Goal: Task Accomplishment & Management: Complete application form

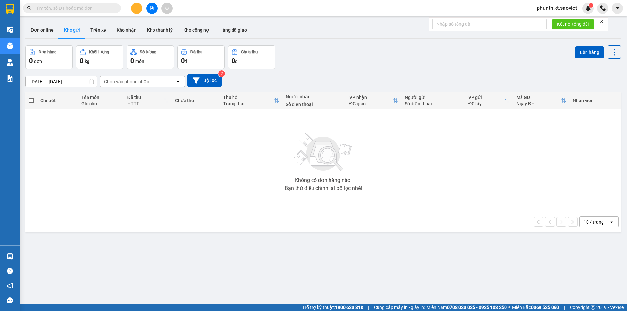
click at [67, 7] on input "text" at bounding box center [74, 8] width 77 height 7
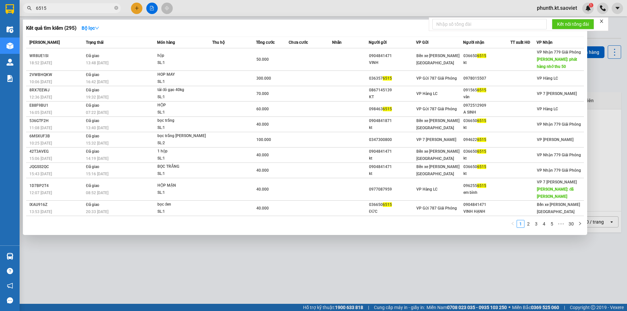
click at [67, 10] on input "6515" at bounding box center [74, 8] width 77 height 7
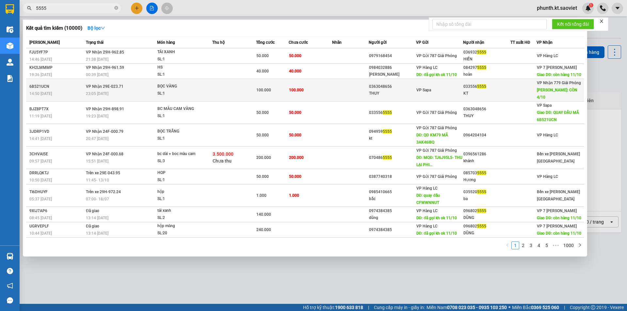
type input "5555"
click at [173, 91] on div "SL: 1" at bounding box center [181, 93] width 49 height 7
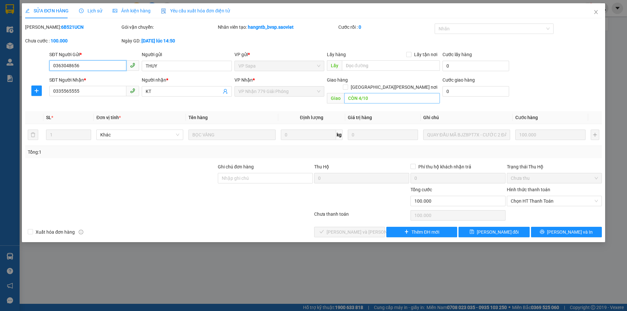
type input "0363048656"
type input "THUY"
type input "0335565555"
type input "KT"
type input "CÒN 4/10"
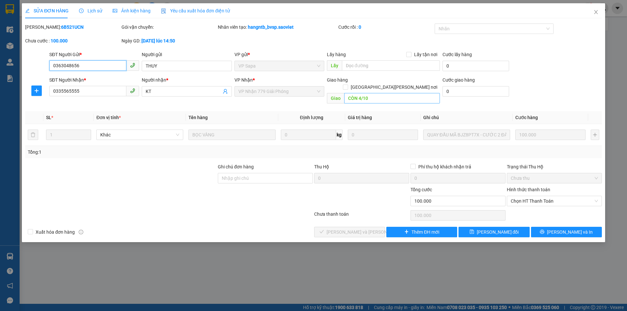
type input "0"
type input "100.000"
click at [355, 93] on input "CÒN 4/10" at bounding box center [392, 98] width 96 height 10
paste input "13"
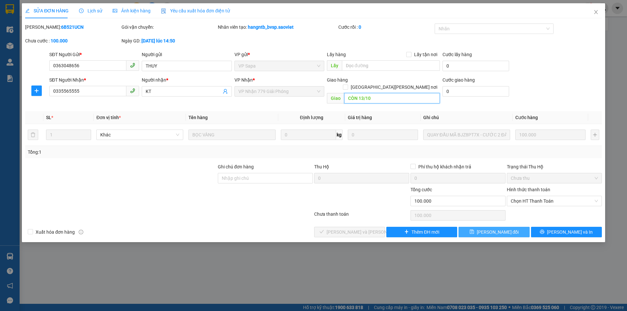
type input "CÒN 13/10"
click at [491, 227] on button "[PERSON_NAME] đổi" at bounding box center [493, 232] width 71 height 10
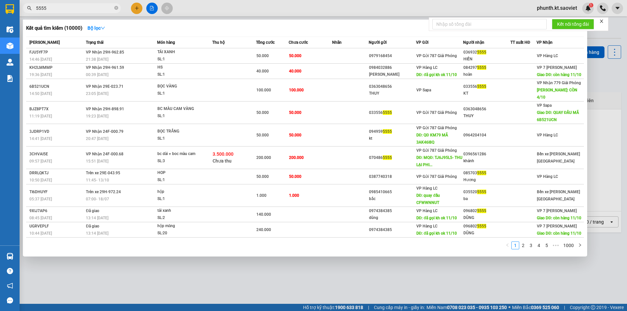
click at [72, 8] on input "5555" at bounding box center [74, 8] width 77 height 7
type input "5213"
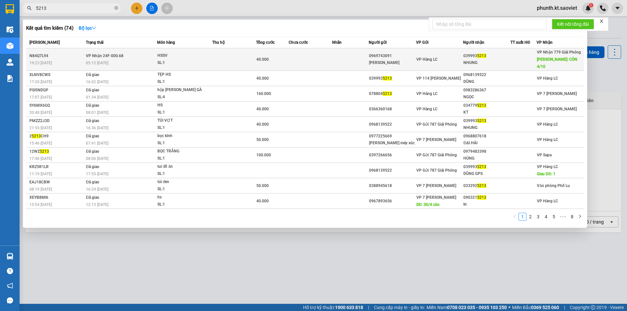
click at [142, 59] on div "05:12 - 20/09" at bounding box center [121, 62] width 71 height 7
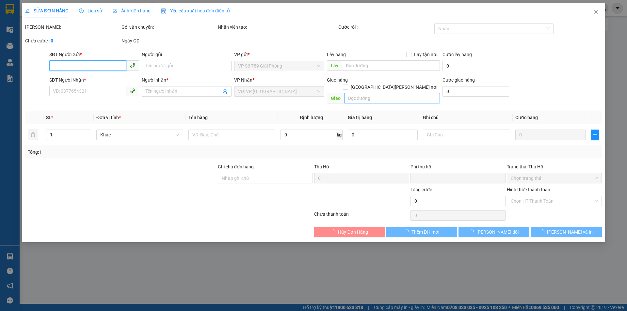
type input "0969743091"
type input "[PERSON_NAME]"
type input "0399935213"
type input "NHUNG"
type input "CÒN 4/10"
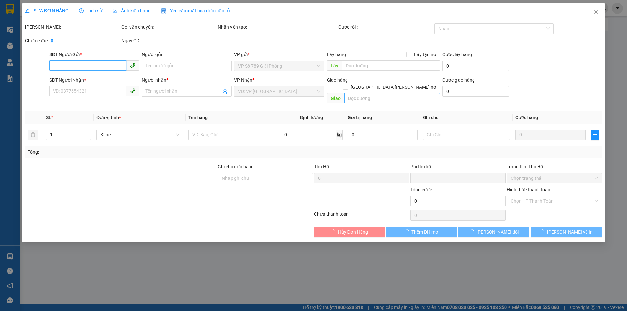
type input "0"
type input "40.000"
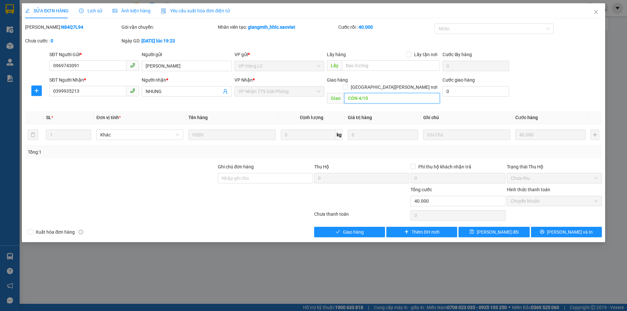
click at [373, 93] on input "CÒN 4/10" at bounding box center [392, 98] width 96 height 10
paste input "13"
type input "CÒN 13/10"
click at [466, 227] on button "[PERSON_NAME] đổi" at bounding box center [493, 232] width 71 height 10
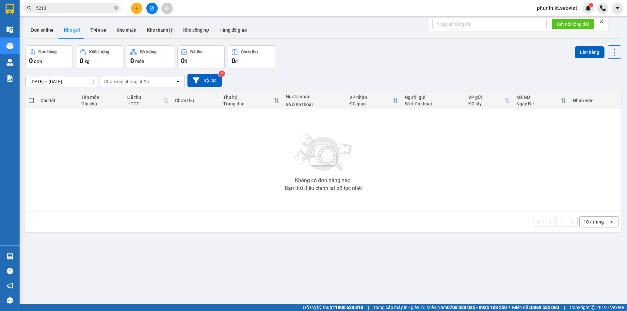
click at [54, 8] on input "5213" at bounding box center [74, 8] width 77 height 7
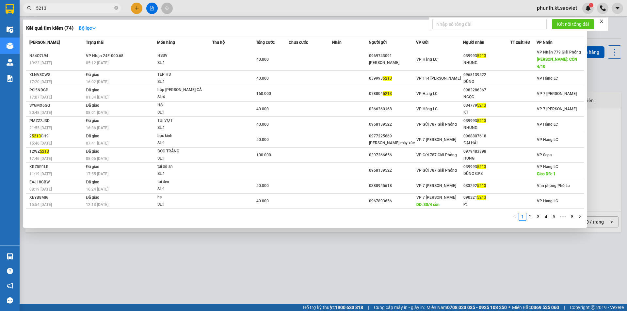
click at [54, 8] on input "5213" at bounding box center [74, 8] width 77 height 7
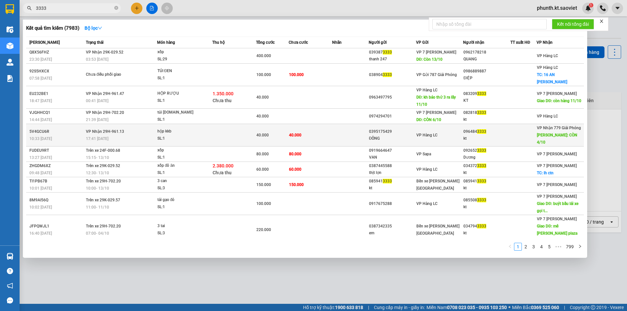
type input "3333"
click at [117, 131] on span "VP Nhận 29H-961.13" at bounding box center [105, 131] width 38 height 5
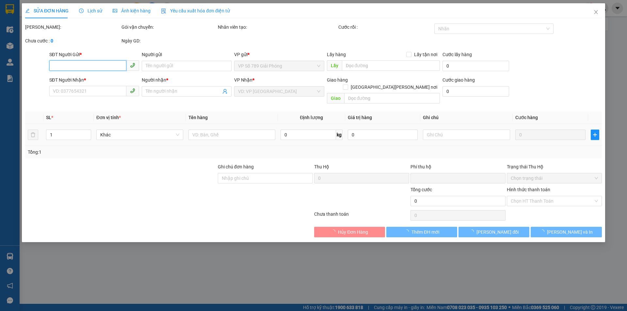
type input "0395175429"
type input "ĐÔNG"
type input "0964843333"
type input "kt"
type input "CÒN 4/10"
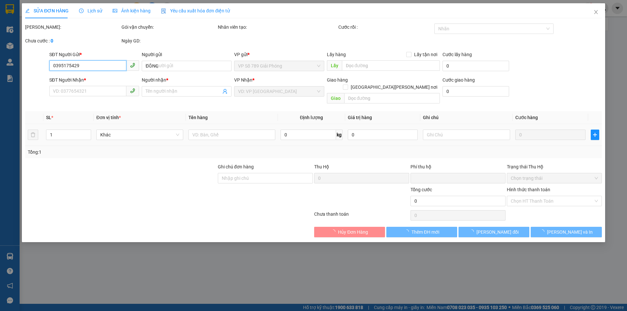
type input "0"
type input "40.000"
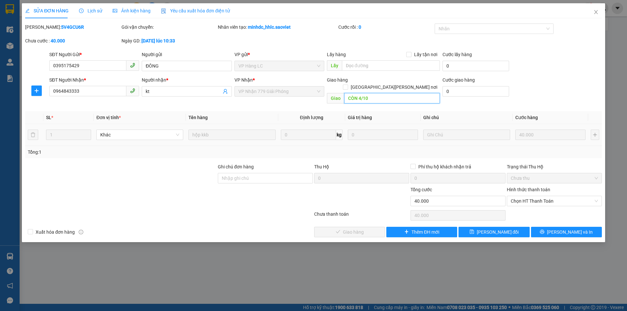
click at [357, 93] on input "CÒN 4/10" at bounding box center [392, 98] width 96 height 10
paste input "13"
type input "CÒN 13/10"
click at [492, 229] on button "[PERSON_NAME] đổi" at bounding box center [493, 232] width 71 height 10
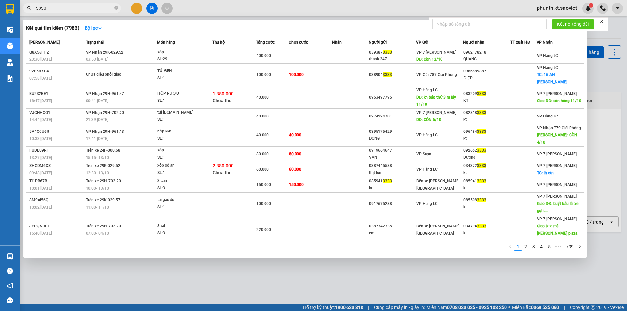
click at [60, 8] on input "3333" at bounding box center [74, 8] width 77 height 7
type input "1048"
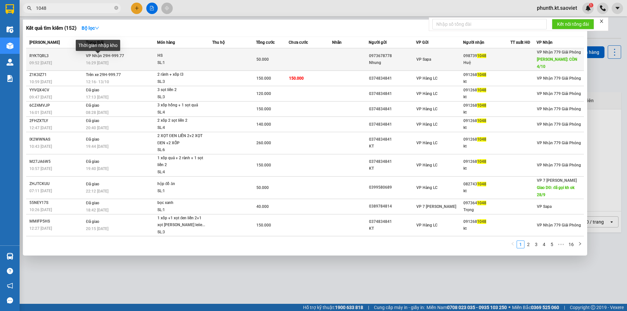
click at [108, 61] on span "16:29 - 24/09" at bounding box center [97, 63] width 23 height 5
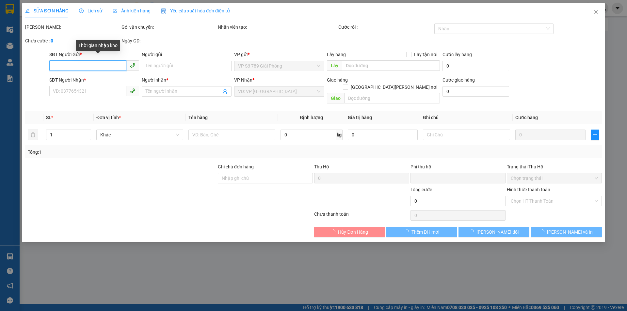
type input "0973678778"
type input "Nhung"
type input "0987391048"
type input "Huệ"
type input "CÒN 4/10"
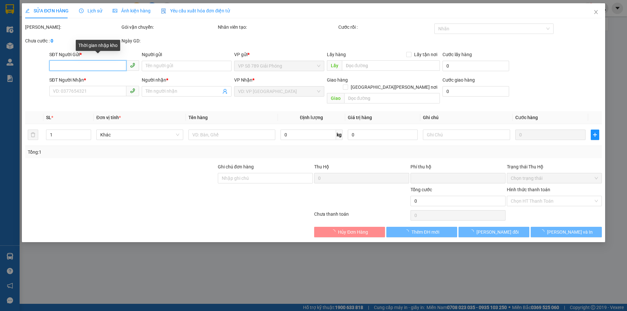
type input "0"
type input "50.000"
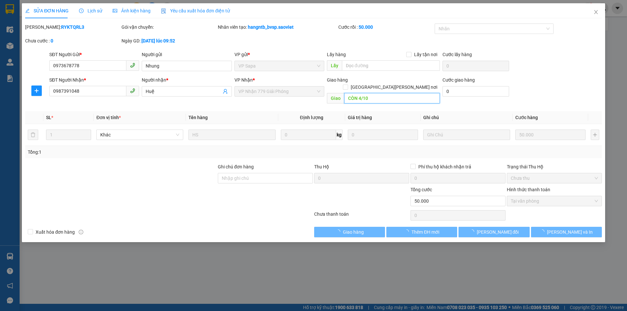
click at [355, 93] on input "CÒN 4/10" at bounding box center [392, 98] width 96 height 10
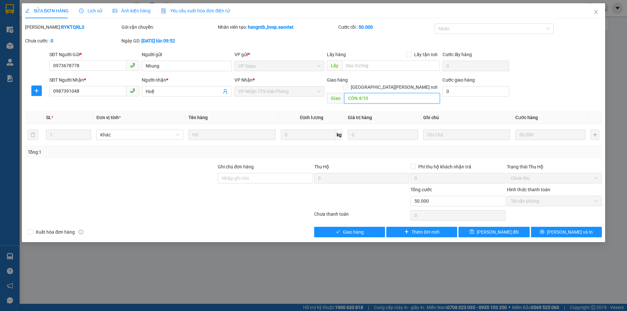
paste input "13"
type input "CÒN 13/10"
click at [464, 227] on button "[PERSON_NAME] đổi" at bounding box center [493, 232] width 71 height 10
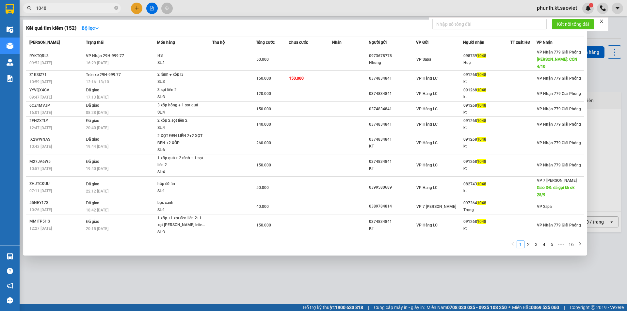
click at [63, 10] on input "1048" at bounding box center [74, 8] width 77 height 7
type input "4858"
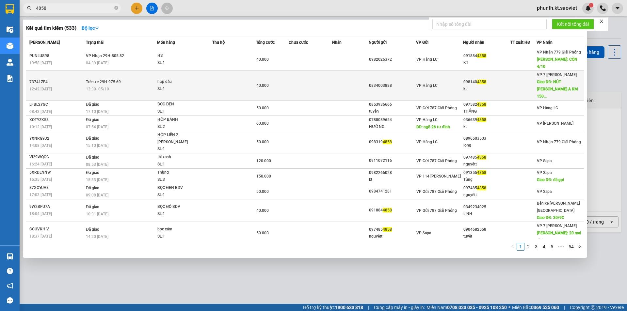
click at [132, 71] on td "Trên xe 29H-975.69 13:30 - 05/10" at bounding box center [120, 86] width 73 height 30
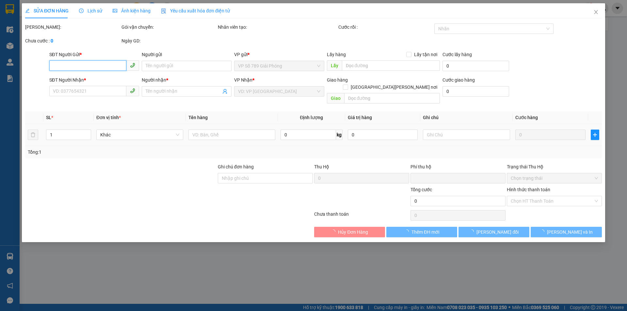
type input "0834003888"
type input "0981404858"
type input "kt"
type input "NÚT GIAO MẬU A KM 150 ( LX GỌI TR 1 TIẾNG 0"
type input "0"
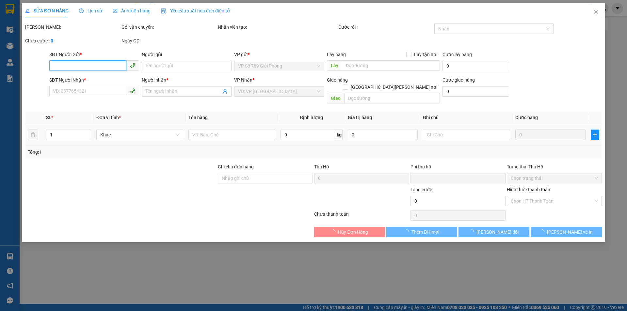
type input "40.000"
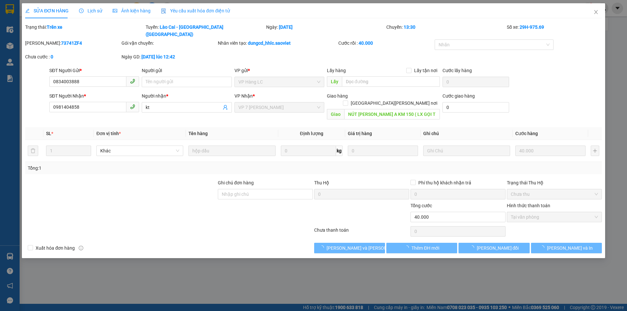
click at [362, 92] on div "Giao hàng Giao tận nơi" at bounding box center [383, 95] width 113 height 7
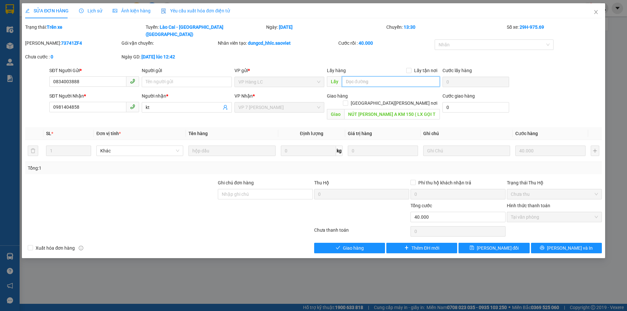
click at [359, 76] on input "text" at bounding box center [391, 81] width 98 height 10
paste input "CÒN 13/10"
type input "CÒN 13/10"
drag, startPoint x: 472, startPoint y: 231, endPoint x: 476, endPoint y: 214, distance: 17.4
click at [473, 243] on button "[PERSON_NAME] đổi" at bounding box center [493, 248] width 71 height 10
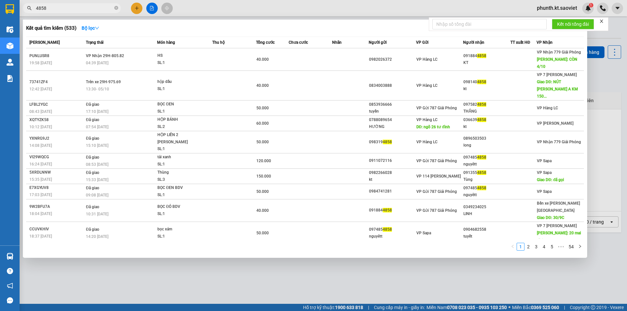
click at [57, 4] on span "4858" at bounding box center [72, 8] width 98 height 10
click at [56, 10] on input "4858" at bounding box center [74, 8] width 77 height 7
type input "9882"
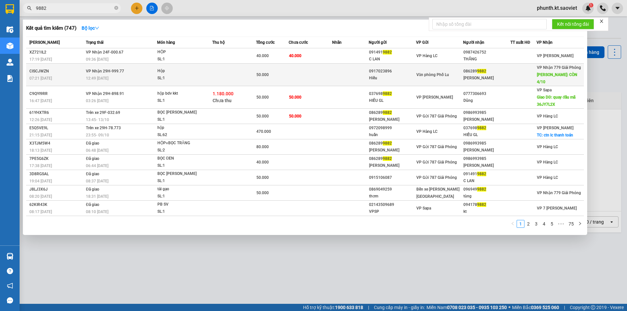
click at [132, 75] on div "12:49 - 26/09" at bounding box center [121, 78] width 71 height 7
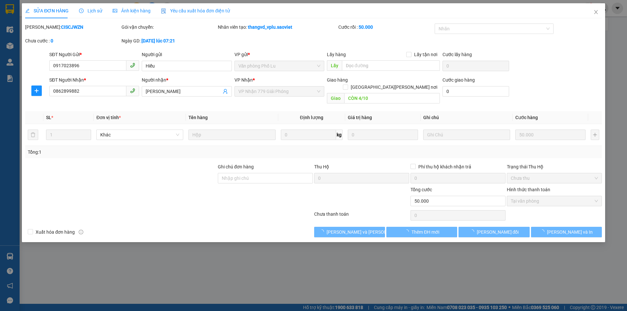
type input "0917023896"
type input "Hiếu"
type input "0862899882"
type input "[PERSON_NAME]"
type input "CÒN 4/10"
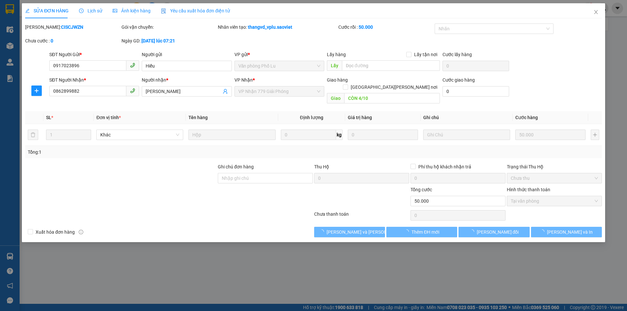
type input "0"
type input "50.000"
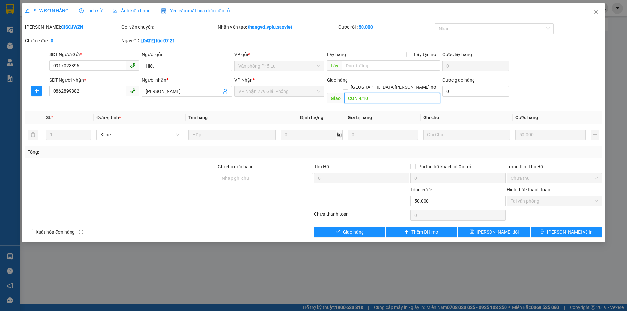
click at [367, 93] on input "CÒN 4/10" at bounding box center [392, 98] width 96 height 10
paste input "13"
type input "CÒN 13/10"
click at [495, 229] on span "[PERSON_NAME] đổi" at bounding box center [498, 232] width 42 height 7
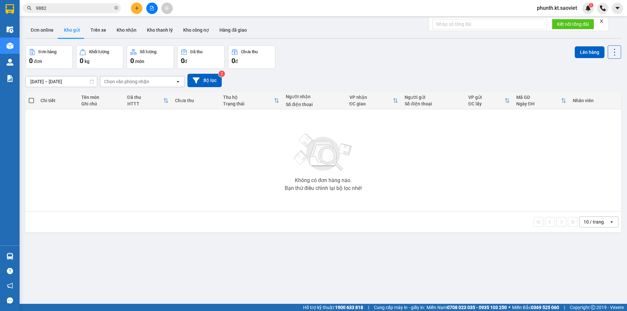
click at [60, 8] on input "9882" at bounding box center [74, 8] width 77 height 7
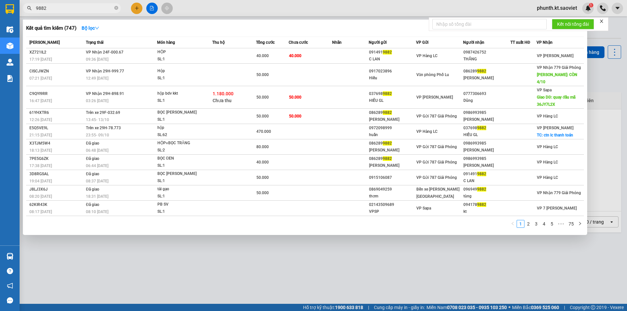
click at [60, 8] on input "9882" at bounding box center [74, 8] width 77 height 7
type input "9932"
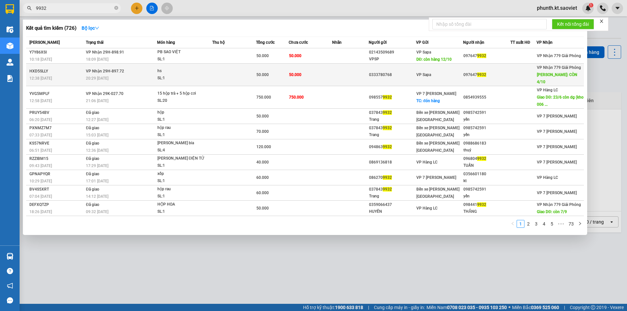
click at [131, 75] on div "20:29 - 26/09" at bounding box center [121, 78] width 71 height 7
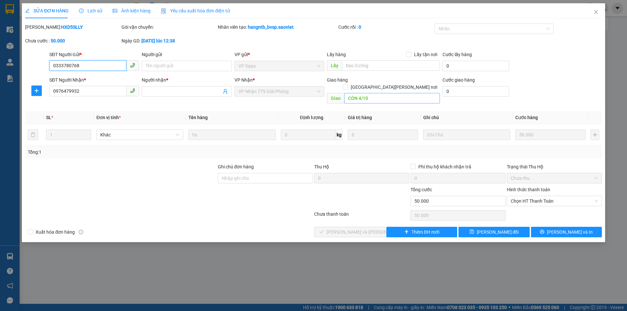
type input "0333780768"
type input "0976479932"
type input "CÒN 4/10"
type input "0"
type input "50.000"
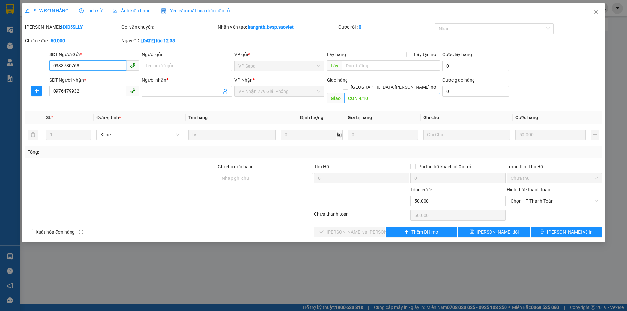
type input "50.000"
click at [366, 93] on input "CÒN 4/10" at bounding box center [392, 98] width 96 height 10
paste input "13"
type input "CÒN 13/10"
click at [477, 228] on button "[PERSON_NAME] đổi" at bounding box center [493, 232] width 71 height 10
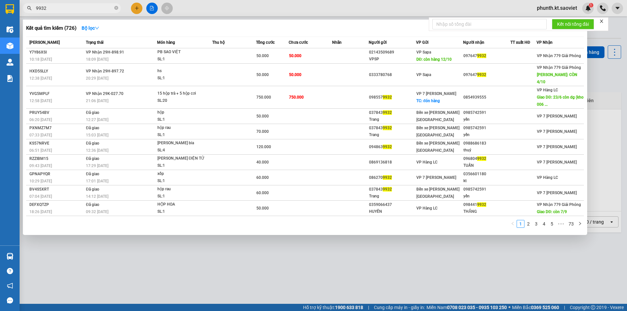
click at [57, 7] on input "9932" at bounding box center [74, 8] width 77 height 7
type input "7180"
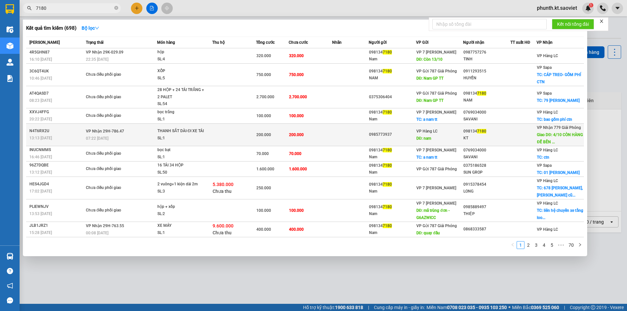
click at [187, 137] on div "SL: 1" at bounding box center [181, 138] width 49 height 7
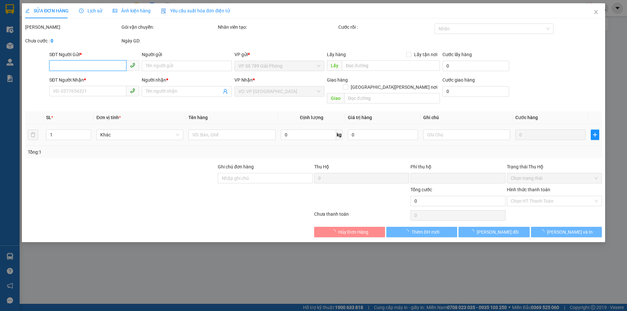
type input "0985773937"
type input "nam"
type input "0981347180"
type input "KT"
type input "4/10 CÒN HÀNG ĐỂ BÊN 789"
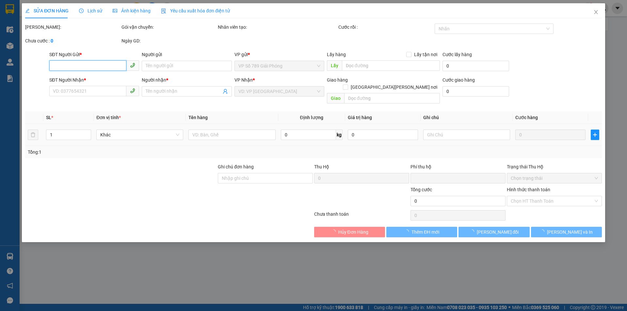
type input "0"
type input "200.000"
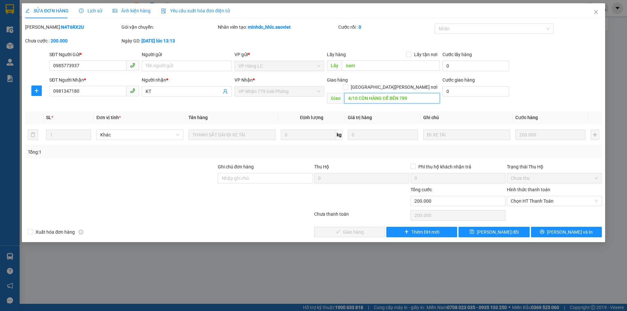
click at [357, 93] on input "4/10 CÒN HÀNG ĐỂ BÊN 789" at bounding box center [392, 98] width 96 height 10
drag, startPoint x: 357, startPoint y: 91, endPoint x: 345, endPoint y: 92, distance: 11.1
click at [345, 93] on input "4/10 CÒN HÀNG ĐỂ BÊN 789" at bounding box center [392, 98] width 96 height 10
click at [386, 93] on input "13/10 CÒN HÀNG ĐỂ BÊN 789" at bounding box center [392, 98] width 96 height 10
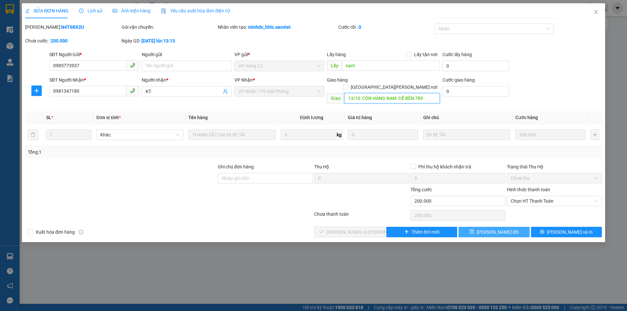
type input "13/10 CÒN HÀNG NAM ĐỂ BÊN 789"
click at [465, 227] on button "[PERSON_NAME] đổi" at bounding box center [493, 232] width 71 height 10
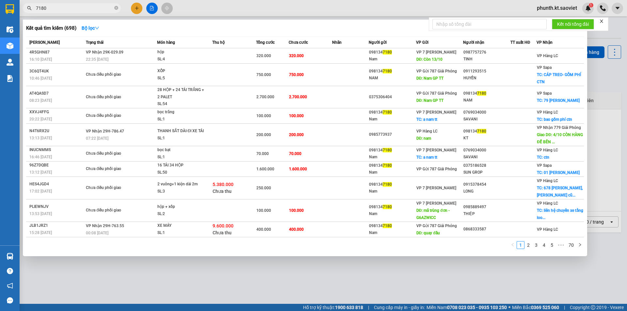
click at [58, 11] on input "7180" at bounding box center [74, 8] width 77 height 7
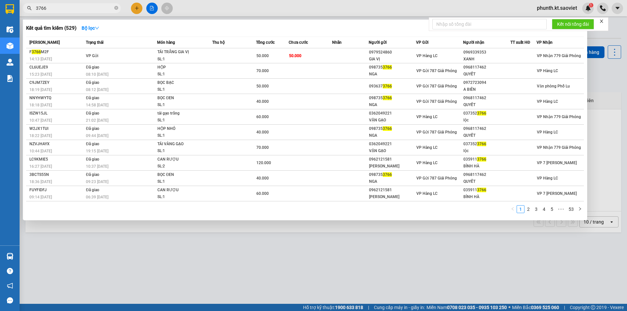
click at [56, 11] on input "3766" at bounding box center [74, 8] width 77 height 7
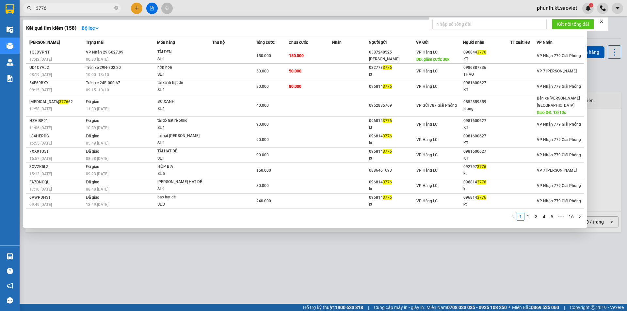
click at [61, 9] on input "3776" at bounding box center [74, 8] width 77 height 7
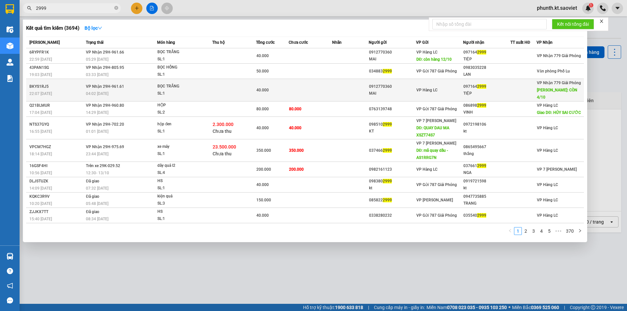
type input "2999"
click at [88, 85] on span "VP Nhận 29H-961.61" at bounding box center [105, 86] width 38 height 5
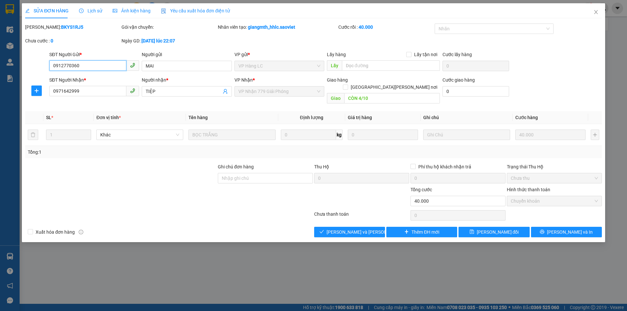
type input "0912770360"
type input "MAI"
type input "0971642999"
type input "TIỆP"
type input "CÒN 4/10"
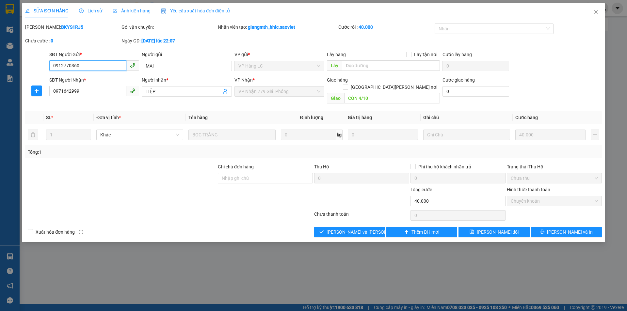
type input "0"
type input "40.000"
click at [363, 93] on input "CÒN 4/10" at bounding box center [392, 98] width 96 height 10
paste input "13"
type input "CÒN 13/10"
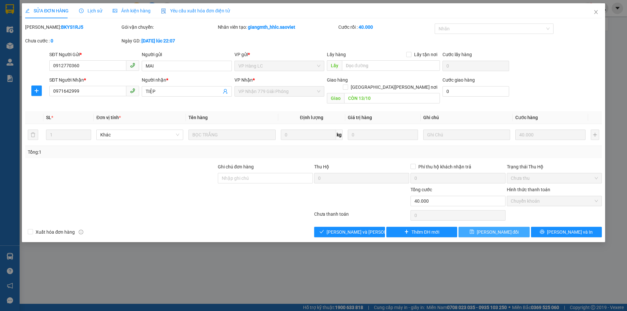
click at [499, 229] on span "[PERSON_NAME] đổi" at bounding box center [498, 232] width 42 height 7
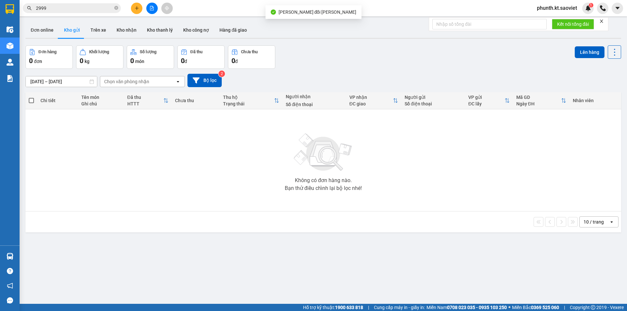
click at [62, 9] on input "2999" at bounding box center [74, 8] width 77 height 7
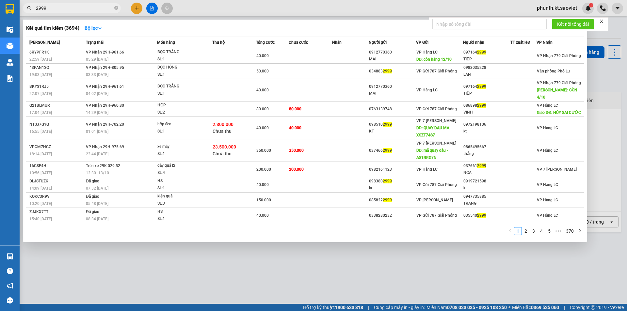
click at [62, 9] on input "2999" at bounding box center [74, 8] width 77 height 7
type input "9686"
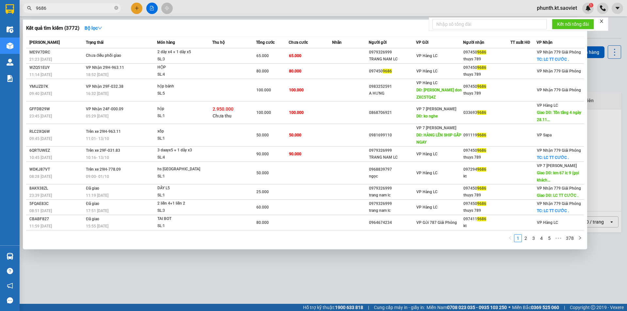
click at [65, 8] on input "9686" at bounding box center [74, 8] width 77 height 7
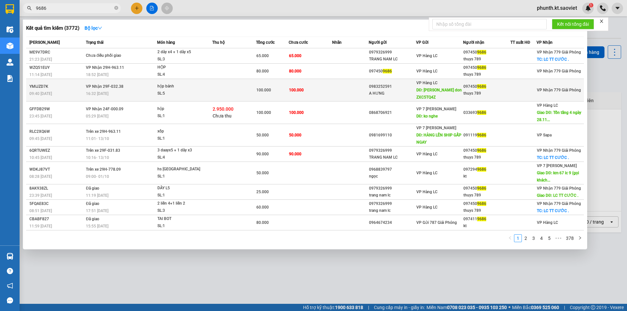
click at [163, 89] on div "hộp bánh" at bounding box center [181, 86] width 49 height 7
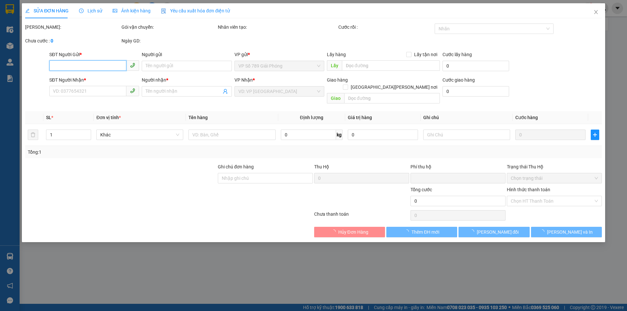
type input "0983252591"
type input "A HƯNG"
type input "huy trung don ZXC5TQ4Z"
type input "0974509686"
type input "thuys 789"
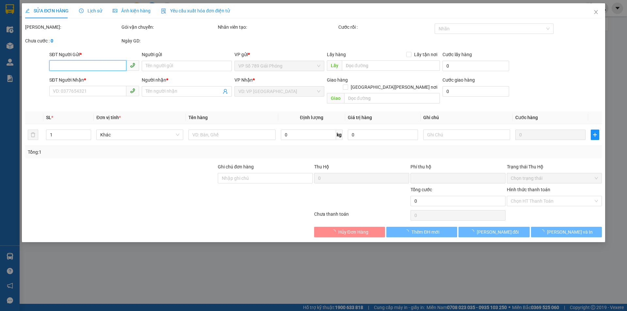
type input "0"
type input "100.000"
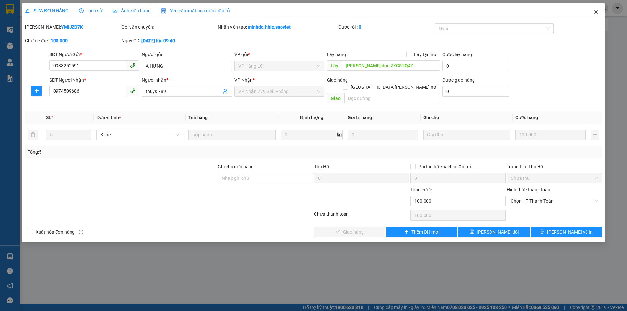
click at [598, 9] on span "Close" at bounding box center [596, 12] width 18 height 18
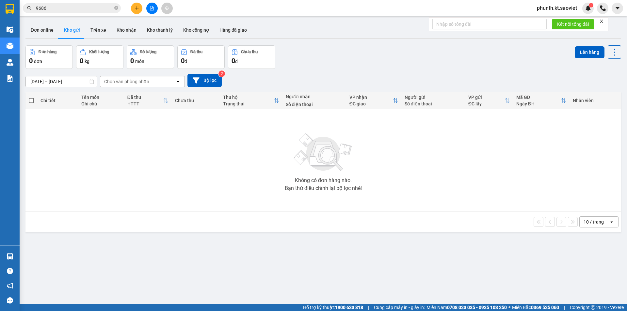
click at [72, 10] on input "9686" at bounding box center [74, 8] width 77 height 7
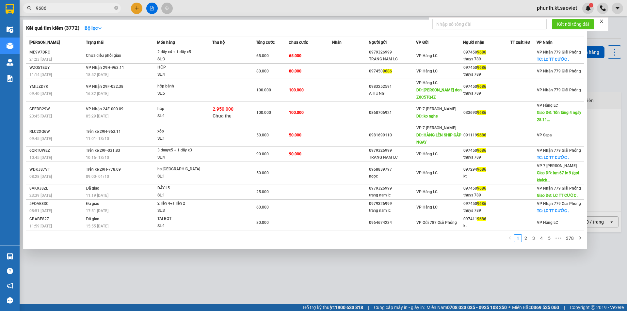
click at [72, 10] on input "9686" at bounding box center [74, 8] width 77 height 7
type input "4116"
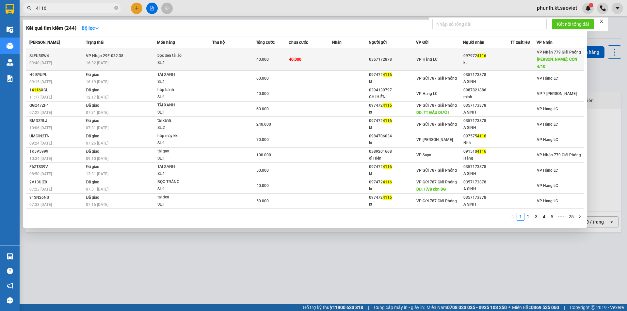
click at [152, 59] on div "16:32 - 29/09" at bounding box center [121, 62] width 71 height 7
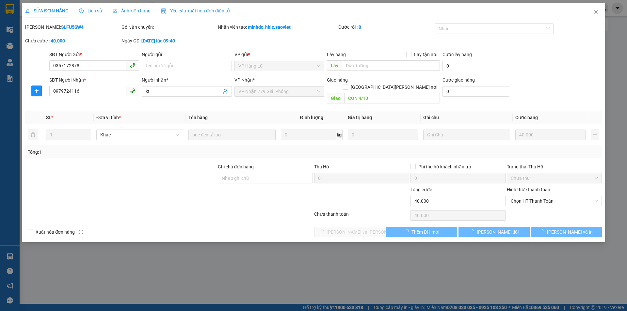
type input "0357172878"
type input "0979724116"
type input "kt"
type input "CÒN 4/10"
type input "0"
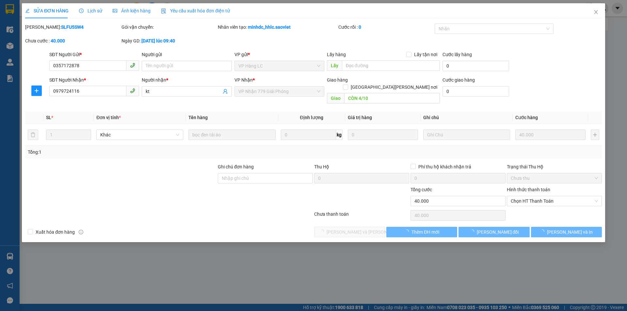
type input "40.000"
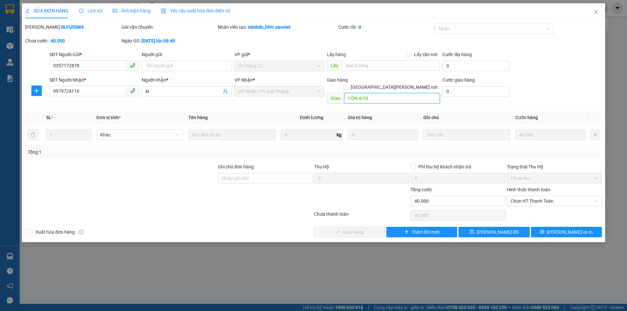
click at [364, 93] on input "CÒN 4/10" at bounding box center [392, 98] width 96 height 10
paste input "13"
type input "CÒN 13/10"
drag, startPoint x: 491, startPoint y: 223, endPoint x: 488, endPoint y: 223, distance: 3.6
click at [491, 229] on span "[PERSON_NAME] đổi" at bounding box center [498, 232] width 42 height 7
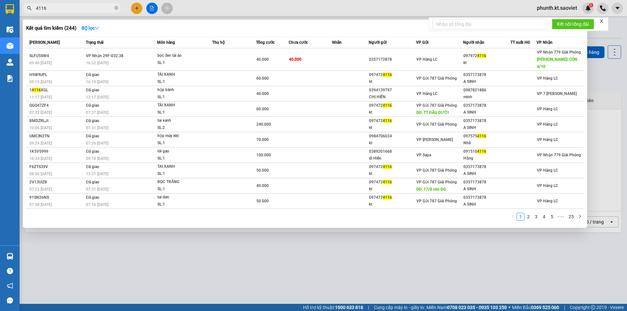
click at [71, 8] on input "4116" at bounding box center [74, 8] width 77 height 7
type input "9898"
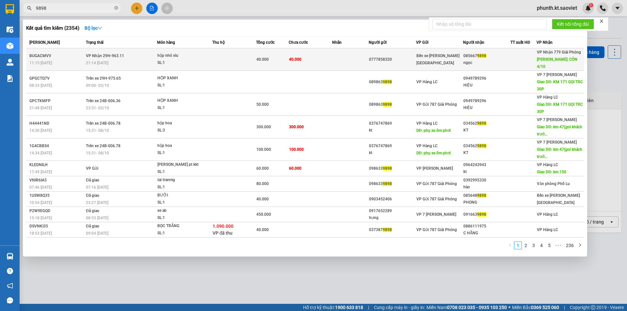
click at [144, 50] on td "VP Nhận 29H-963.11 21:14 - 30/09" at bounding box center [120, 59] width 73 height 23
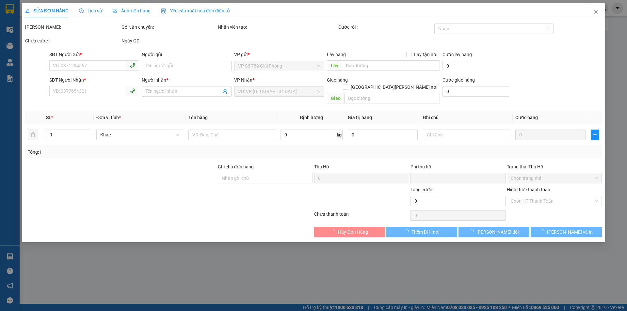
type input "0777858320"
type input "0856679898"
type input "ngọc"
type input "CÒN 4/10"
type input "0"
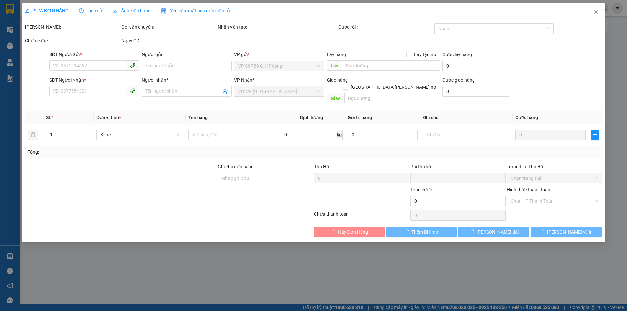
type input "40.000"
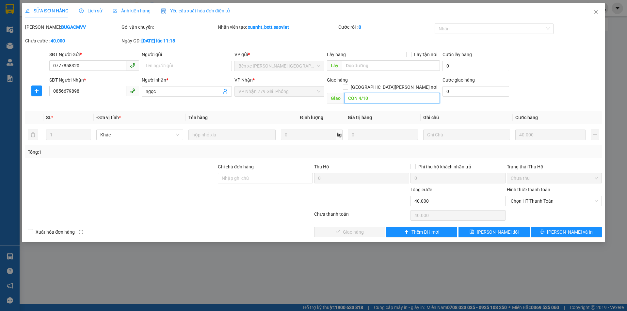
click at [364, 93] on input "CÒN 4/10" at bounding box center [392, 98] width 96 height 10
paste input "13"
type input "CÒN 13/10"
click at [474, 230] on icon "save" at bounding box center [471, 232] width 5 height 5
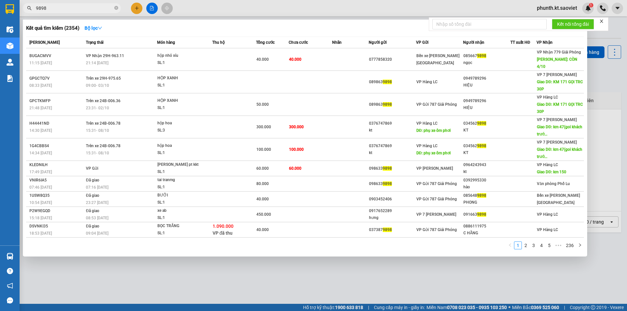
click at [58, 9] on input "9898" at bounding box center [74, 8] width 77 height 7
type input "6806"
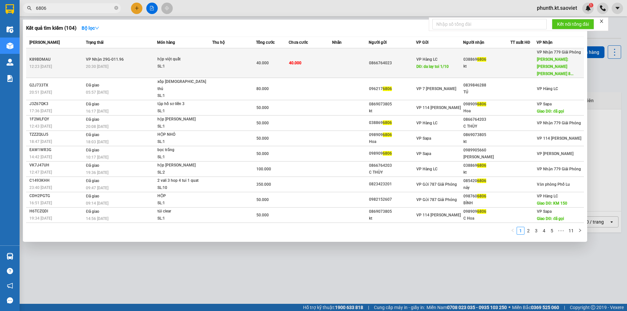
click at [118, 63] on div "20:30 - 01/10" at bounding box center [121, 66] width 71 height 7
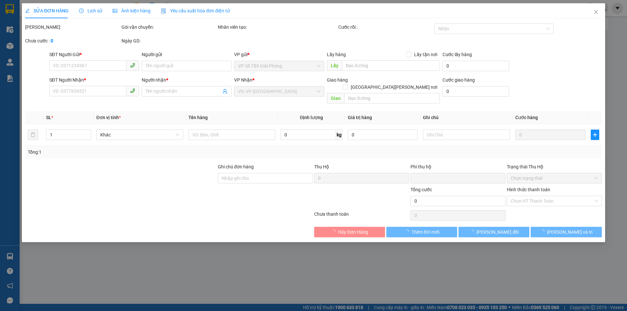
type input "0866764023"
type input "da lay toi 1/10"
type input "0388696806"
type input "kt"
type input "Hoàng khách lấy sau 8h"
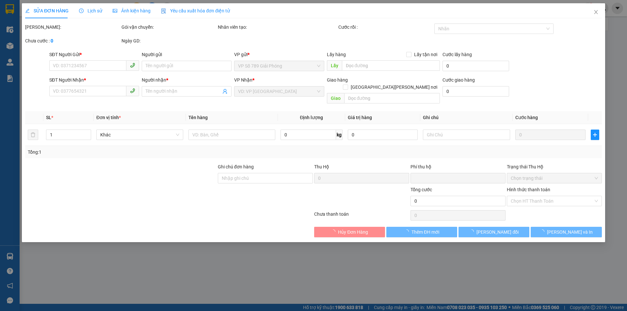
type input "0"
type input "40.000"
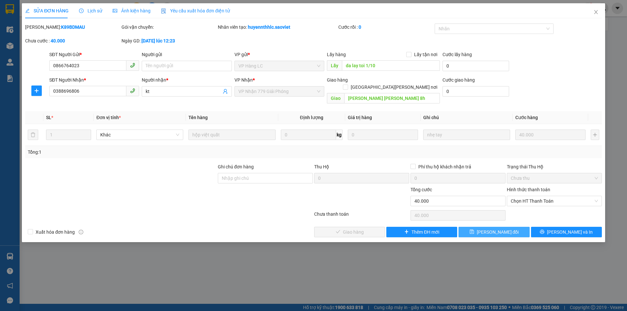
click at [491, 229] on span "[PERSON_NAME] thay đổi" at bounding box center [498, 232] width 42 height 7
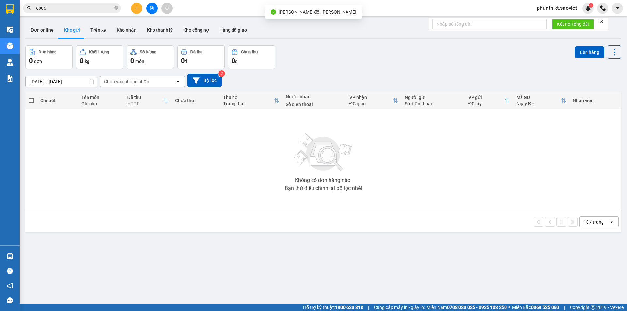
click at [60, 10] on input "6806" at bounding box center [74, 8] width 77 height 7
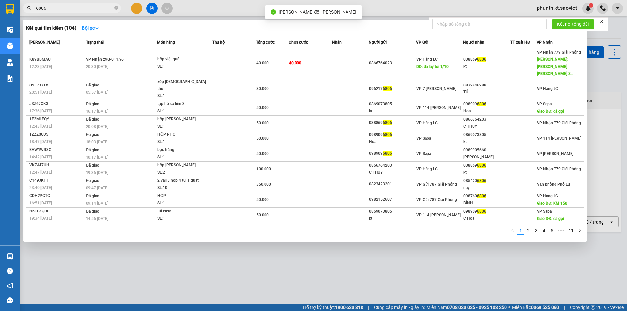
click at [60, 10] on input "6806" at bounding box center [74, 8] width 77 height 7
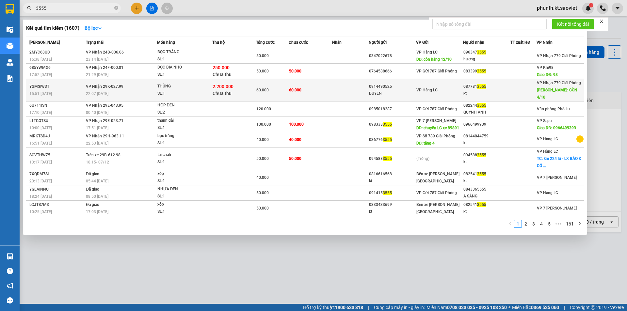
type input "3555"
click at [156, 84] on td "VP Nhận 29K-027.99 22:07 - 02/10" at bounding box center [120, 90] width 73 height 23
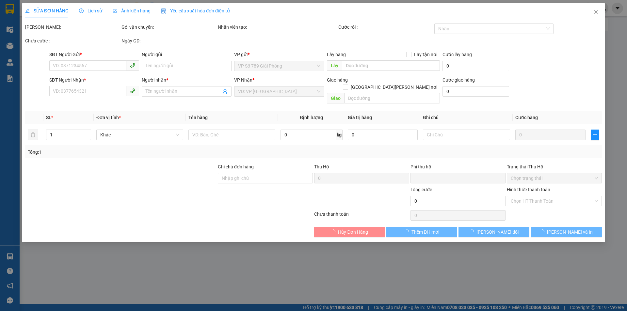
type input "0914490525"
type input "DUYÊN"
type input "0877813555"
type input "kt"
type input "CÒN 4/10"
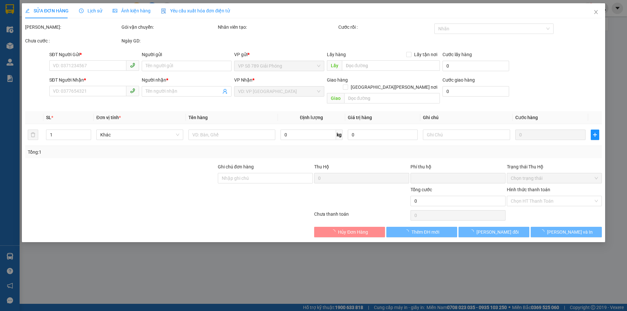
type input "60.000"
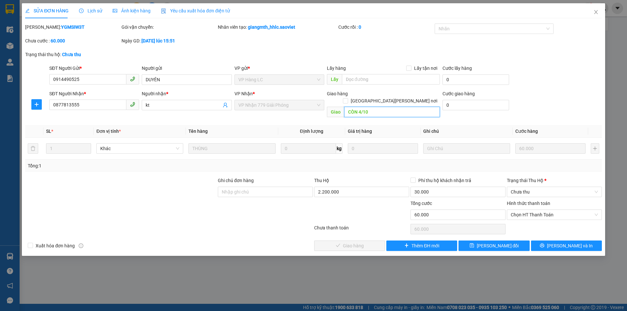
click at [370, 107] on input "CÒN 4/10" at bounding box center [392, 112] width 96 height 10
paste input "13"
type input "CÒN 13/10"
click at [503, 242] on span "[PERSON_NAME] thay đổi" at bounding box center [498, 245] width 42 height 7
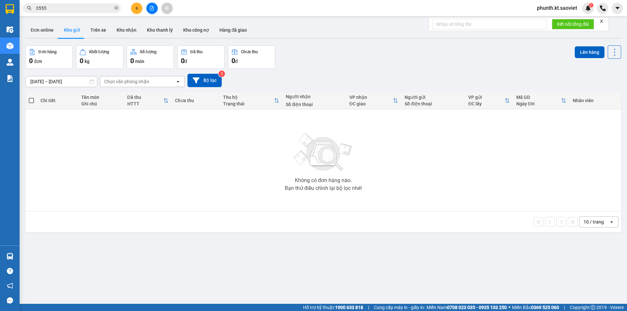
click at [78, 9] on input "3555" at bounding box center [74, 8] width 77 height 7
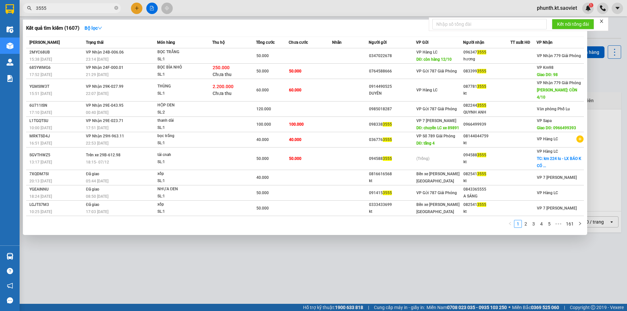
click at [78, 9] on input "3555" at bounding box center [74, 8] width 77 height 7
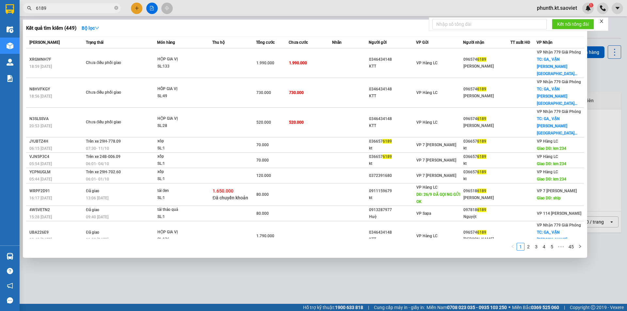
click at [53, 8] on input "6189" at bounding box center [74, 8] width 77 height 7
type input "6169"
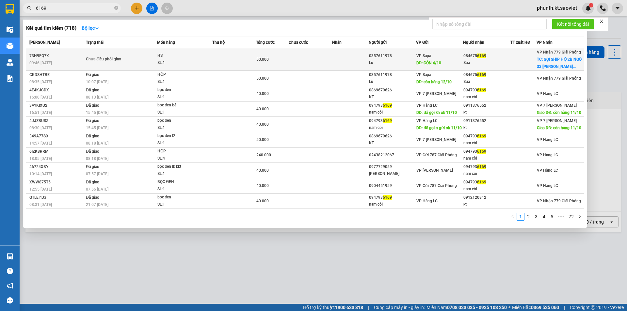
click at [136, 65] on td "Chưa điều phối giao" at bounding box center [120, 59] width 73 height 23
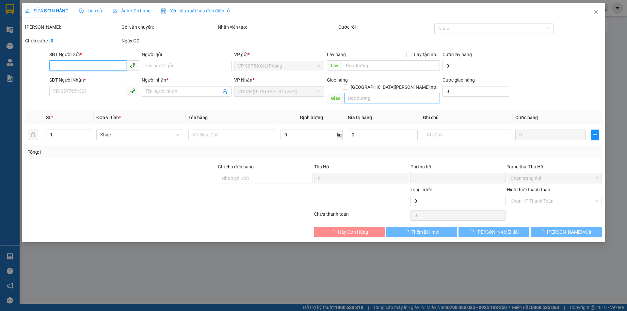
type input "0357611978"
type input "Lù"
type input "CÒN 4/10"
type input "0846756169"
type input "Sua"
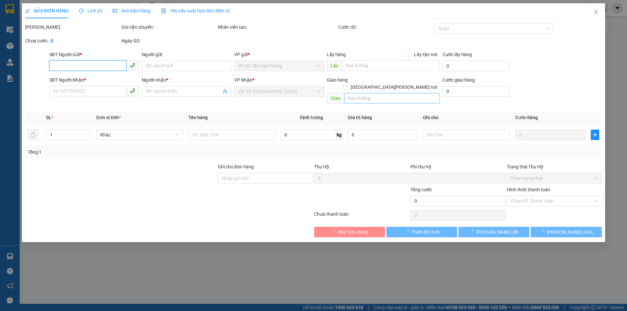
checkbox input "true"
type input "GỌI SHIP HỘ 2B NGÕ 33 LÊ THANH NGHỊ PHƯỜNG BÁCH KHOA HAI BÀ TRƯNG HN"
type input "0"
type input "50.000"
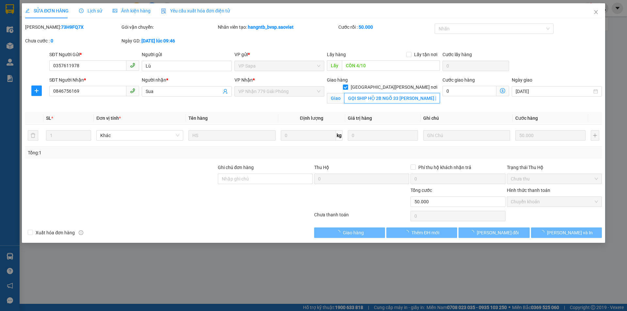
click at [364, 93] on input "GỌI SHIP HỘ 2B NGÕ 33 LÊ THANH NGHỊ PHƯỜNG BÁCH KHOA HAI BÀ TRƯNG HN" at bounding box center [392, 98] width 96 height 10
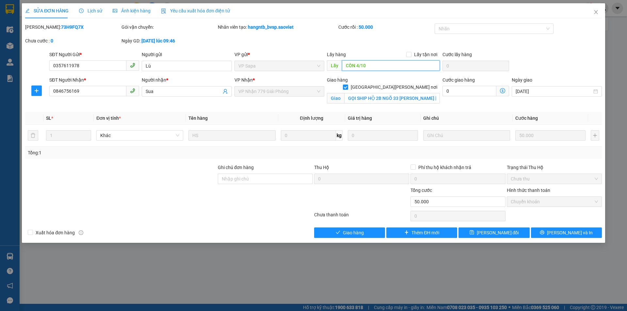
click at [367, 68] on input "CÒN 4/10" at bounding box center [391, 65] width 98 height 10
paste input "13"
type input "CÒN 13/10"
click at [491, 233] on span "[PERSON_NAME] thay đổi" at bounding box center [498, 232] width 42 height 7
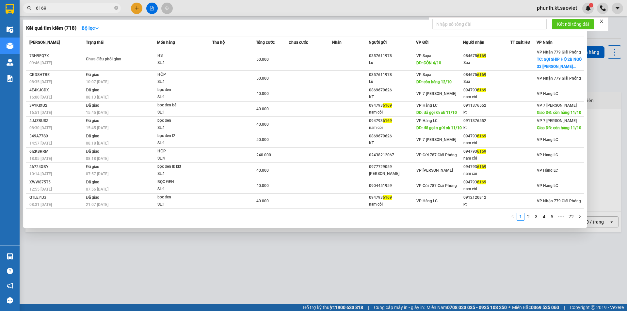
click at [68, 7] on input "6169" at bounding box center [74, 8] width 77 height 7
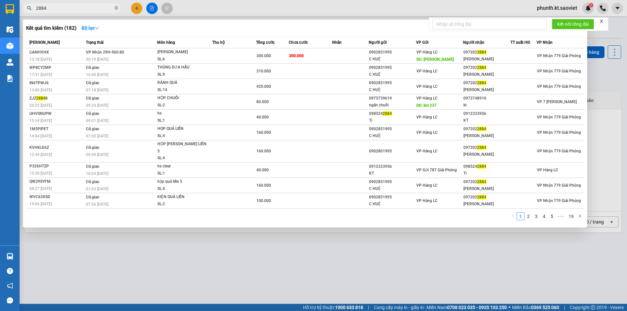
click at [63, 8] on input "2884" at bounding box center [74, 8] width 77 height 7
type input "2127"
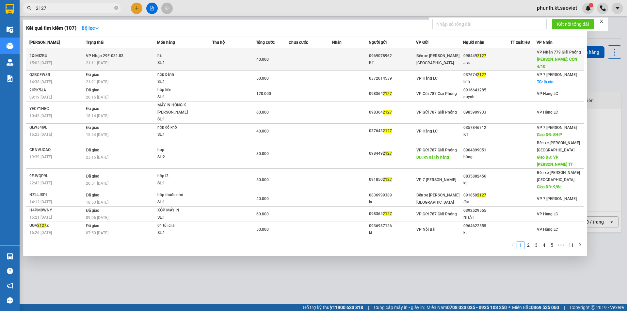
click at [118, 54] on span "VP Nhận 29F-031.83" at bounding box center [105, 56] width 38 height 5
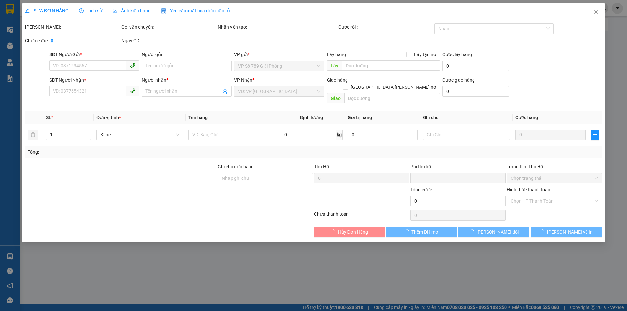
type input "0969078962"
type input "KT"
type input "0984492127"
type input "a vũ"
type input "CÒN 4/10"
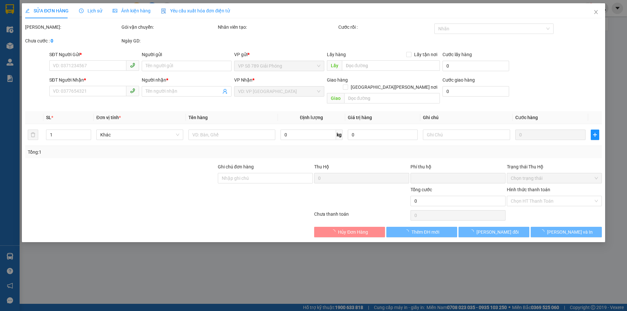
type input "0"
type input "40.000"
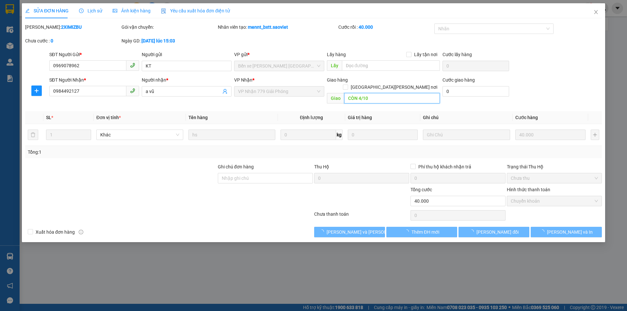
click at [361, 93] on input "CÒN 4/10" at bounding box center [392, 98] width 96 height 10
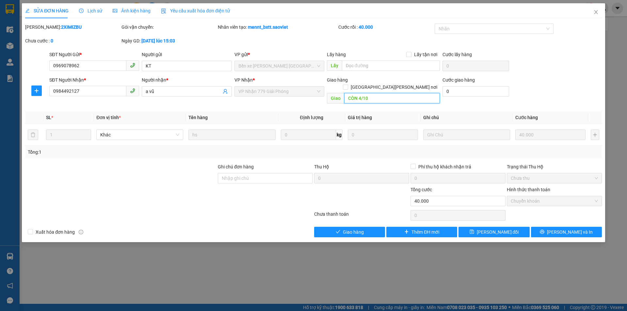
paste input "13"
type input "CÒN 13/10"
click at [464, 227] on button "[PERSON_NAME] thay đổi" at bounding box center [493, 232] width 71 height 10
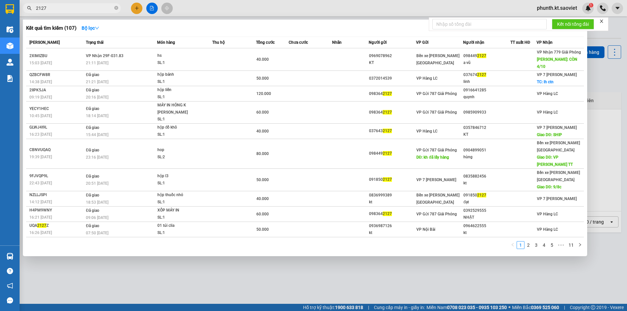
click at [57, 8] on input "2127" at bounding box center [74, 8] width 77 height 7
type input "6375"
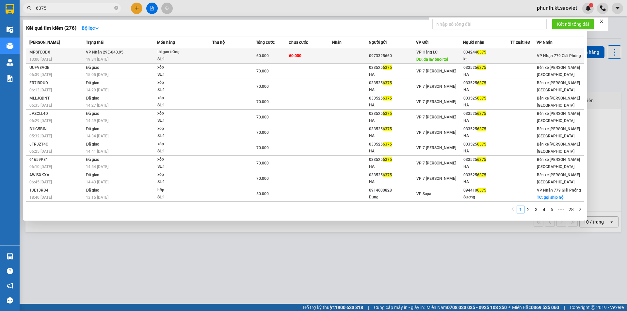
click at [166, 61] on div "SL: 1" at bounding box center [181, 59] width 49 height 7
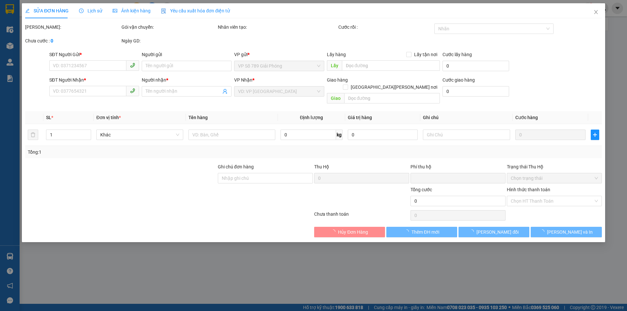
type input "0973325660"
type input "da lay buoi toi"
type input "0342446375"
type input "kt"
type input "0"
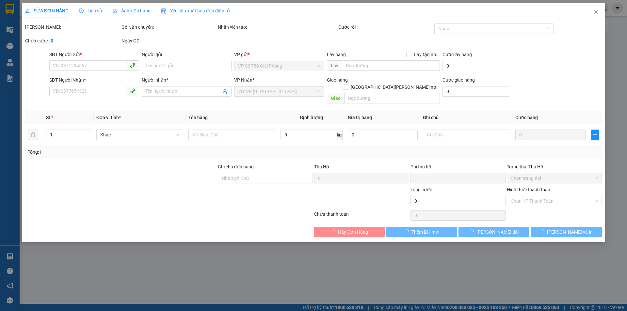
type input "60.000"
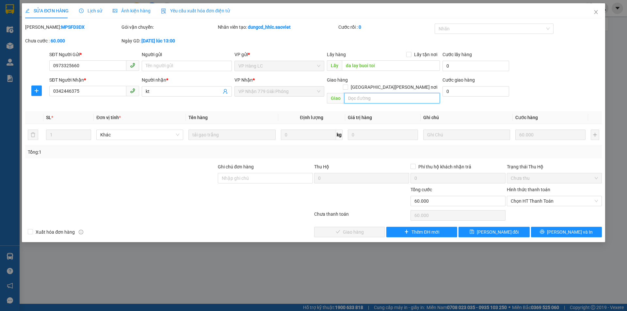
click at [367, 93] on input "text" at bounding box center [392, 98] width 96 height 10
type input "CA ĐÊM AI GIAO PHÁT HÀNG NHÉ?"
click at [511, 227] on button "[PERSON_NAME] thay đổi" at bounding box center [493, 232] width 71 height 10
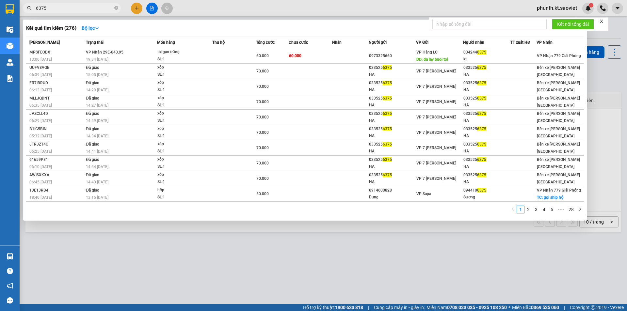
click at [53, 8] on input "6375" at bounding box center [74, 8] width 77 height 7
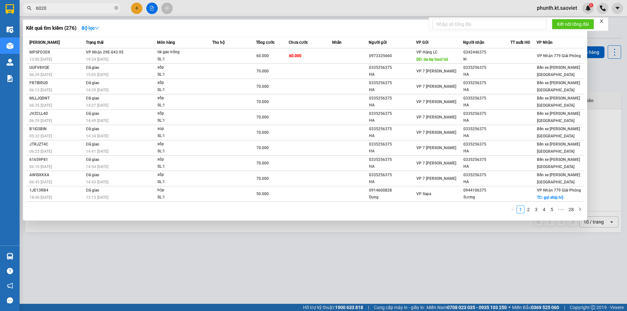
type input "6020"
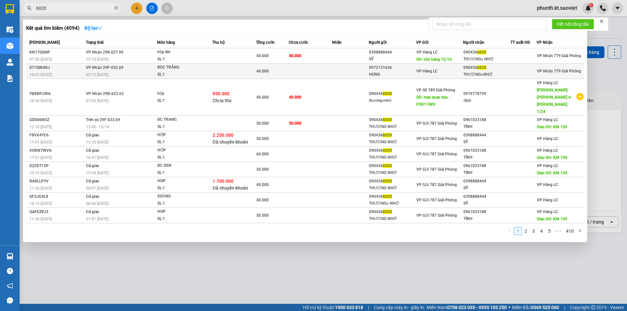
click at [176, 71] on div "SL: 1" at bounding box center [181, 74] width 49 height 7
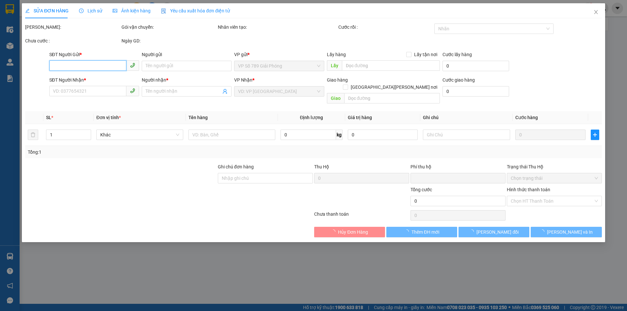
type input "0972131636"
type input "HÙNG"
type input "0904366020"
type input "THƯƠNG+NHỚ"
type input "0"
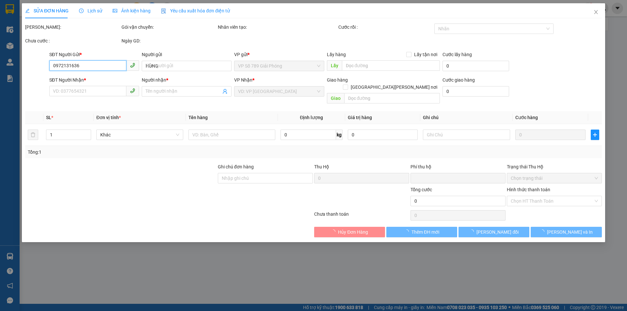
type input "40.000"
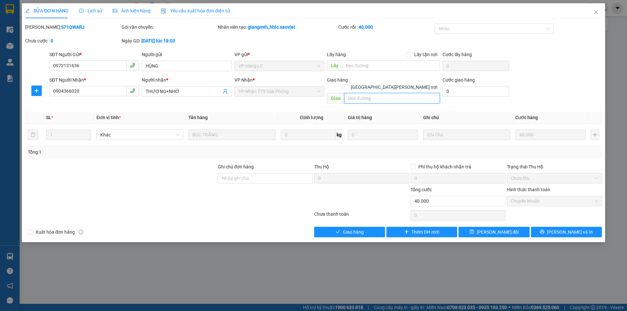
click at [350, 93] on input "text" at bounding box center [392, 98] width 96 height 10
paste input "CÒN 13/10"
type input "CÒN 13/10"
click at [491, 229] on span "[PERSON_NAME] thay đổi" at bounding box center [498, 232] width 42 height 7
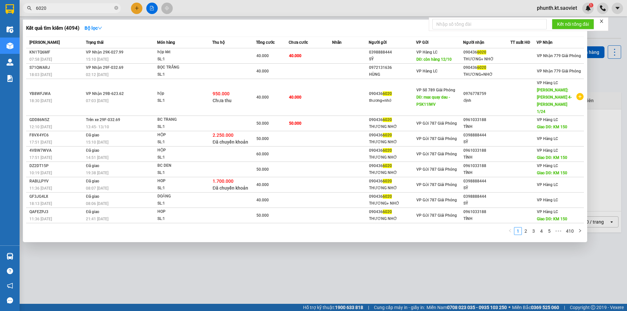
click at [65, 7] on input "6020" at bounding box center [74, 8] width 77 height 7
type input "8027"
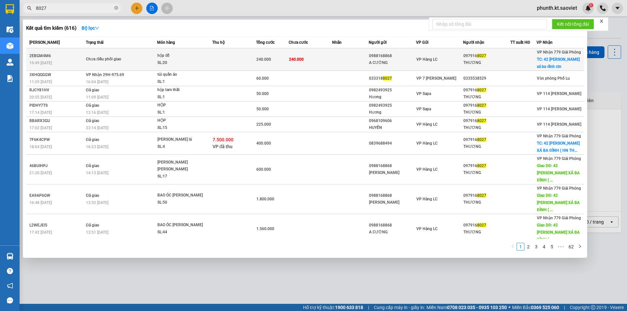
click at [147, 61] on span "Chưa điều phối giao" at bounding box center [121, 59] width 71 height 7
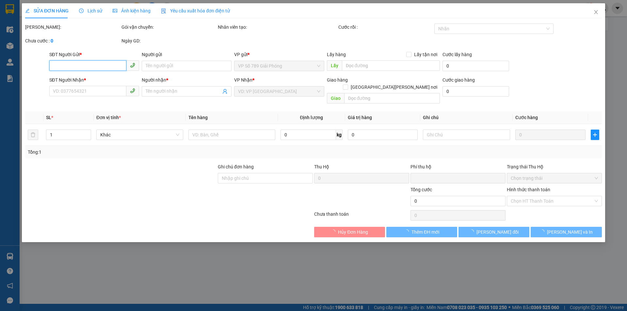
type input "0988168868"
type input "A CƯỜNG"
type input "0979168027"
type input "THƯƠNG"
checkbox input "true"
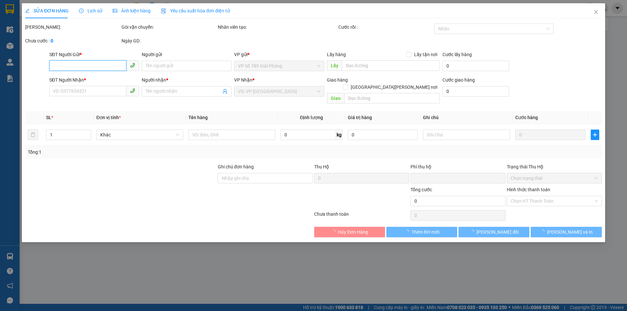
type input "42 phúc xá ba đình ctn"
type input "0"
type input "240.000"
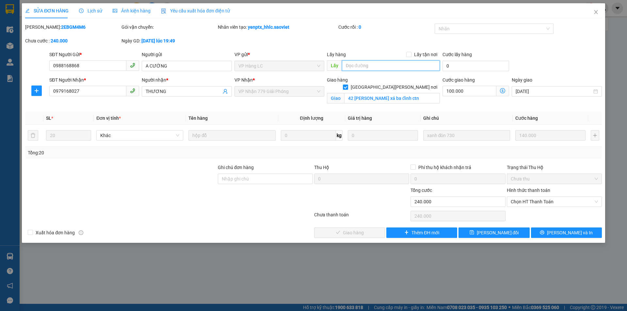
click at [356, 68] on input "text" at bounding box center [391, 65] width 98 height 10
type input "SHIP"
click at [498, 236] on span "[PERSON_NAME] thay đổi" at bounding box center [498, 232] width 42 height 7
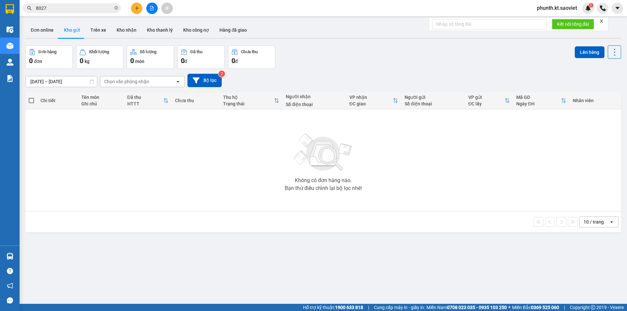
click at [62, 9] on input "8027" at bounding box center [74, 8] width 77 height 7
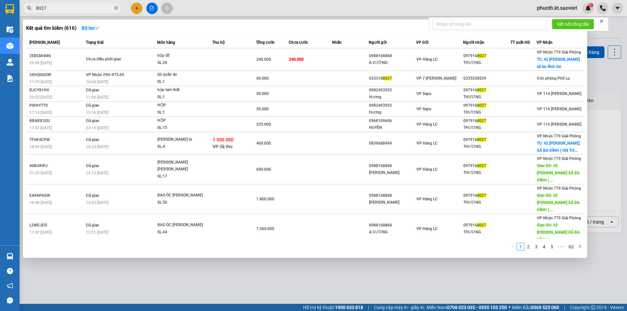
click at [62, 9] on input "8027" at bounding box center [74, 8] width 77 height 7
type input "9932"
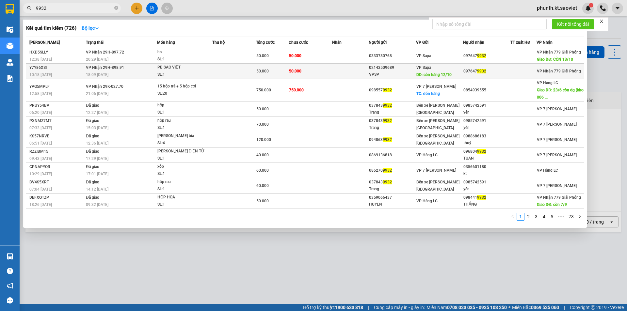
click at [130, 74] on div "18:09 - 05/10" at bounding box center [121, 74] width 71 height 7
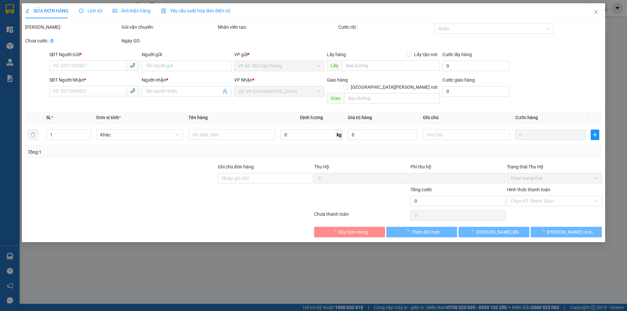
type input "02143509689"
type input "VPSP"
type input "còn hàng 12/10"
type input "0976479932"
type input "0"
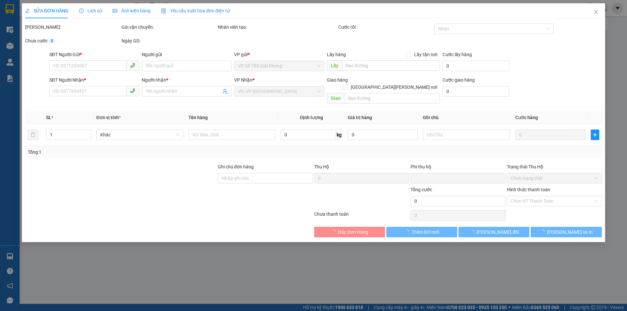
type input "50.000"
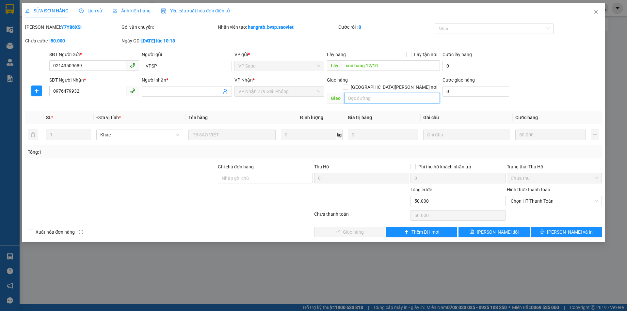
click at [357, 93] on input "text" at bounding box center [392, 98] width 96 height 10
paste input "CÒN 13/10"
type input "CÒN 13/10"
click at [486, 229] on span "[PERSON_NAME] thay đổi" at bounding box center [498, 232] width 42 height 7
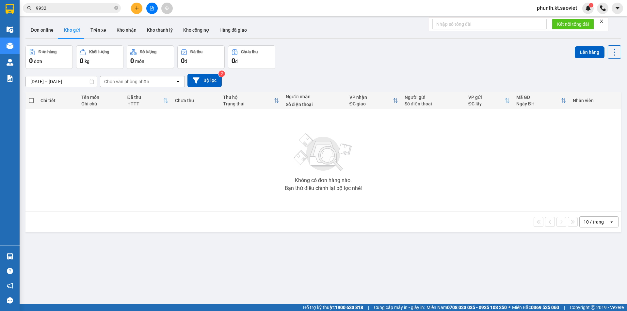
click at [68, 10] on input "9932" at bounding box center [74, 8] width 77 height 7
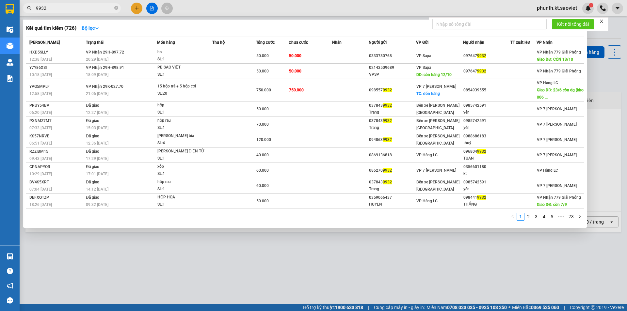
click at [68, 10] on input "9932" at bounding box center [74, 8] width 77 height 7
type input "2190"
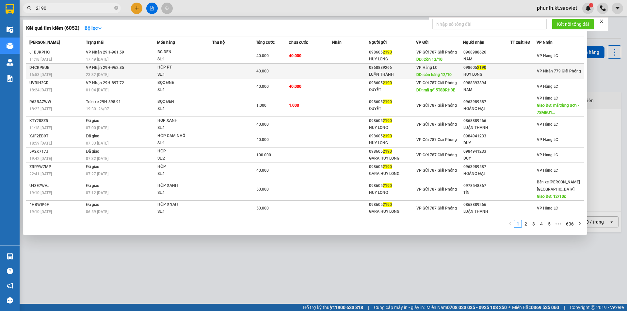
click at [114, 71] on td "VP Nhận 29H-962.85 23:32 - 06/10" at bounding box center [120, 71] width 73 height 15
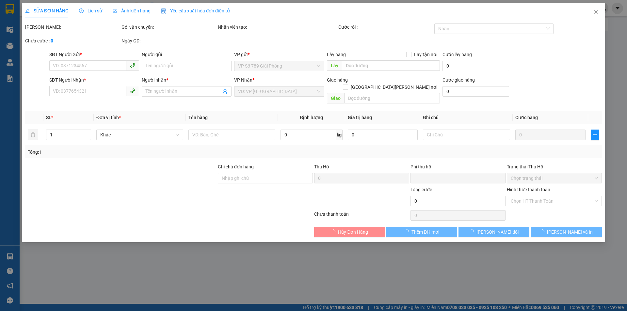
type input "0868889266"
type input "LUẬN THÀNH"
type input "còn hàng 12/10"
type input "0986052190"
type input "HUY LONG"
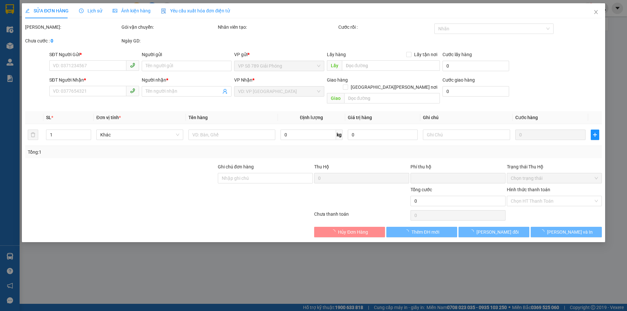
type input "0"
type input "40.000"
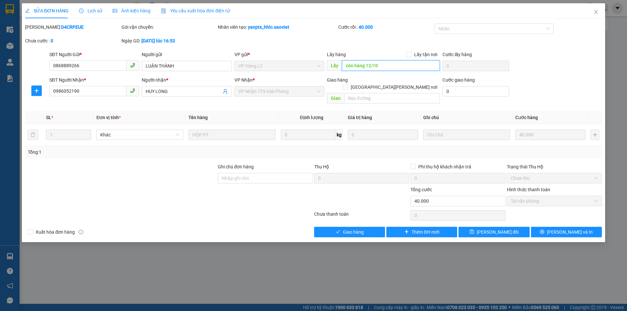
click at [370, 68] on input "còn hàng 12/10" at bounding box center [391, 65] width 98 height 10
click at [353, 93] on input "text" at bounding box center [392, 98] width 96 height 10
paste input "CÒN 13/10"
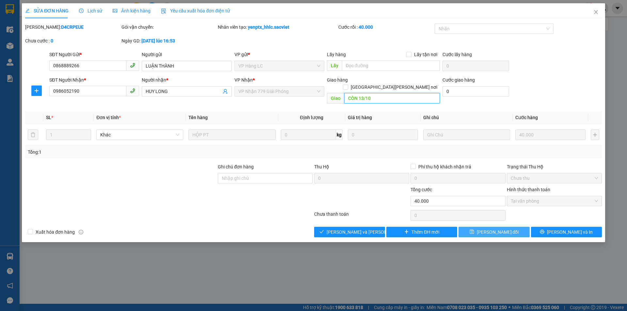
type input "CÒN 13/10"
click at [484, 229] on button "[PERSON_NAME] thay đổi" at bounding box center [493, 232] width 71 height 10
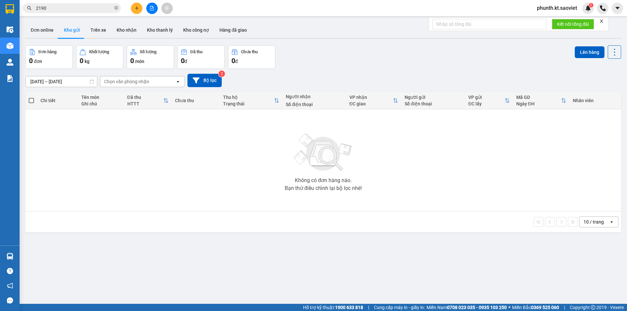
click at [67, 10] on input "2190" at bounding box center [74, 8] width 77 height 7
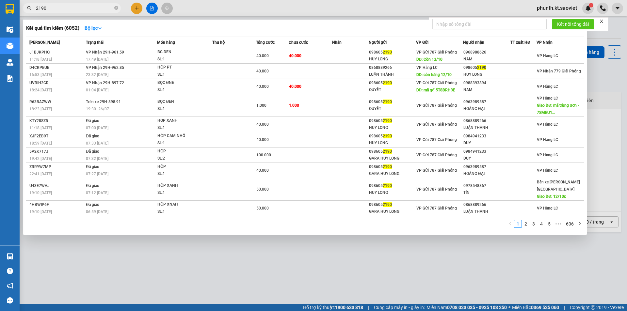
click at [67, 10] on input "2190" at bounding box center [74, 8] width 77 height 7
type input "0368"
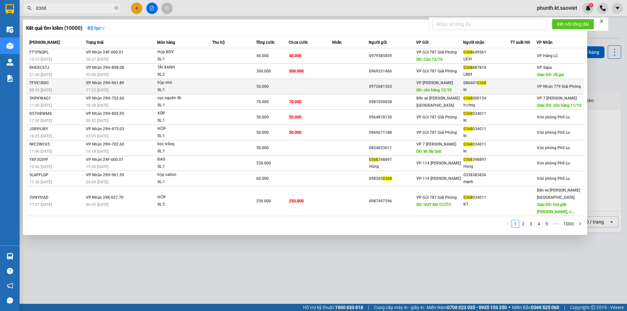
click at [110, 88] on div "17:22 - 07/10" at bounding box center [121, 90] width 71 height 7
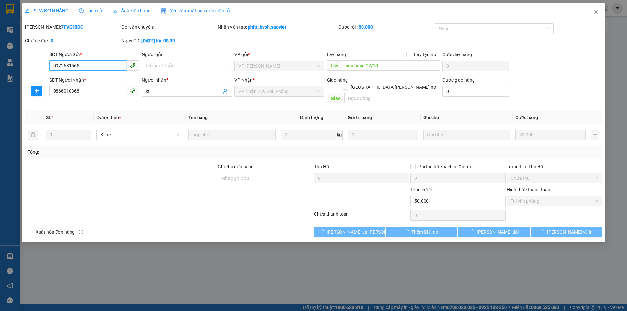
type input "0972681565"
type input "còn hàng 12/10"
type input "0866010368"
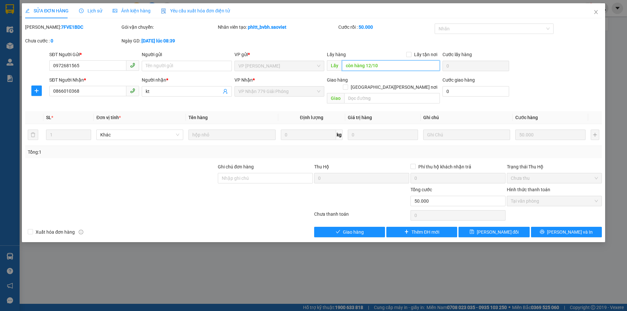
click at [375, 66] on input "còn hàng 12/10" at bounding box center [391, 65] width 98 height 10
click at [363, 93] on input "text" at bounding box center [392, 98] width 96 height 10
paste input "CÒN 13/10"
click at [474, 230] on span "save" at bounding box center [471, 232] width 5 height 5
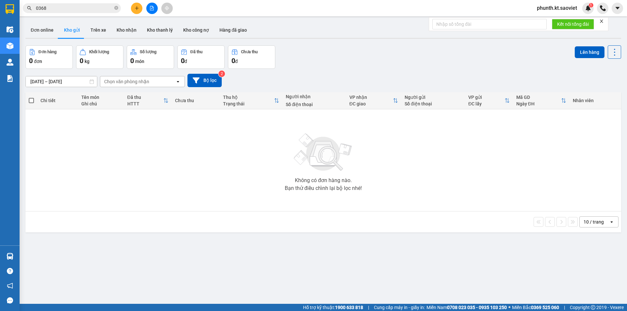
click at [51, 9] on input "0368" at bounding box center [74, 8] width 77 height 7
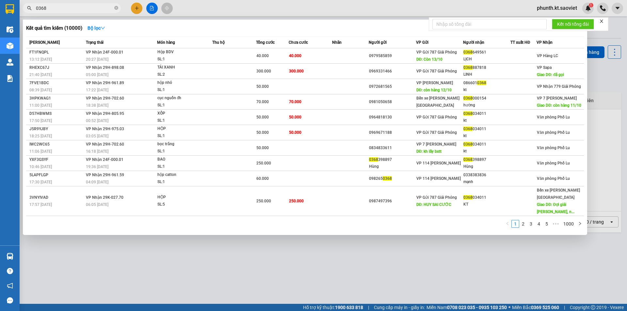
click at [51, 9] on input "0368" at bounding box center [74, 8] width 77 height 7
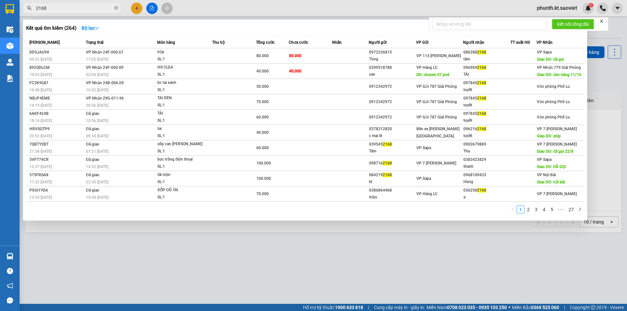
click at [76, 9] on input "2168" at bounding box center [74, 8] width 77 height 7
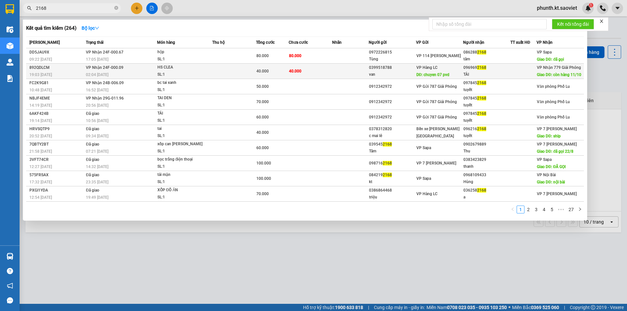
click at [163, 73] on div "SL: 1" at bounding box center [181, 74] width 49 height 7
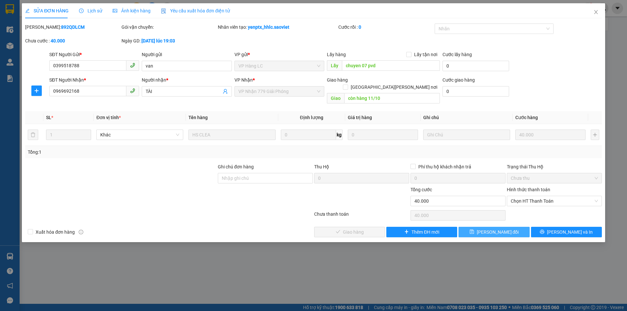
click at [495, 229] on span "[PERSON_NAME] thay đổi" at bounding box center [498, 232] width 42 height 7
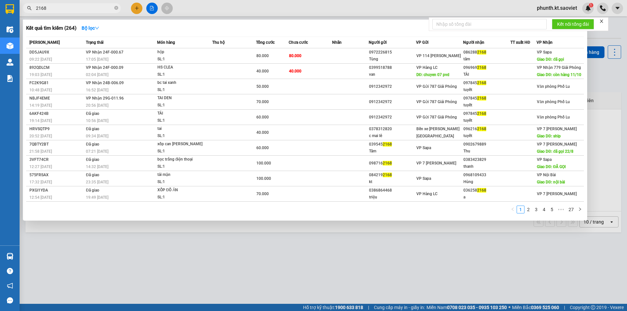
click at [58, 8] on input "2168" at bounding box center [74, 8] width 77 height 7
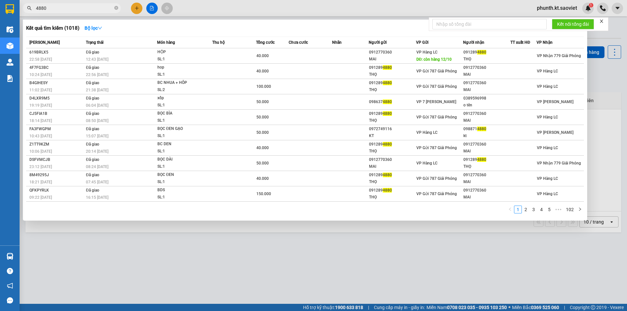
click at [53, 11] on input "4880" at bounding box center [74, 8] width 77 height 7
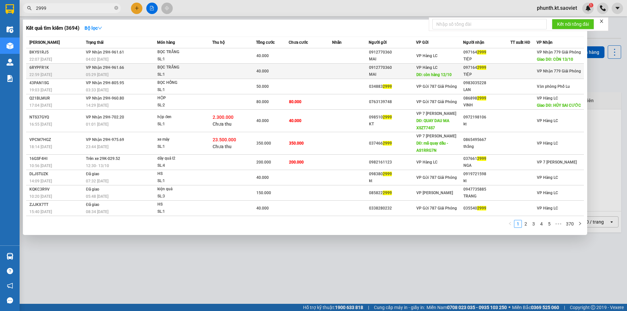
click at [117, 70] on span "VP Nhận 29H-961.66" at bounding box center [105, 67] width 38 height 5
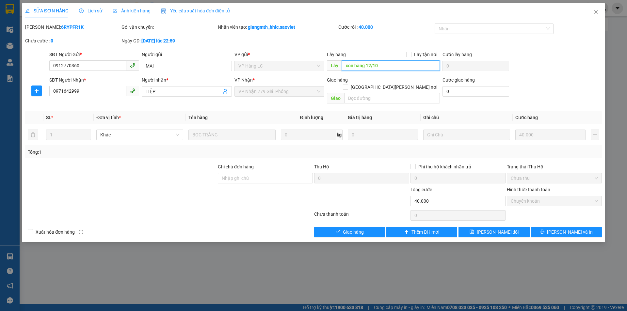
click at [366, 67] on input "còn hàng 12/10" at bounding box center [391, 65] width 98 height 10
click at [346, 93] on input "text" at bounding box center [392, 98] width 96 height 10
paste input "CÒN 13/10"
click at [485, 229] on span "[PERSON_NAME] thay đổi" at bounding box center [498, 232] width 42 height 7
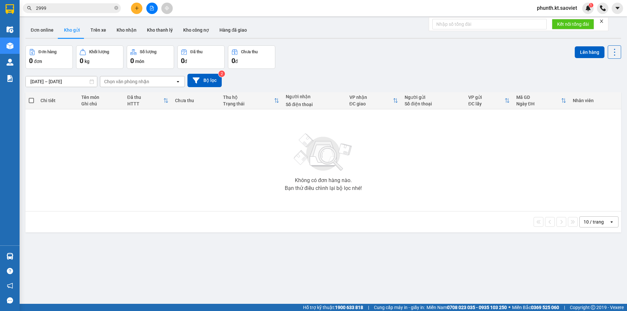
click at [70, 9] on input "2999" at bounding box center [74, 8] width 77 height 7
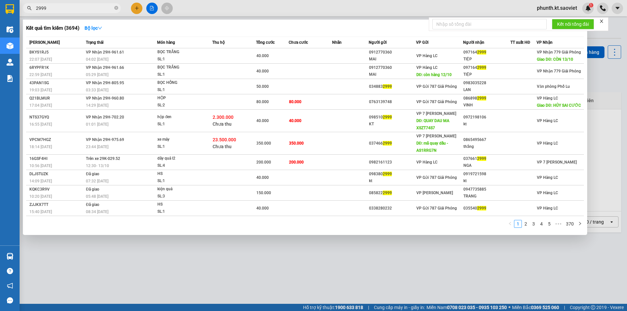
click at [70, 9] on input "2999" at bounding box center [74, 8] width 77 height 7
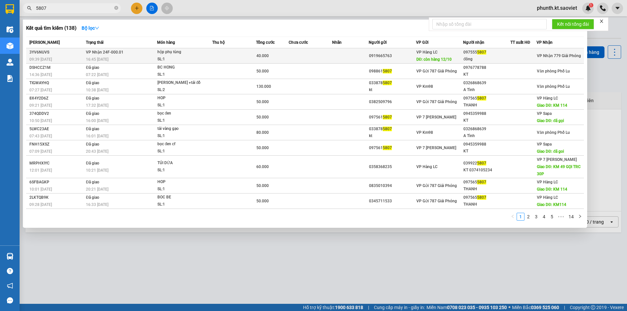
click at [203, 56] on div "SL: 1" at bounding box center [181, 59] width 49 height 7
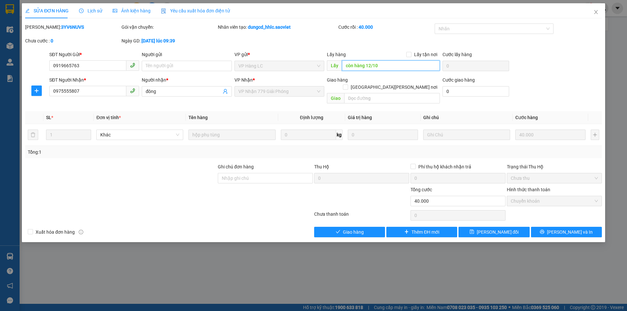
click at [363, 66] on input "còn hàng 12/10" at bounding box center [391, 65] width 98 height 10
paste input "CÒN 13"
click at [354, 93] on input "text" at bounding box center [392, 98] width 96 height 10
paste input "CÒN 13/10"
click at [494, 229] on span "[PERSON_NAME] thay đổi" at bounding box center [498, 232] width 42 height 7
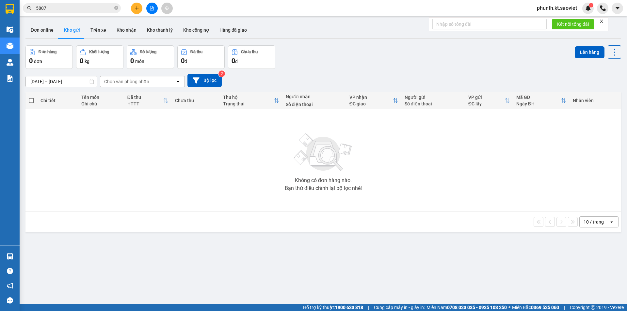
click at [59, 9] on input "5807" at bounding box center [74, 8] width 77 height 7
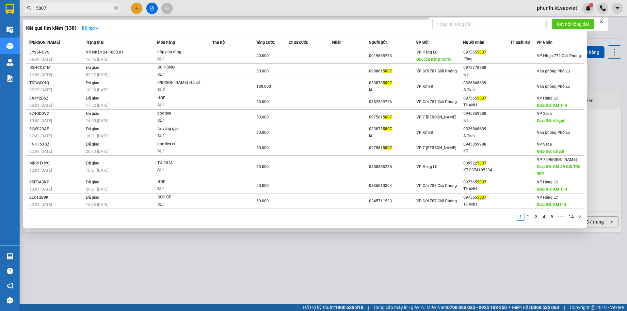
click at [59, 9] on input "5807" at bounding box center [74, 8] width 77 height 7
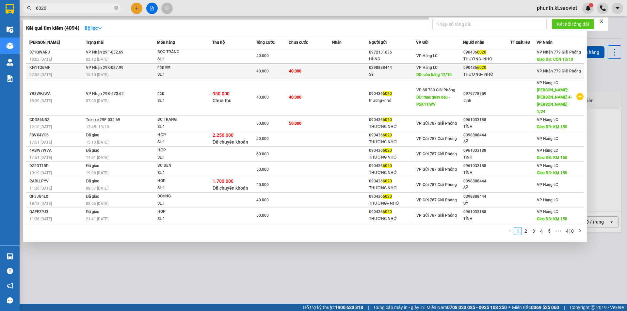
click at [111, 73] on div "15:10 - 11/10" at bounding box center [121, 74] width 71 height 7
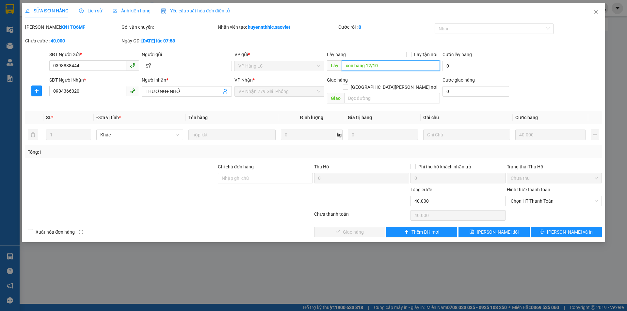
click at [373, 66] on input "còn hàng 12/10" at bounding box center [391, 65] width 98 height 10
click at [363, 93] on input "text" at bounding box center [392, 98] width 96 height 10
paste input "CÒN 13/10"
click at [493, 229] on span "[PERSON_NAME] thay đổi" at bounding box center [498, 232] width 42 height 7
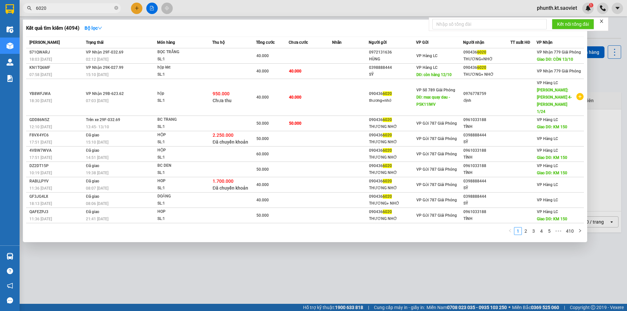
click at [75, 10] on input "6020" at bounding box center [74, 8] width 77 height 7
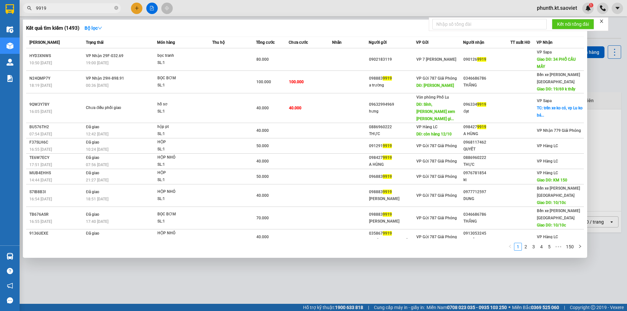
click at [55, 10] on input "9919" at bounding box center [74, 8] width 77 height 7
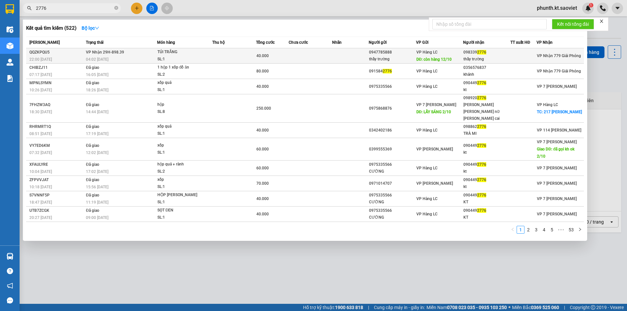
click at [135, 57] on div "04:02 - 11/10" at bounding box center [121, 59] width 71 height 7
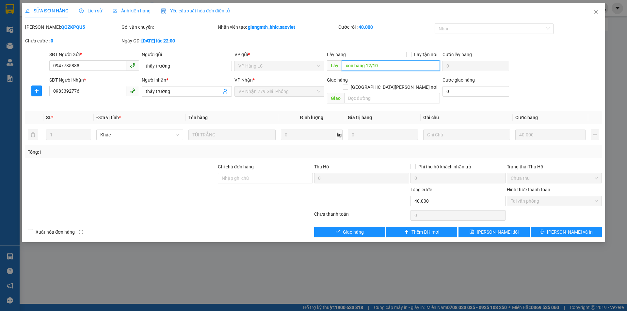
click at [372, 66] on input "còn hàng 12/10" at bounding box center [391, 65] width 98 height 10
click at [357, 93] on input "text" at bounding box center [392, 98] width 96 height 10
paste input "CÒN 13/10"
click at [468, 227] on button "[PERSON_NAME] thay đổi" at bounding box center [493, 232] width 71 height 10
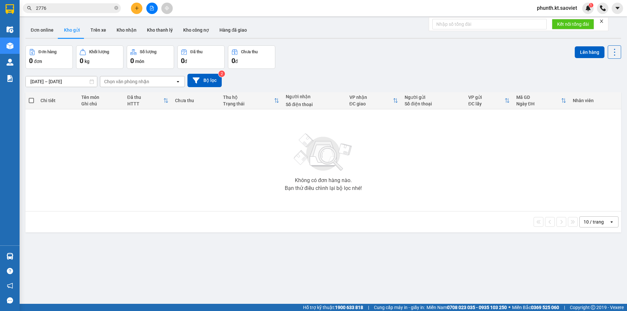
click at [67, 10] on input "2776" at bounding box center [74, 8] width 77 height 7
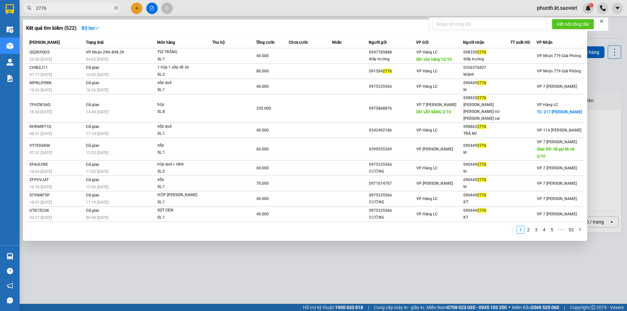
click at [67, 10] on input "2776" at bounding box center [74, 8] width 77 height 7
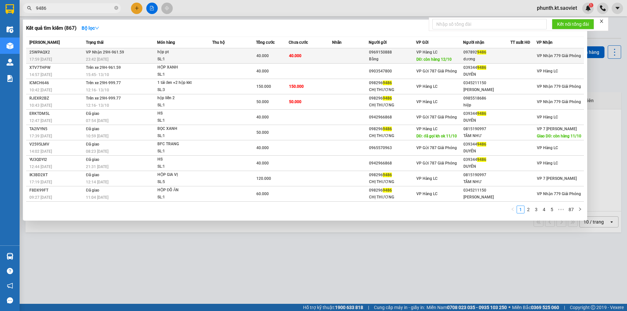
click at [119, 57] on div "23:42 - 10/10" at bounding box center [121, 59] width 71 height 7
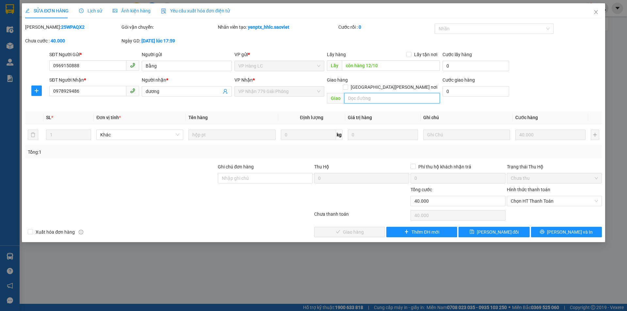
click at [357, 93] on input "text" at bounding box center [392, 98] width 96 height 10
paste input "CÒN 13/10"
click at [474, 230] on icon "save" at bounding box center [471, 232] width 5 height 5
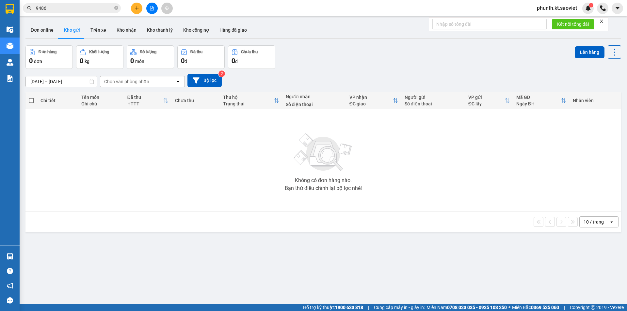
click at [57, 8] on input "9486" at bounding box center [74, 8] width 77 height 7
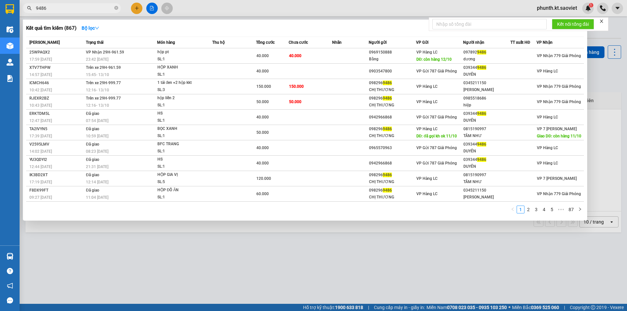
click at [57, 8] on input "9486" at bounding box center [74, 8] width 77 height 7
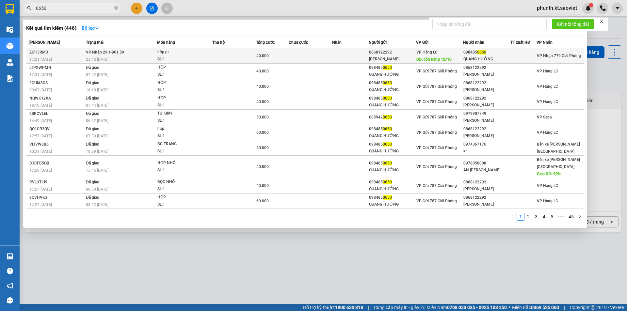
click at [120, 60] on div "23:42 - 10/10" at bounding box center [121, 59] width 71 height 7
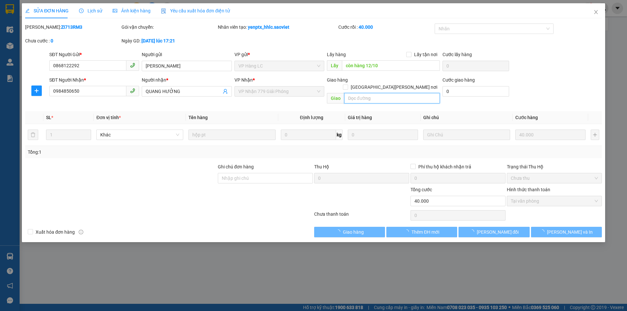
click at [357, 93] on input "text" at bounding box center [392, 98] width 96 height 10
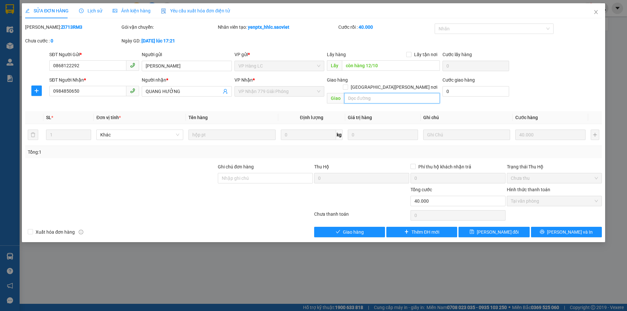
paste input "CÒN 13/10"
click at [488, 229] on span "[PERSON_NAME] thay đổi" at bounding box center [498, 232] width 42 height 7
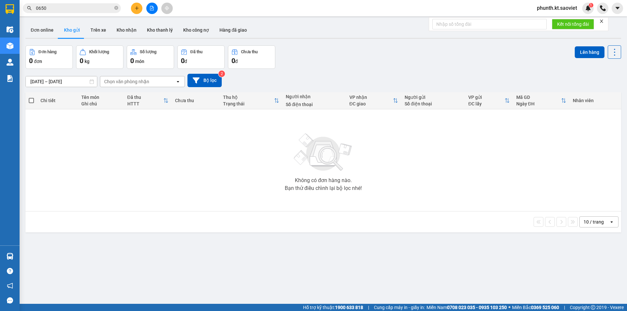
click at [66, 8] on input "0650" at bounding box center [74, 8] width 77 height 7
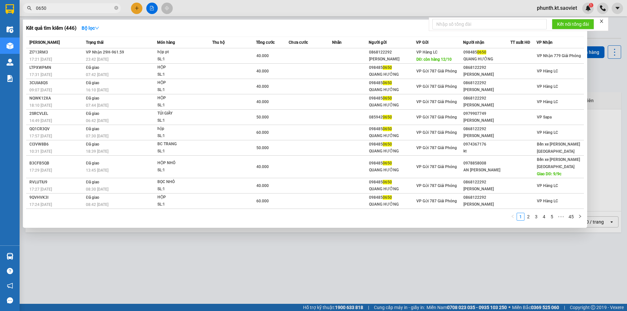
click at [66, 8] on input "0650" at bounding box center [74, 8] width 77 height 7
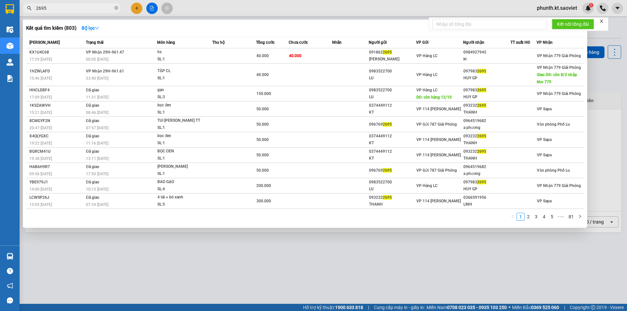
click at [76, 12] on span "2695" at bounding box center [72, 8] width 98 height 10
drag, startPoint x: 76, startPoint y: 12, endPoint x: 73, endPoint y: 7, distance: 5.8
click at [76, 11] on span "2695" at bounding box center [72, 8] width 98 height 10
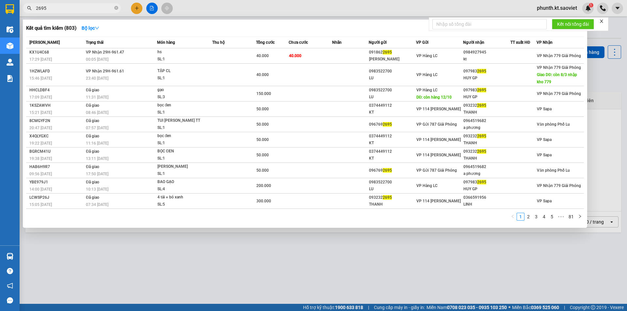
click at [73, 7] on input "2695" at bounding box center [74, 8] width 77 height 7
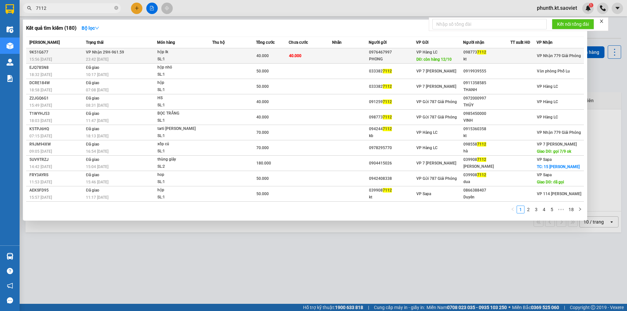
click at [141, 57] on div "23:42 - 10/10" at bounding box center [121, 59] width 71 height 7
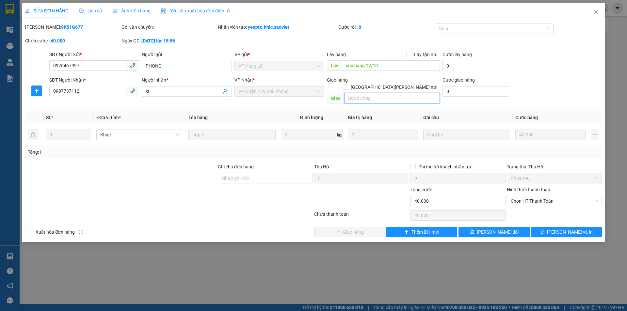
click at [363, 94] on input "text" at bounding box center [392, 98] width 96 height 10
paste input "CÒN 13/10"
click at [499, 229] on span "[PERSON_NAME] thay đổi" at bounding box center [498, 232] width 42 height 7
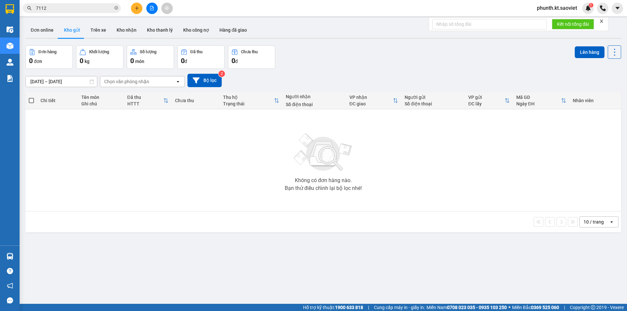
click at [68, 9] on input "7112" at bounding box center [74, 8] width 77 height 7
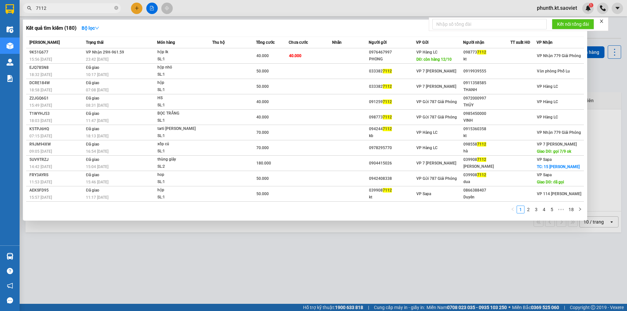
click at [68, 9] on input "7112" at bounding box center [74, 8] width 77 height 7
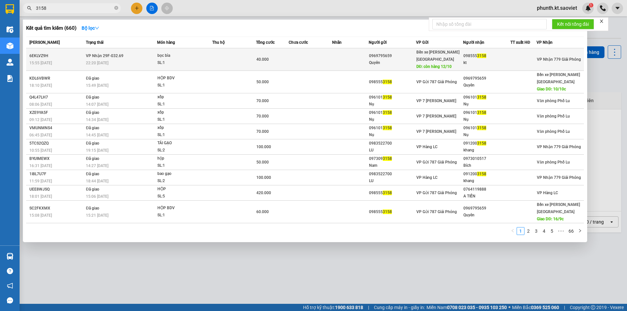
click at [144, 59] on div "22:20 - 10/10" at bounding box center [121, 62] width 71 height 7
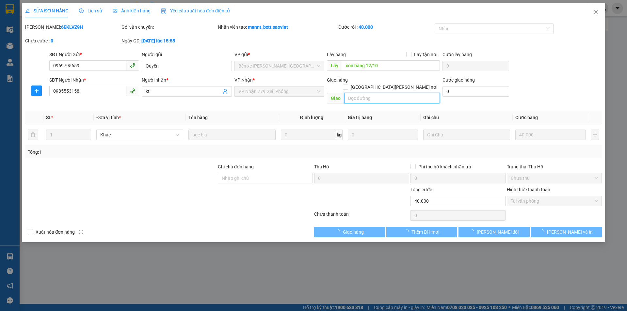
click at [352, 93] on input "text" at bounding box center [392, 98] width 96 height 10
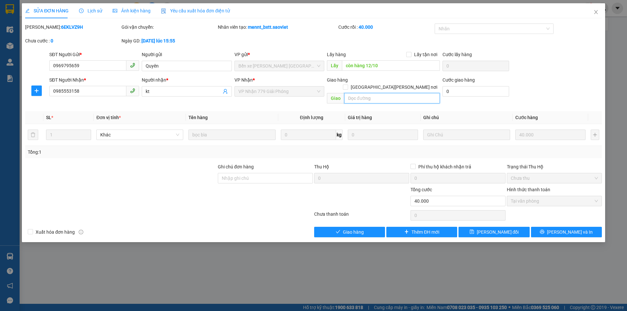
paste input "CÒN 13/10"
click at [491, 229] on span "[PERSON_NAME] thay đổi" at bounding box center [498, 232] width 42 height 7
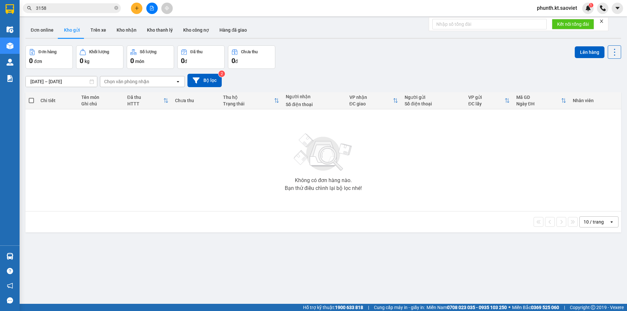
click at [76, 8] on input "3158" at bounding box center [74, 8] width 77 height 7
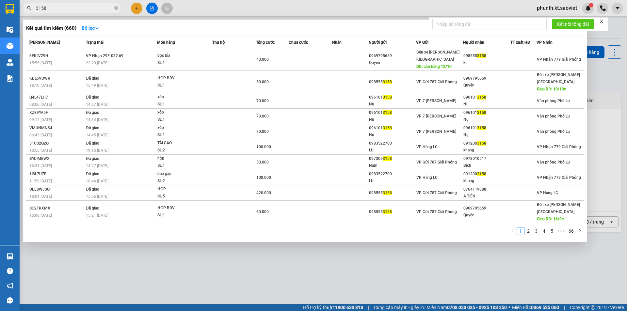
click at [76, 8] on input "3158" at bounding box center [74, 8] width 77 height 7
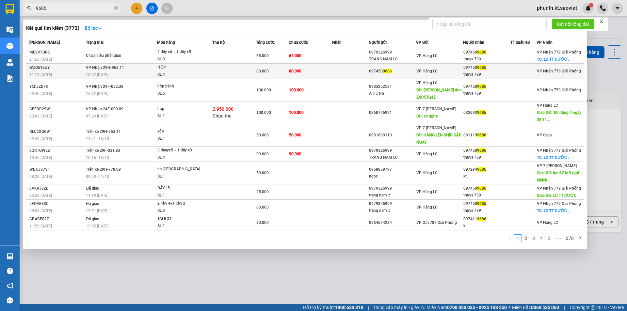
click at [113, 78] on div "18:52 - 10/10" at bounding box center [121, 74] width 71 height 7
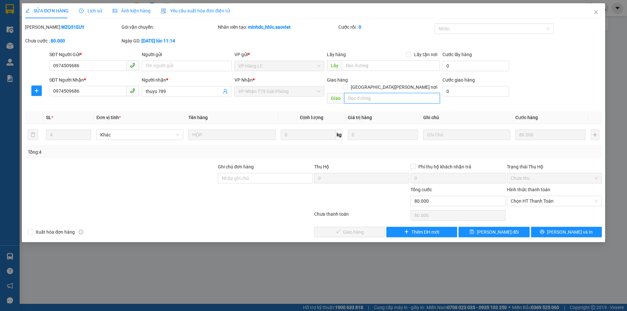
click at [362, 93] on input "text" at bounding box center [392, 98] width 96 height 10
paste input "CÒN 13/10"
click at [477, 228] on button "[PERSON_NAME] thay đổi" at bounding box center [493, 232] width 71 height 10
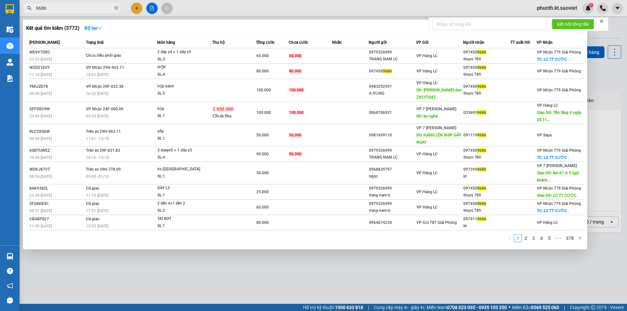
click at [45, 7] on input "9686" at bounding box center [74, 8] width 77 height 7
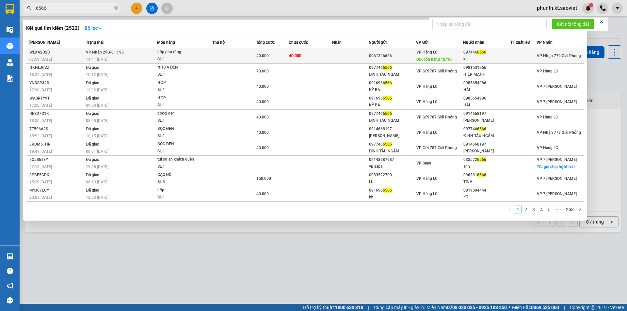
click at [111, 54] on span "VP Nhận 29G-011.96" at bounding box center [105, 52] width 38 height 5
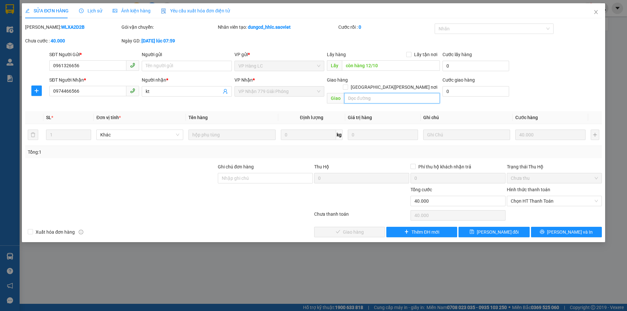
click at [354, 93] on input "text" at bounding box center [392, 98] width 96 height 10
paste input "CÒN 13/10"
click at [473, 227] on button "[PERSON_NAME] thay đổi" at bounding box center [493, 232] width 71 height 10
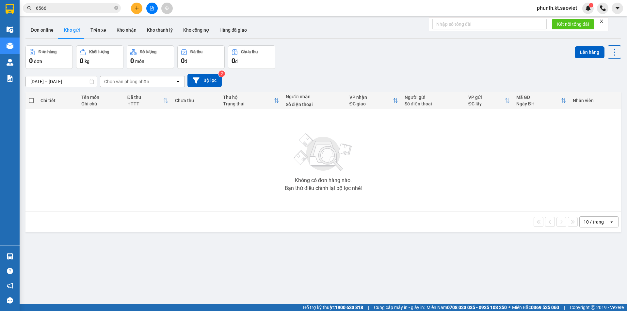
click at [62, 9] on input "6566" at bounding box center [74, 8] width 77 height 7
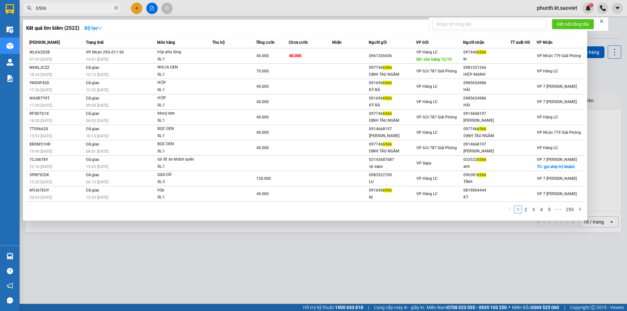
click at [62, 9] on input "6566" at bounding box center [74, 8] width 77 height 7
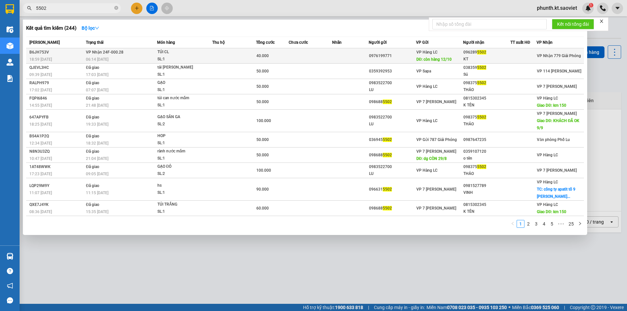
click at [118, 59] on div "06:14 - 10/10" at bounding box center [121, 59] width 71 height 7
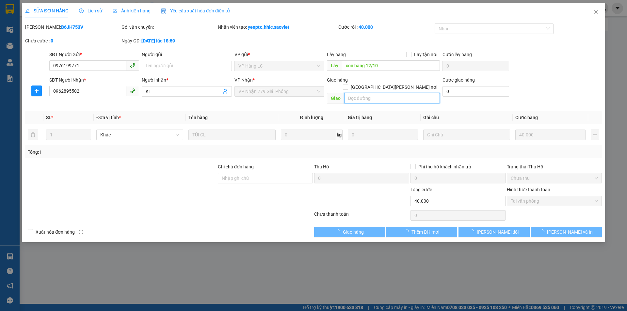
click at [362, 93] on input "text" at bounding box center [392, 98] width 96 height 10
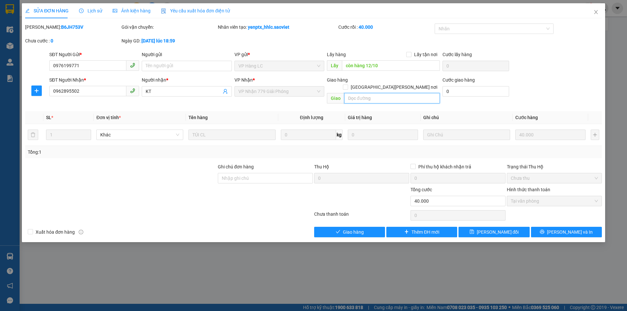
paste input "CÒN 13/10"
click at [485, 229] on span "[PERSON_NAME] thay đổi" at bounding box center [498, 232] width 42 height 7
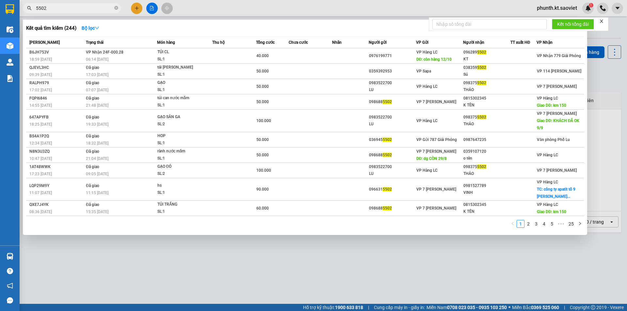
click at [51, 8] on input "5502" at bounding box center [74, 8] width 77 height 7
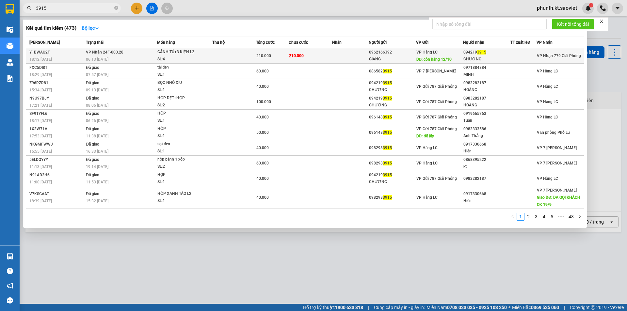
click at [115, 60] on div "06:13 - 10/10" at bounding box center [121, 59] width 71 height 7
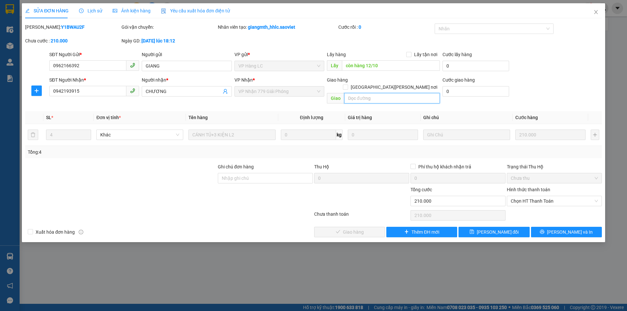
click at [359, 93] on input "text" at bounding box center [392, 98] width 96 height 10
paste input "CÒN 13/10"
click at [495, 229] on span "[PERSON_NAME] thay đổi" at bounding box center [498, 232] width 42 height 7
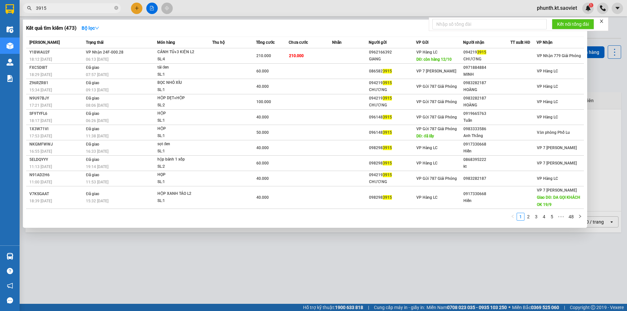
click at [66, 9] on input "3915" at bounding box center [74, 8] width 77 height 7
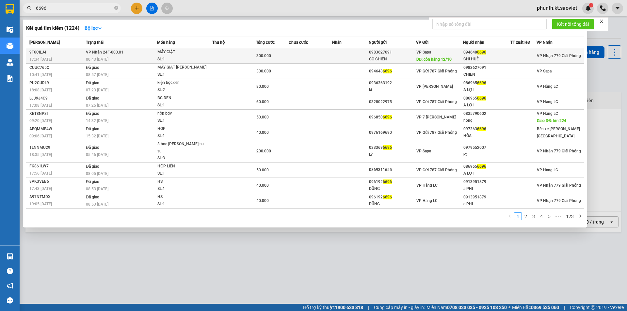
click at [113, 56] on div "00:43 - 10/10" at bounding box center [121, 59] width 71 height 7
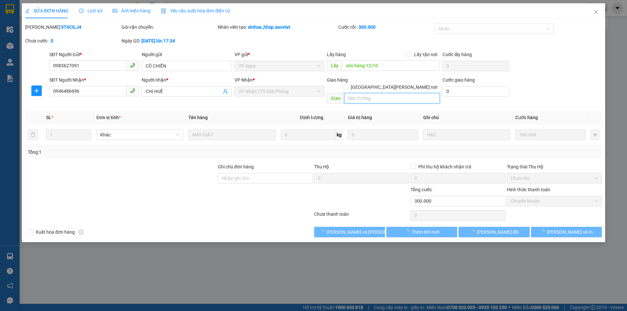
click at [359, 93] on input "text" at bounding box center [392, 98] width 96 height 10
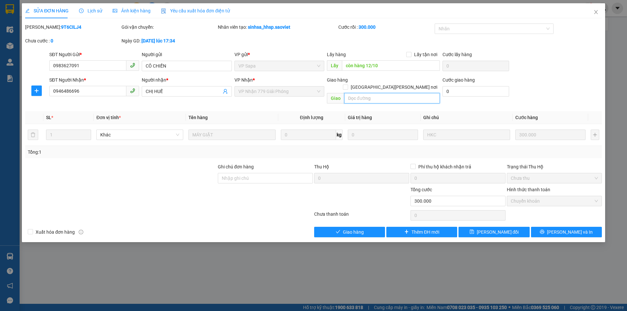
paste input "CÒN 13/10"
click at [476, 227] on button "[PERSON_NAME] thay đổi" at bounding box center [493, 232] width 71 height 10
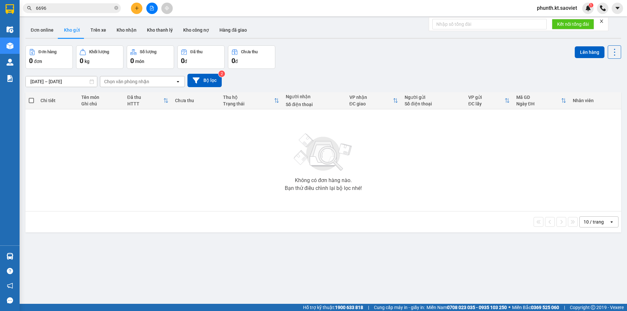
click at [62, 10] on input "6696" at bounding box center [74, 8] width 77 height 7
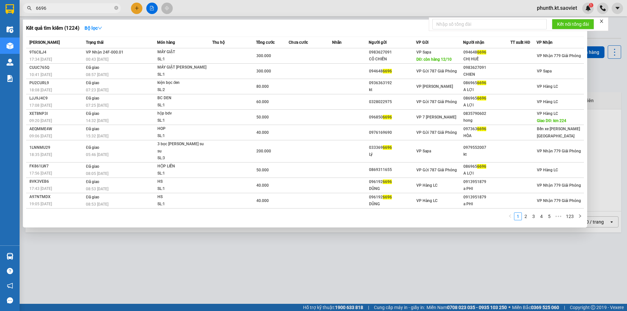
click at [62, 10] on input "6696" at bounding box center [74, 8] width 77 height 7
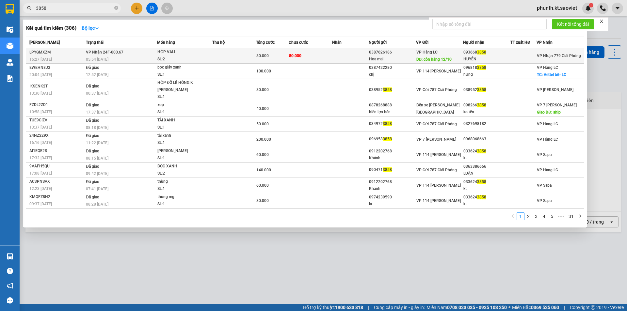
click at [161, 57] on div "SL: 2" at bounding box center [181, 59] width 49 height 7
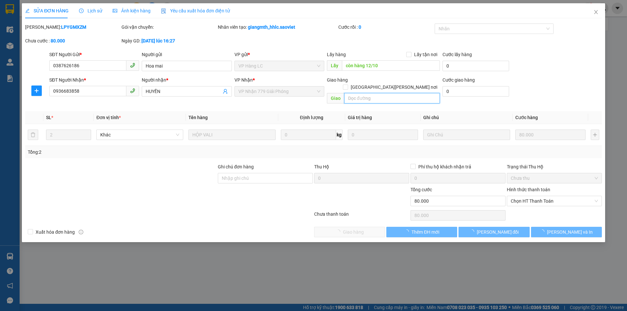
click at [354, 93] on input "text" at bounding box center [392, 98] width 96 height 10
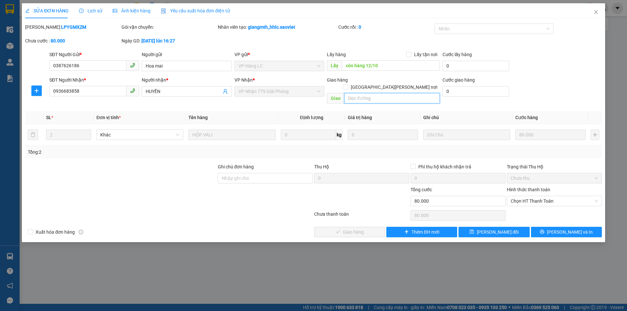
paste input "CÒN 13/10"
click at [472, 227] on button "[PERSON_NAME] thay đổi" at bounding box center [493, 232] width 71 height 10
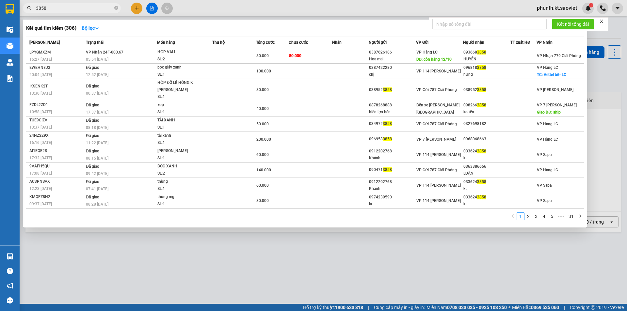
click at [59, 7] on input "3858" at bounding box center [74, 8] width 77 height 7
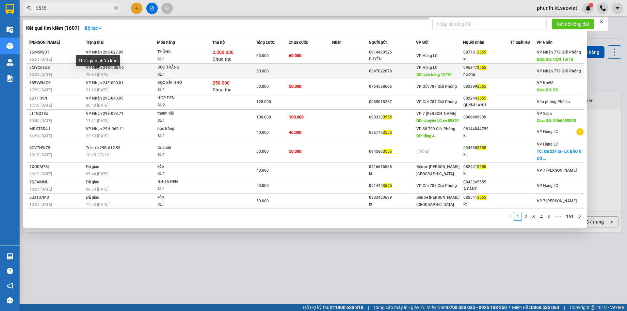
click at [100, 74] on span "23:14 - 09/10" at bounding box center [97, 74] width 23 height 5
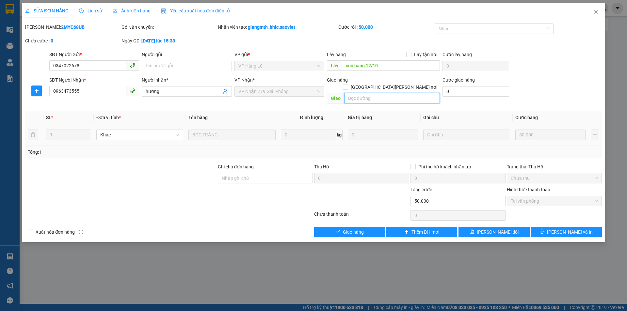
click at [359, 93] on input "text" at bounding box center [392, 98] width 96 height 10
paste input "CÒN 13/10"
click at [467, 227] on button "[PERSON_NAME] thay đổi" at bounding box center [493, 232] width 71 height 10
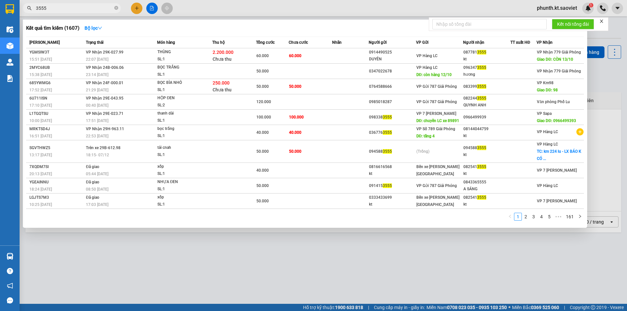
click at [48, 8] on input "3555" at bounding box center [74, 8] width 77 height 7
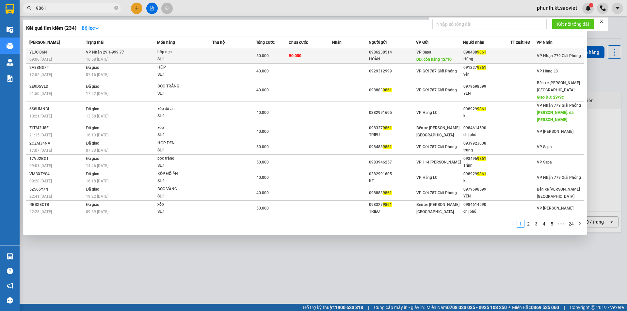
click at [96, 55] on span "VP Nhận 29H-999.77" at bounding box center [105, 51] width 38 height 5
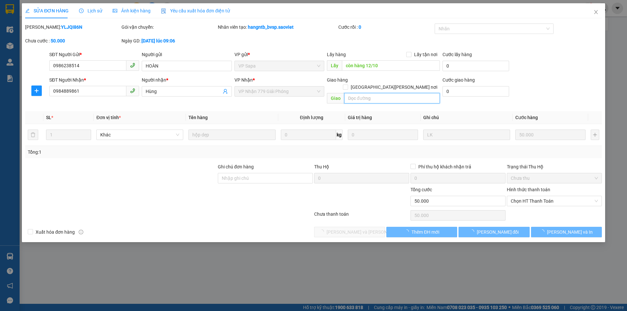
click at [358, 93] on input "text" at bounding box center [392, 98] width 96 height 10
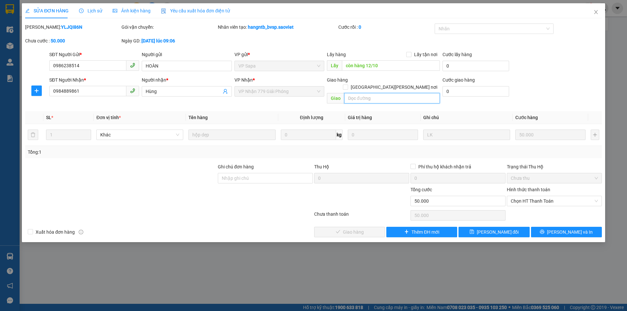
paste input "CÒN 13/10"
click at [485, 229] on span "[PERSON_NAME] thay đổi" at bounding box center [498, 232] width 42 height 7
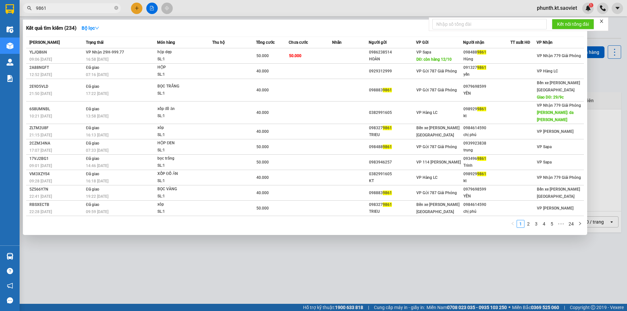
click at [62, 11] on input "9861" at bounding box center [74, 8] width 77 height 7
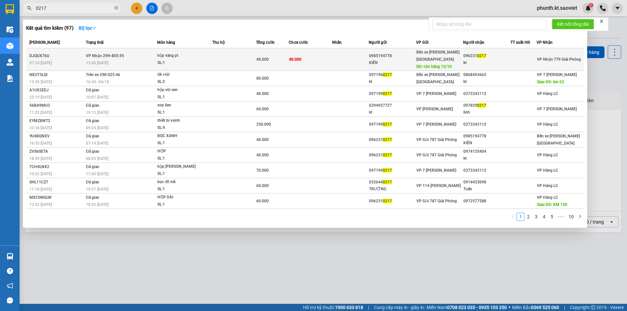
click at [121, 60] on div "13:45 - 09/10" at bounding box center [121, 62] width 71 height 7
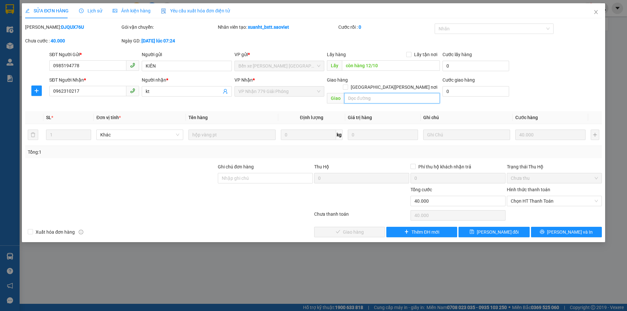
click at [363, 93] on input "text" at bounding box center [392, 98] width 96 height 10
paste input "CÒN 13/10"
click at [474, 230] on icon "save" at bounding box center [471, 232] width 5 height 5
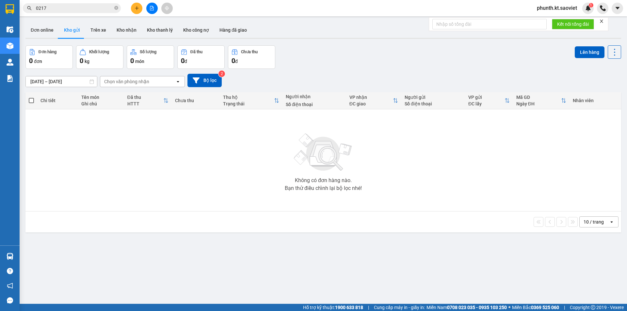
click at [59, 9] on input "0217" at bounding box center [74, 8] width 77 height 7
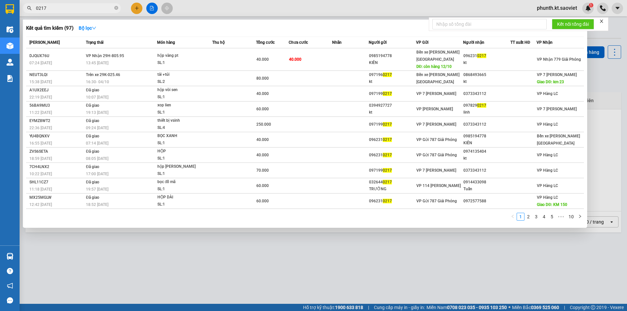
click at [59, 9] on input "0217" at bounding box center [74, 8] width 77 height 7
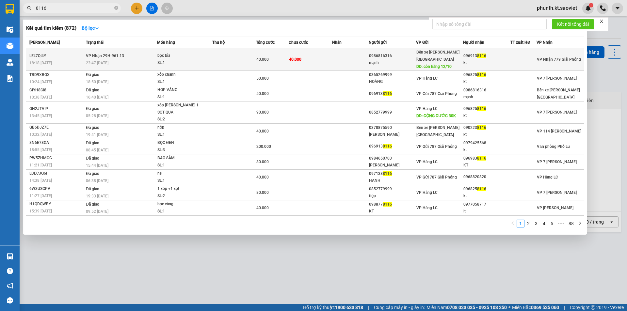
click at [161, 59] on div "SL: 1" at bounding box center [181, 62] width 49 height 7
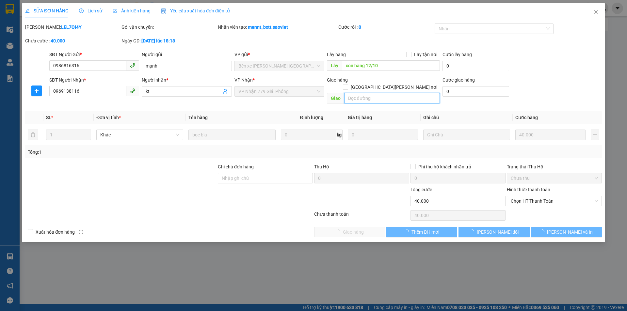
click at [367, 93] on input "text" at bounding box center [392, 98] width 96 height 10
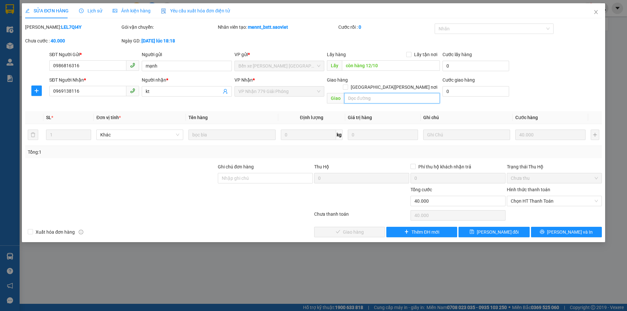
paste input "CÒN 13/10"
click at [463, 227] on button "[PERSON_NAME] thay đổi" at bounding box center [493, 232] width 71 height 10
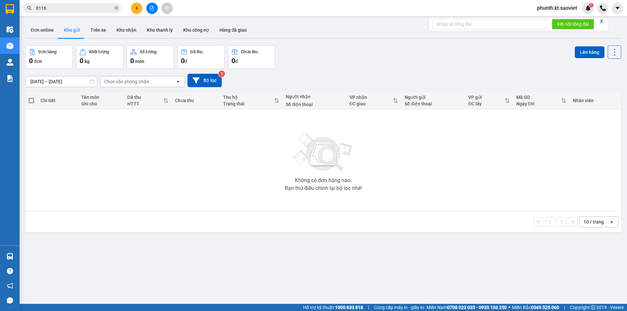
click at [67, 11] on input "8116" at bounding box center [74, 8] width 77 height 7
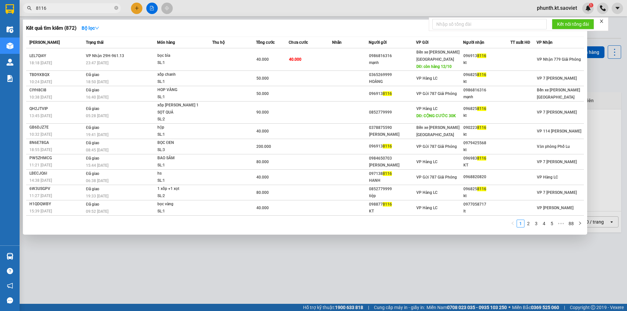
click at [67, 11] on input "8116" at bounding box center [74, 8] width 77 height 7
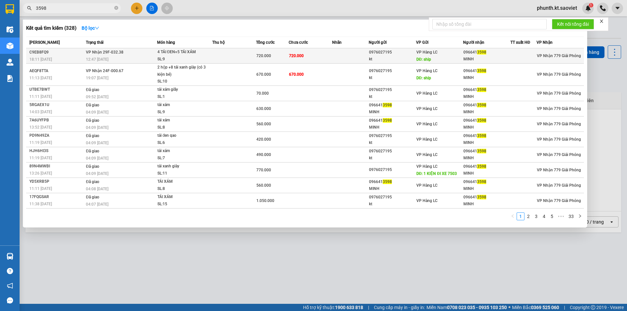
click at [212, 56] on td at bounding box center [234, 55] width 44 height 15
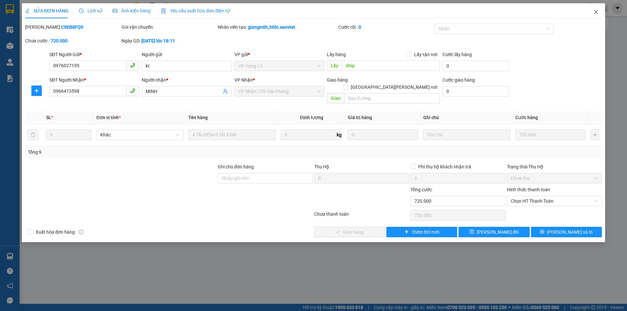
click at [594, 13] on icon "close" at bounding box center [595, 11] width 5 height 5
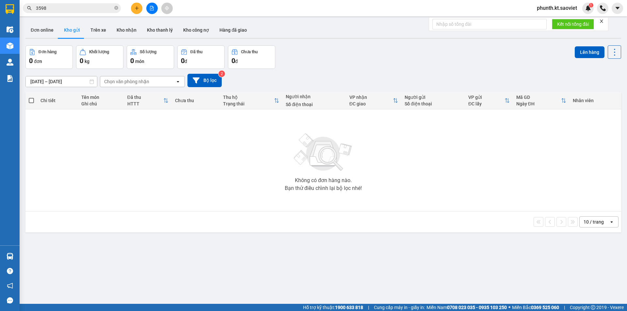
drag, startPoint x: 81, startPoint y: 13, endPoint x: 78, endPoint y: 11, distance: 3.5
click at [79, 13] on div "Kết quả tìm kiếm ( 328 ) Bộ lọc Mã ĐH Trạng thái Món hàng Thu hộ Tổng cước Chưa…" at bounding box center [63, 8] width 127 height 11
click at [78, 11] on input "3598" at bounding box center [74, 8] width 77 height 7
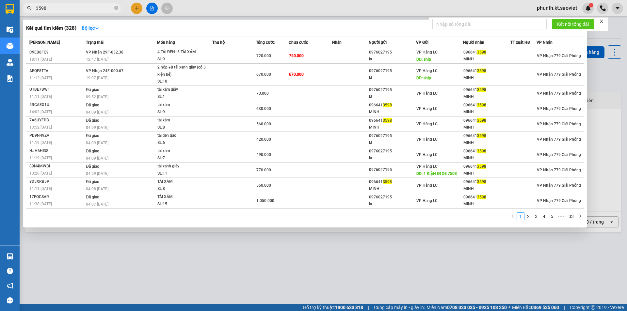
click at [78, 11] on input "3598" at bounding box center [74, 8] width 77 height 7
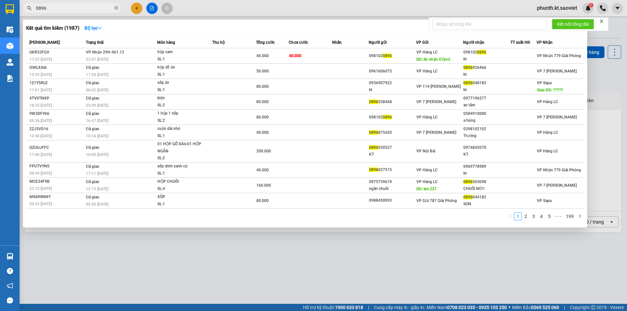
click at [61, 9] on input "0896" at bounding box center [74, 8] width 77 height 7
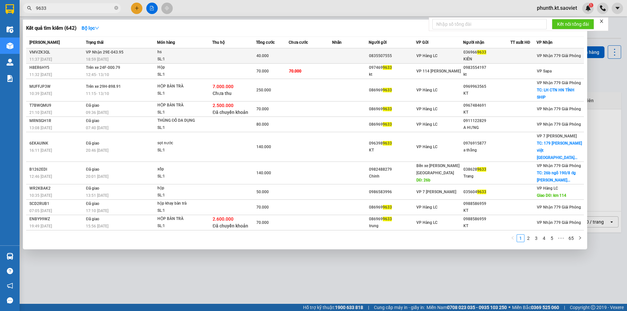
click at [181, 60] on div "SL: 1" at bounding box center [181, 59] width 49 height 7
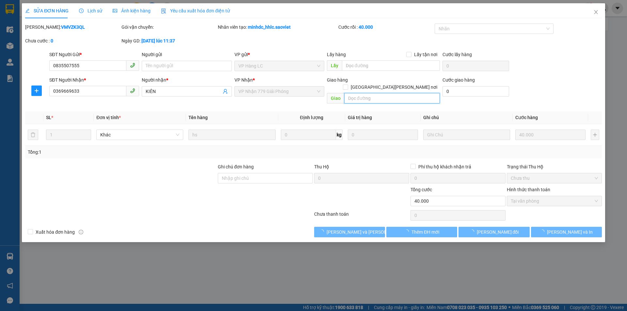
click at [357, 94] on input "text" at bounding box center [392, 98] width 96 height 10
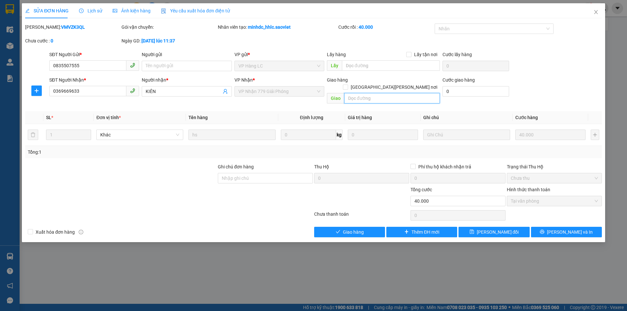
paste input "CÒN 13/10"
click at [486, 219] on div "Total Paid Fee 40.000 Total UnPaid Fee 0 Cash Collection Total Fee Mã ĐH: VMVZK…" at bounding box center [313, 131] width 577 height 214
click at [499, 229] on span "[PERSON_NAME] thay đổi" at bounding box center [498, 232] width 42 height 7
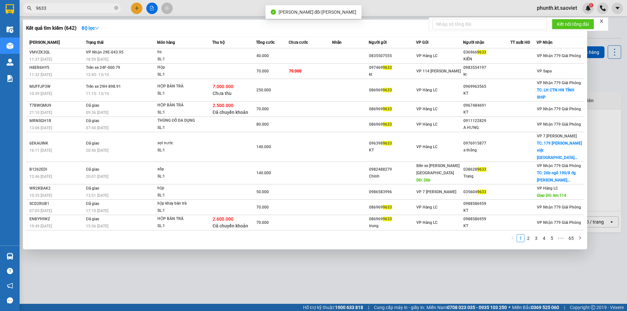
click at [66, 7] on input "9633" at bounding box center [74, 8] width 77 height 7
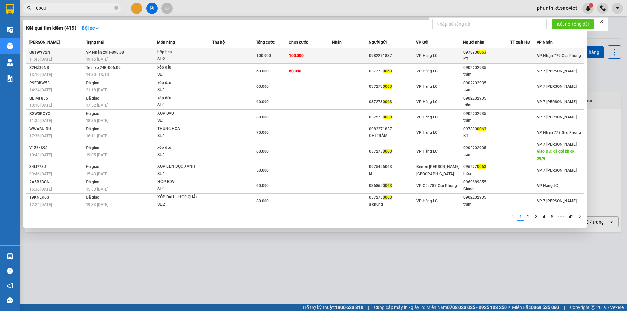
click at [123, 55] on td "VP Nhận 29H-898.08 19:15 - 11/10" at bounding box center [120, 55] width 73 height 15
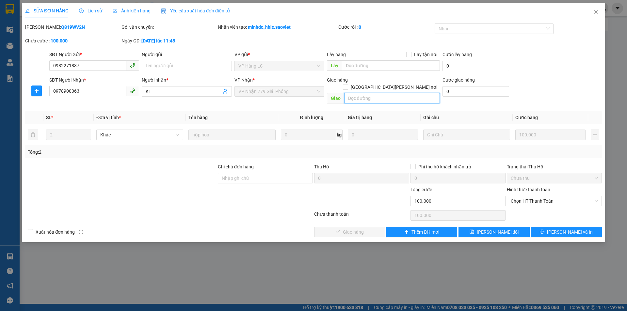
click at [356, 93] on input "text" at bounding box center [392, 98] width 96 height 10
paste input "CÒN 13/10"
drag, startPoint x: 471, startPoint y: 227, endPoint x: 469, endPoint y: 225, distance: 3.7
click at [471, 227] on button "[PERSON_NAME] thay đổi" at bounding box center [493, 232] width 71 height 10
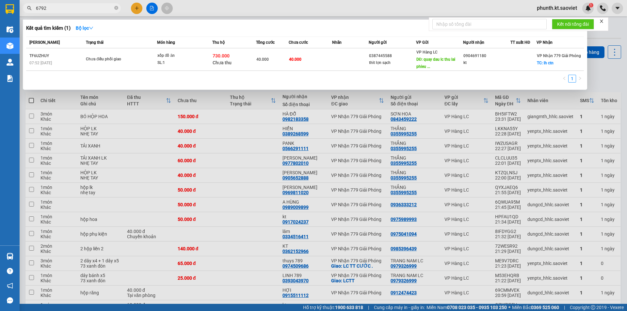
type input "6792"
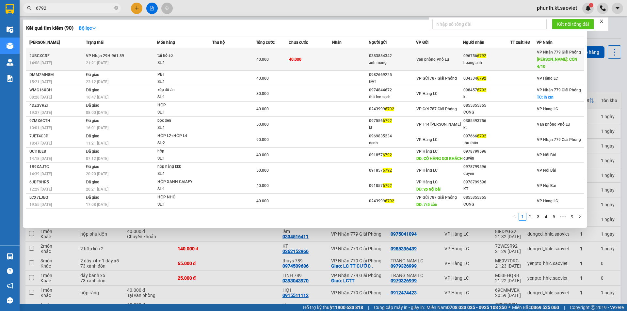
click at [217, 55] on td at bounding box center [234, 59] width 44 height 23
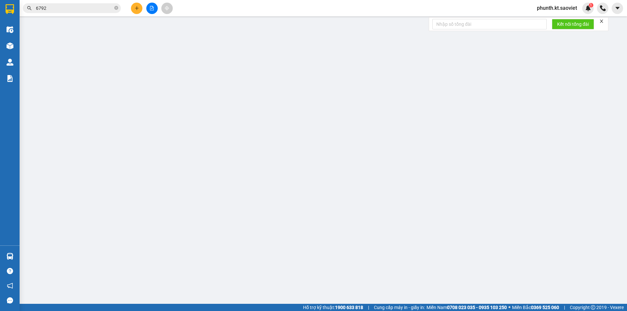
click at [380, 91] on input "text" at bounding box center [392, 91] width 96 height 10
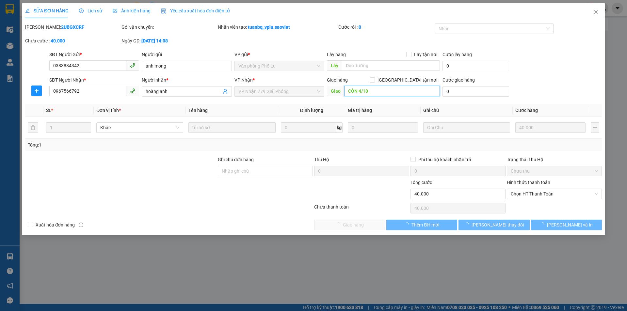
type input "0383884342"
type input "anh mong"
type input "0967566792"
type input "hoàng anh"
type input "CÒN 4/10"
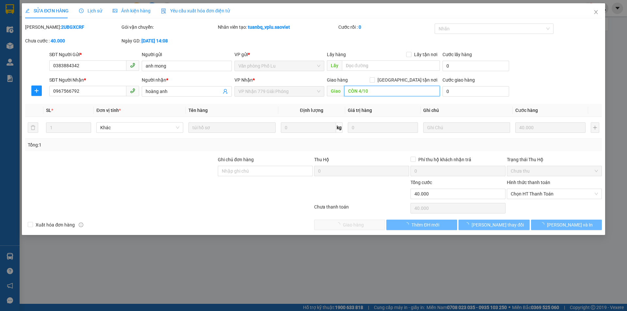
type input "0"
type input "40.000"
click at [380, 91] on input "CÒN 4/10" at bounding box center [392, 91] width 96 height 10
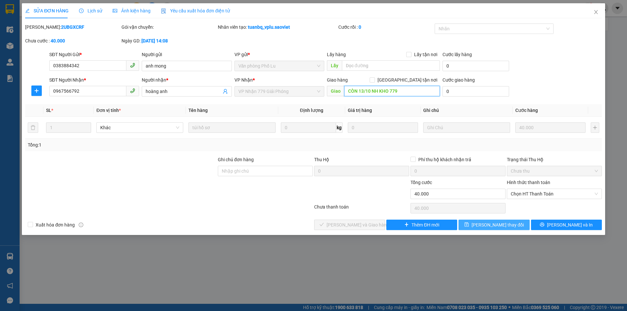
type input "CÒN 13/10 NH KHO 779"
click at [469, 226] on icon "save" at bounding box center [466, 224] width 5 height 5
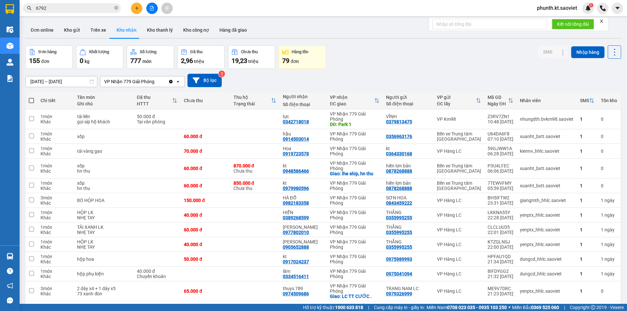
click at [66, 9] on input "6792" at bounding box center [74, 8] width 77 height 7
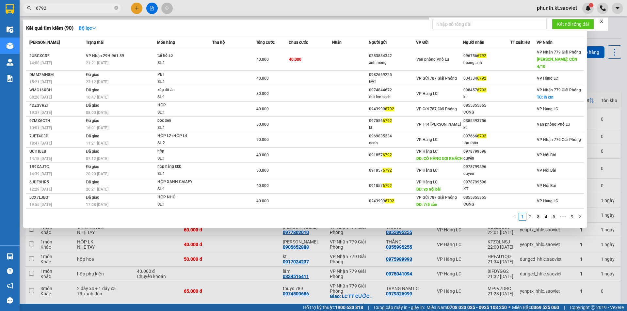
click at [66, 9] on input "6792" at bounding box center [74, 8] width 77 height 7
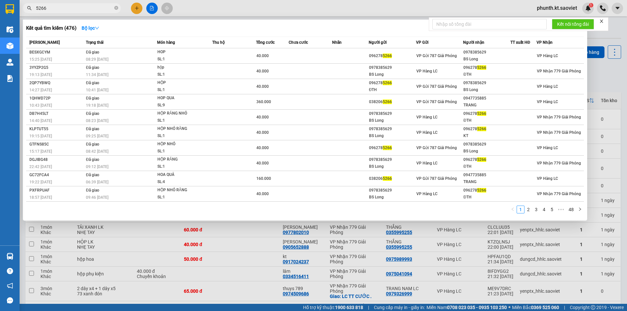
click at [58, 10] on input "5266" at bounding box center [74, 8] width 77 height 7
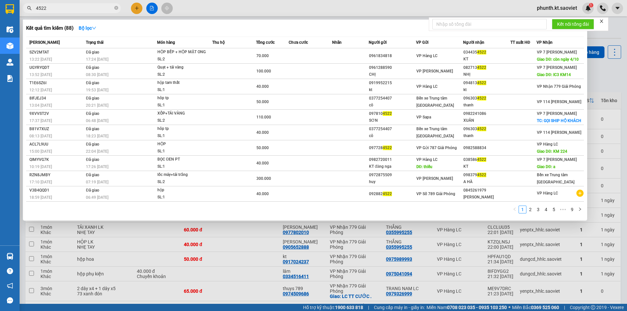
click at [58, 10] on input "4522" at bounding box center [74, 8] width 77 height 7
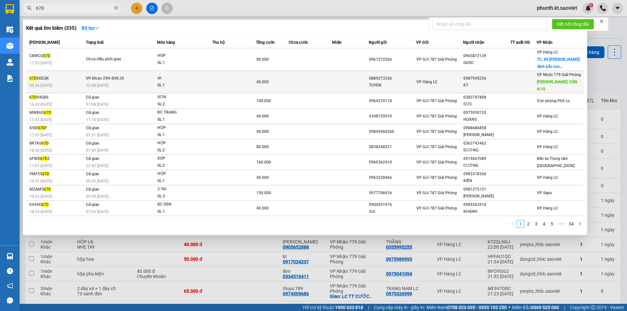
type input "67D"
click at [111, 82] on div "12:48 - 12/09" at bounding box center [121, 85] width 71 height 7
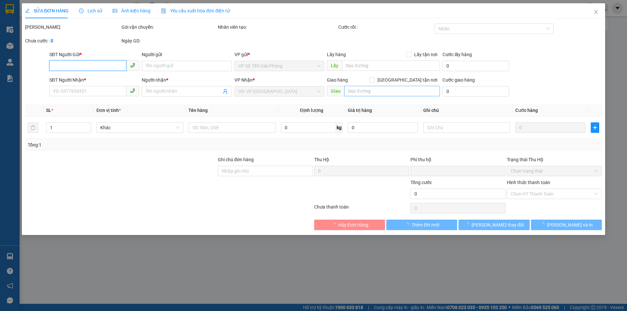
type input "0889273336"
type input "TUYEN"
type input "0987945226"
type input "KT"
type input "CÒN 4/10"
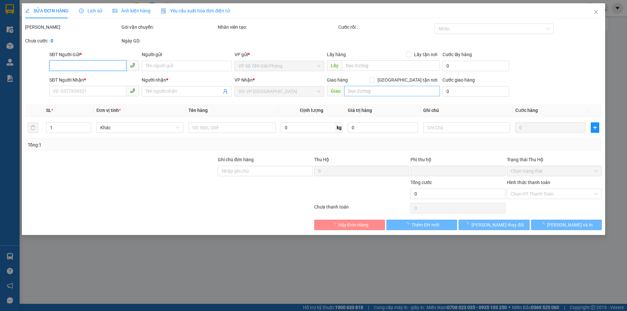
type input "0"
type input "40.000"
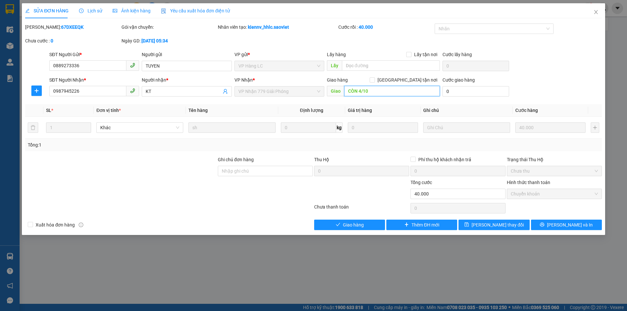
click at [369, 92] on input "CÒN 4/10" at bounding box center [392, 91] width 96 height 10
type input "CÒN 13/10 NH KHO 779"
click at [469, 224] on icon "save" at bounding box center [466, 224] width 5 height 5
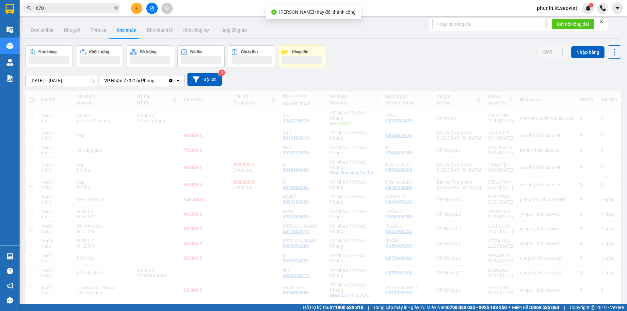
click at [70, 8] on input "67D" at bounding box center [74, 8] width 77 height 7
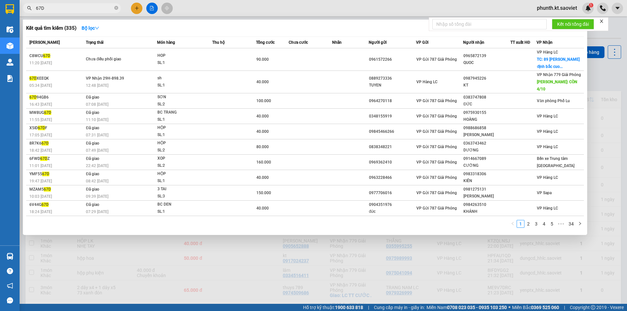
click at [70, 8] on input "67D" at bounding box center [74, 8] width 77 height 7
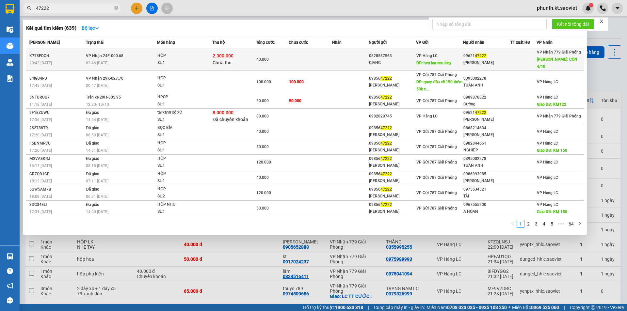
type input "47222"
click at [145, 52] on td "VP Nhận 24F-000.68 03:46 - 13/09" at bounding box center [120, 59] width 73 height 23
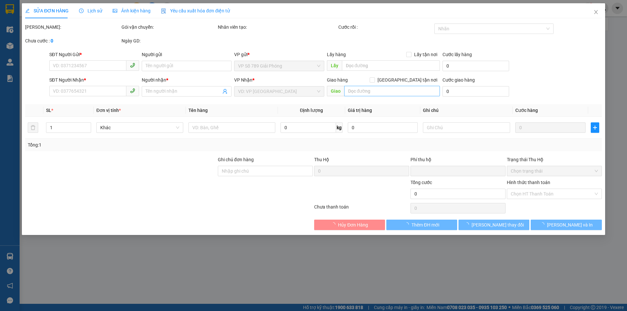
type input "0828587563"
type input "GIANG"
type input "hen lan sau laay"
type input "0962147222"
type input "BẢO KHÁNH"
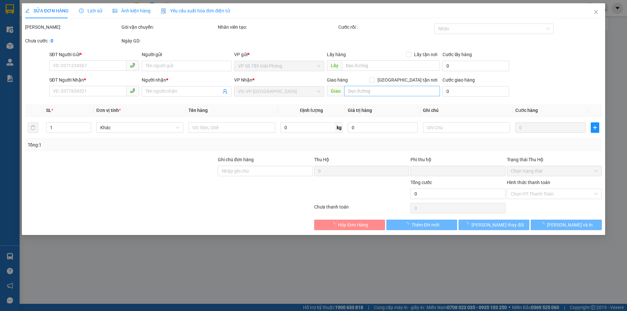
type input "CÒN 4/10"
type input "40.000"
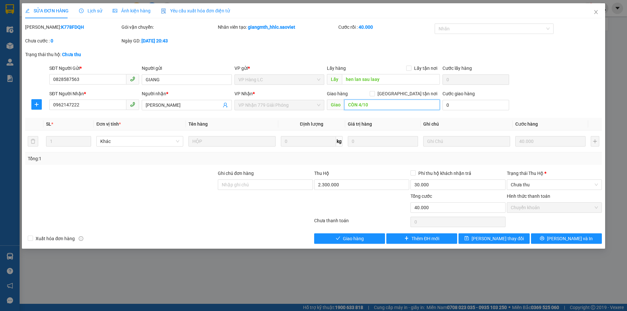
click at [385, 107] on input "CÒN 4/10" at bounding box center [392, 105] width 96 height 10
type input "CÒN 13/10 NH KHO 779"
click at [497, 237] on span "[PERSON_NAME] đổi" at bounding box center [497, 238] width 52 height 7
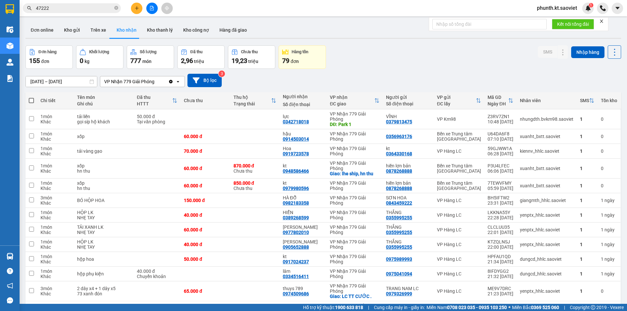
click at [71, 7] on input "47222" at bounding box center [74, 8] width 77 height 7
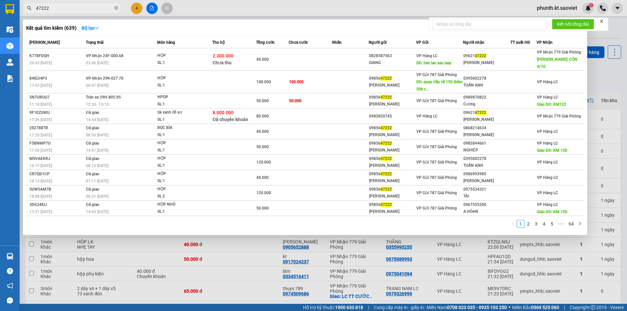
click at [71, 7] on input "47222" at bounding box center [74, 8] width 77 height 7
click at [71, 8] on input "47222" at bounding box center [74, 8] width 77 height 7
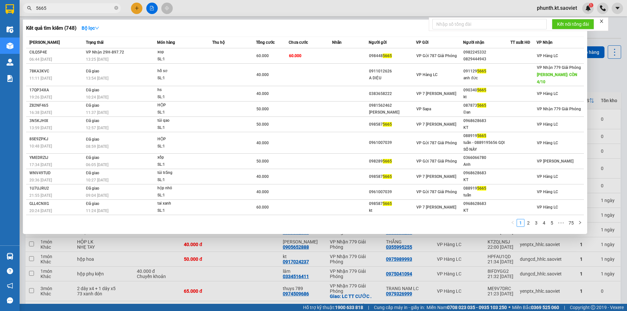
click at [62, 9] on input "5665" at bounding box center [74, 8] width 77 height 7
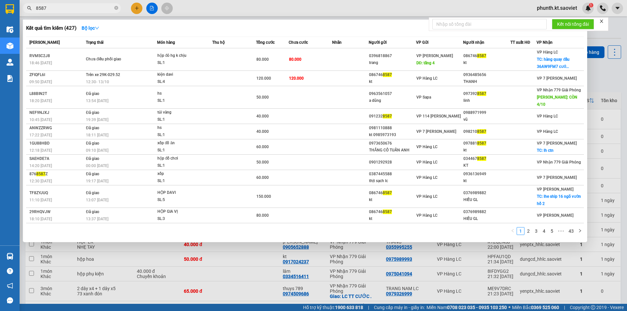
click at [61, 8] on input "8587" at bounding box center [74, 8] width 77 height 7
type input "1983"
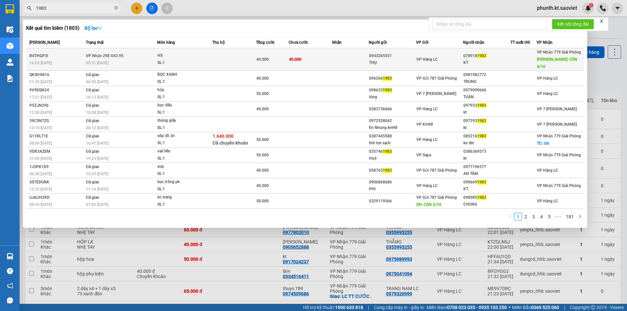
click at [138, 59] on div "00:31 [DATE]" at bounding box center [121, 62] width 71 height 7
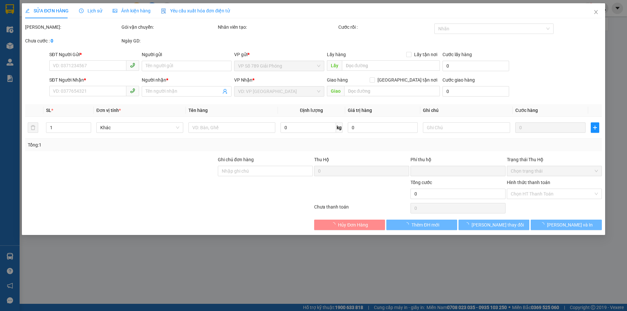
type input "0943265551"
type input "THỤ"
type input "0789181983"
type input "KT"
type input "CÒN 4/10"
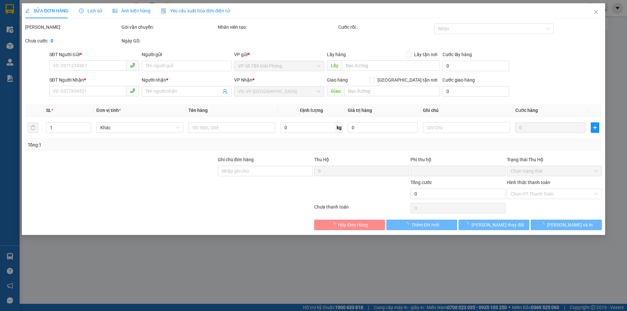
type input "0"
type input "40.000"
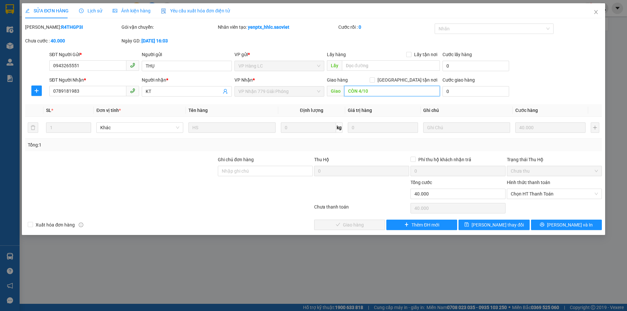
click at [363, 92] on input "CÒN 4/10" at bounding box center [392, 91] width 96 height 10
type input "CÒN 13/10"
click at [469, 227] on span "save" at bounding box center [466, 224] width 5 height 5
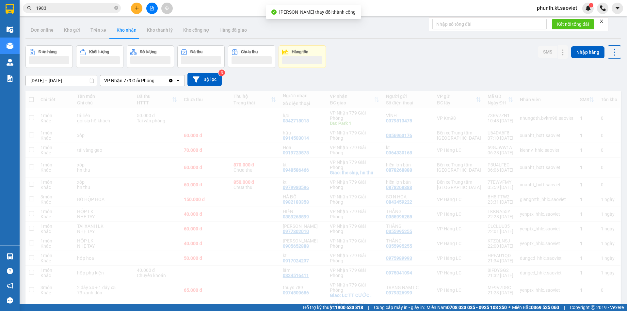
click at [55, 5] on input "1983" at bounding box center [74, 8] width 77 height 7
click at [59, 7] on input "1983" at bounding box center [74, 8] width 77 height 7
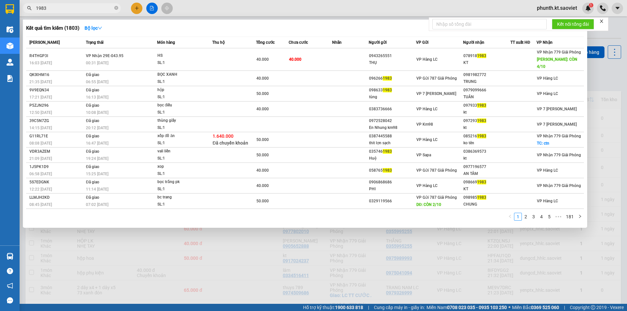
click at [58, 7] on input "1983" at bounding box center [74, 8] width 77 height 7
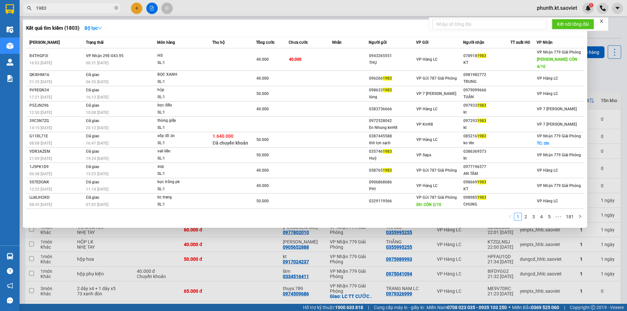
click at [58, 7] on input "1983" at bounding box center [74, 8] width 77 height 7
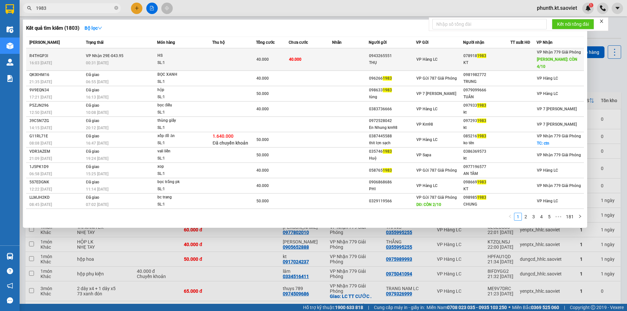
click at [188, 55] on div "HS" at bounding box center [181, 55] width 49 height 7
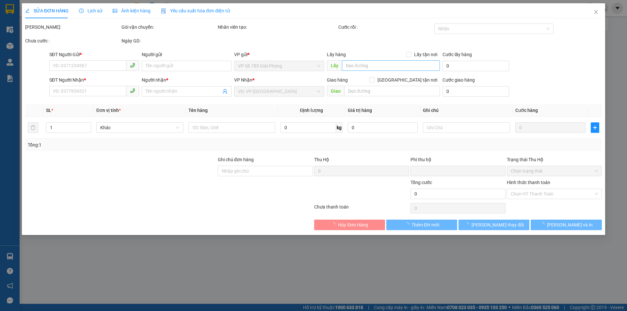
type input "0943265551"
type input "THỤ"
type input "0789181983"
type input "KT"
type input "CÒN 13/10"
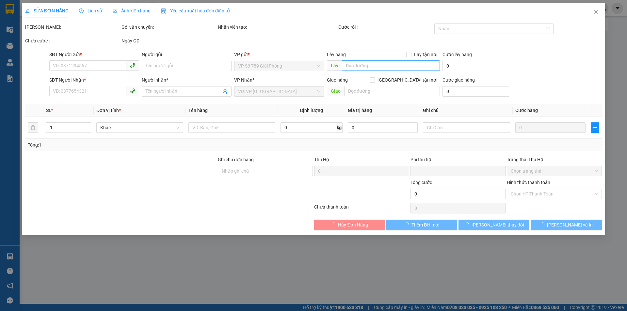
type input "0"
type input "40.000"
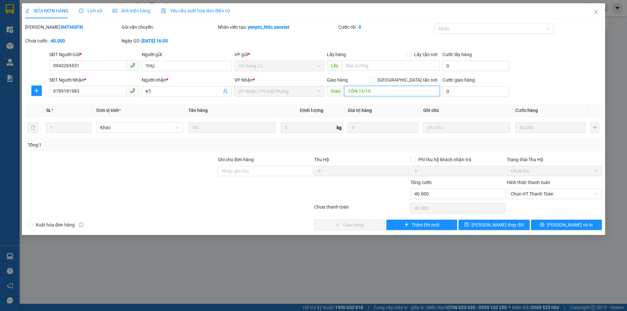
click at [372, 93] on input "CÒN 13/10" at bounding box center [392, 91] width 96 height 10
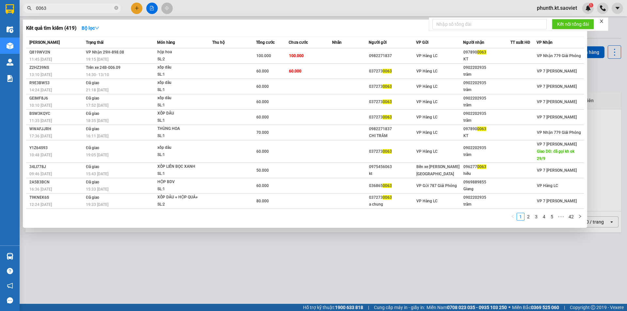
click at [77, 8] on input "0063" at bounding box center [74, 8] width 77 height 7
type input "6210"
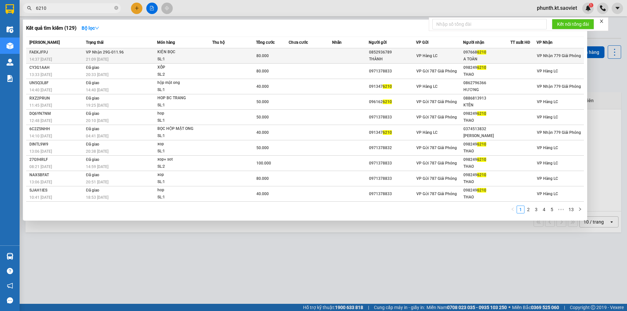
click at [154, 51] on td "VP Nhận 29G-011.96 21:09 - 11/10" at bounding box center [120, 55] width 73 height 15
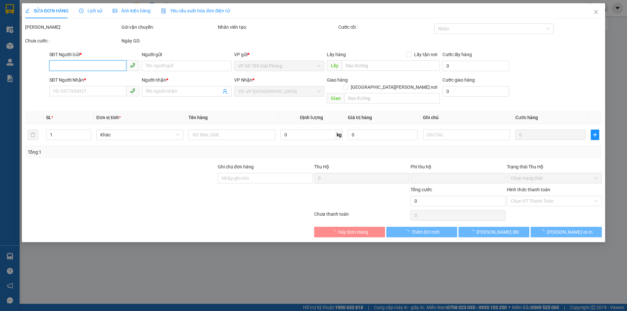
type input "0852936789"
type input "THÀNH"
type input "0976686210"
type input "A TOÀN"
type input "0"
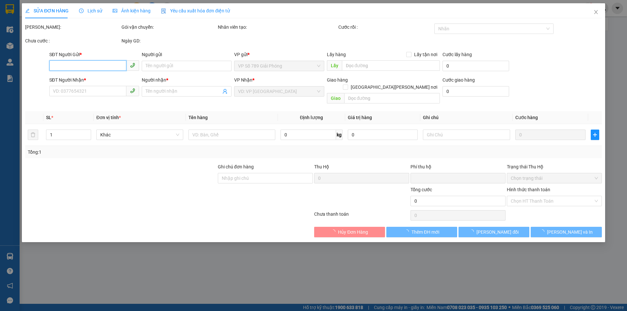
type input "80.000"
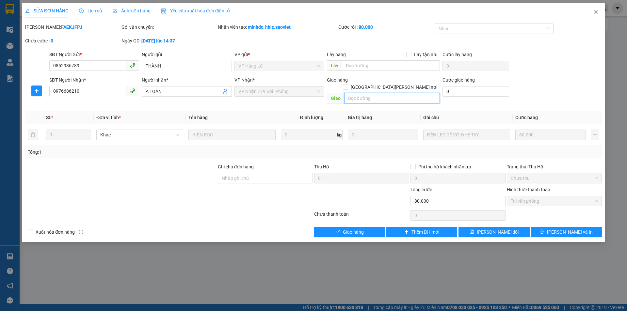
click at [360, 93] on input "text" at bounding box center [392, 98] width 96 height 10
paste input "CÒN 13/10"
type input "CÒN 13/10"
click at [472, 227] on button "[PERSON_NAME] đổi" at bounding box center [493, 232] width 71 height 10
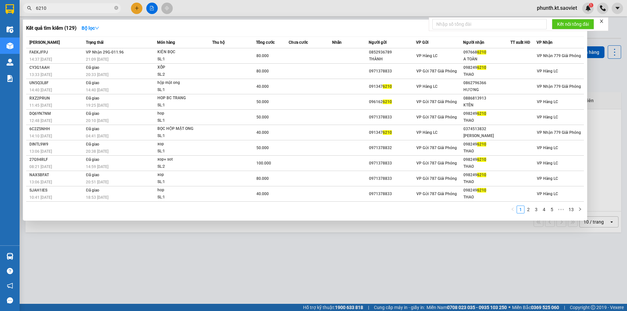
click at [61, 10] on input "6210" at bounding box center [74, 8] width 77 height 7
type input "1366"
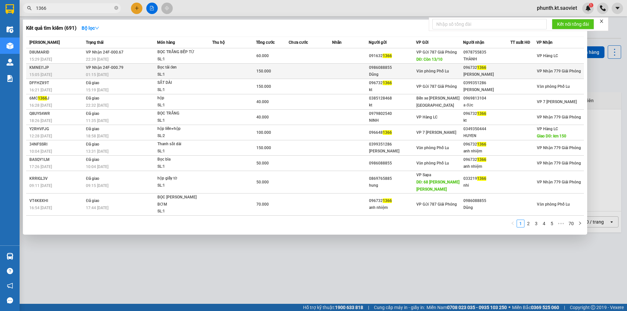
click at [144, 69] on td "VP Nhận 24F-000.79 01:15 - 12/10" at bounding box center [120, 71] width 73 height 15
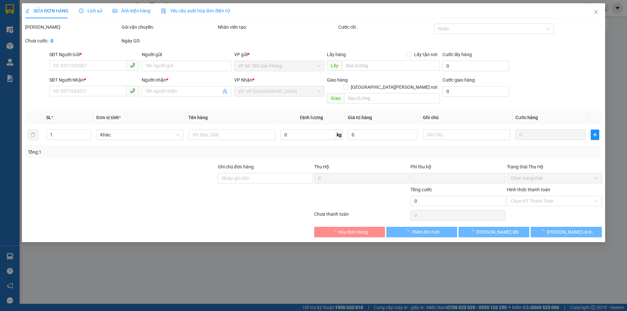
type input "0986088855"
type input "Dũng"
type input "0967321366"
type input "[PERSON_NAME]"
type input "0"
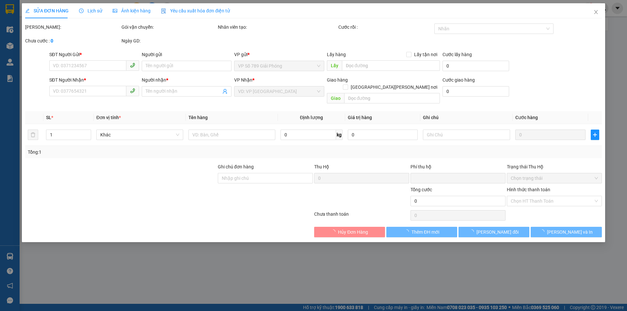
type input "150.000"
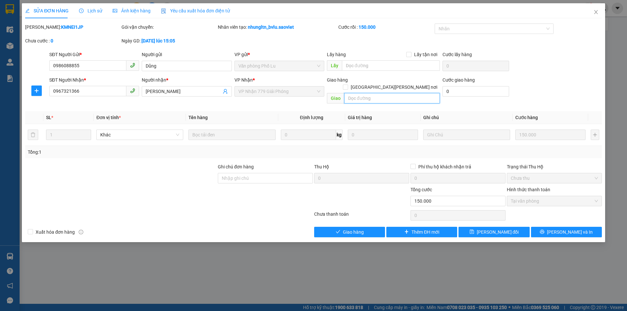
click at [357, 94] on input "text" at bounding box center [392, 98] width 96 height 10
paste input "CÒN 13/10"
type input "CÒN 13/10"
click at [474, 230] on icon "save" at bounding box center [471, 232] width 5 height 5
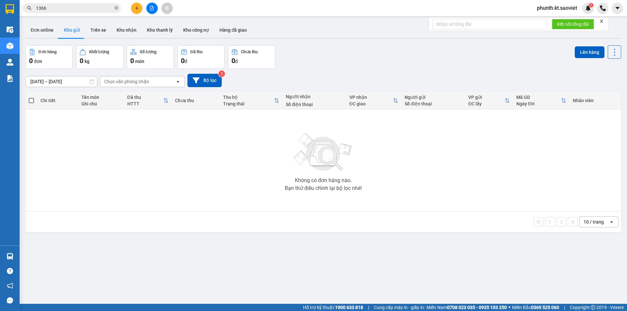
click at [66, 6] on input "1366" at bounding box center [74, 8] width 77 height 7
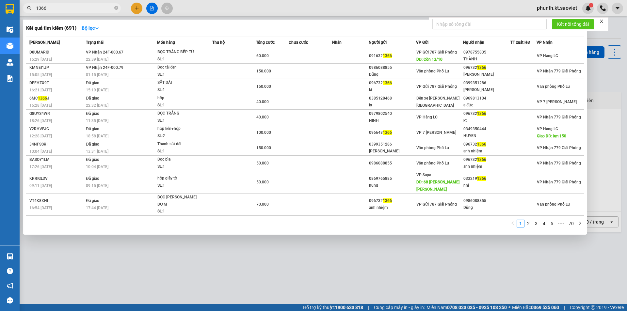
click at [66, 6] on input "1366" at bounding box center [74, 8] width 77 height 7
type input "2896"
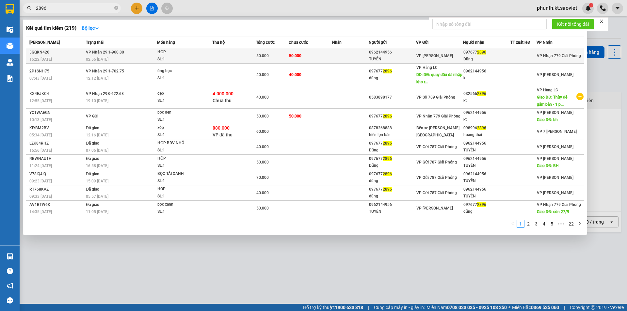
click at [135, 62] on div "02:56 - 12/10" at bounding box center [121, 59] width 71 height 7
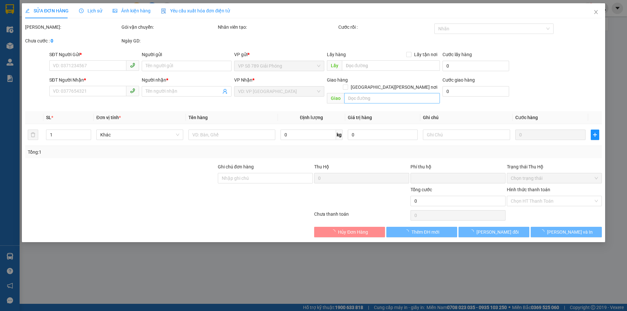
type input "0962144956"
type input "TUYÊN"
type input "0976772896"
type input "Dũng"
type input "0"
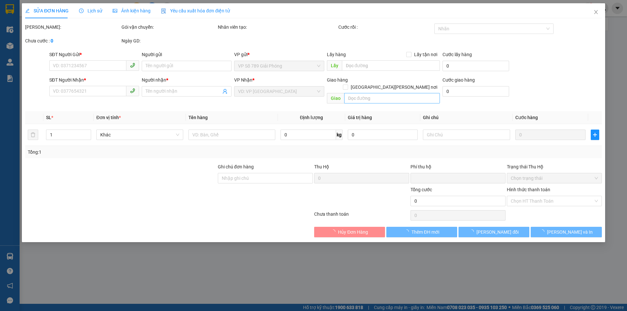
type input "50.000"
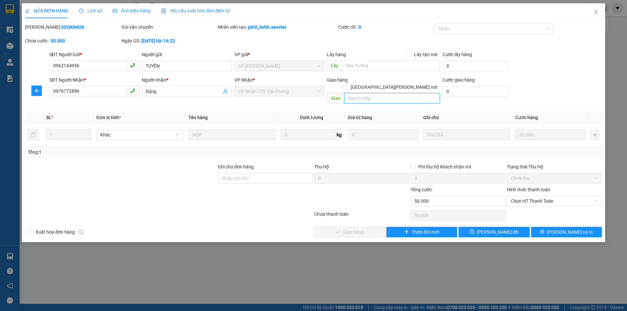
click at [360, 93] on input "text" at bounding box center [392, 98] width 96 height 10
paste input "CÒN 13/10"
type input "CÒN 13/10"
click at [465, 227] on button "[PERSON_NAME] đổi" at bounding box center [493, 232] width 71 height 10
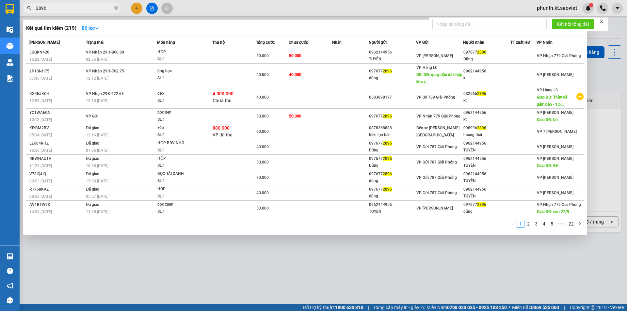
click at [67, 11] on input "2896" at bounding box center [74, 8] width 77 height 7
type input "4341"
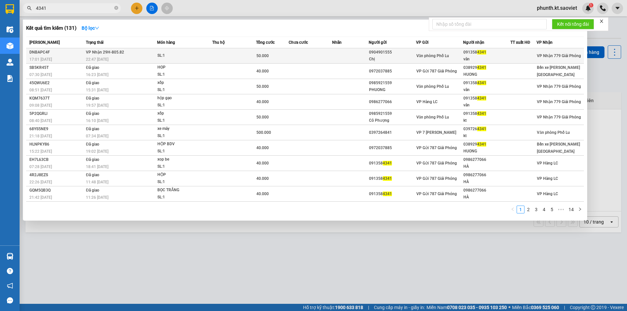
click at [144, 54] on td "VP Nhận 29H-805.82 22:47 - 11/10" at bounding box center [120, 55] width 73 height 15
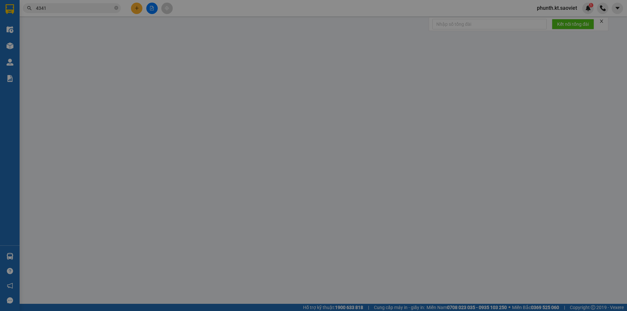
type input "0904901555"
type input "Chị"
type input "0913584341"
type input "vân"
type input "0"
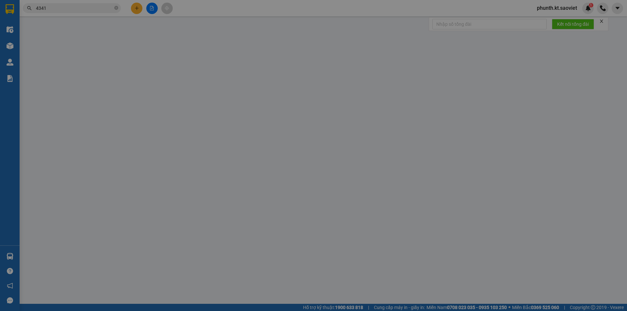
type input "50.000"
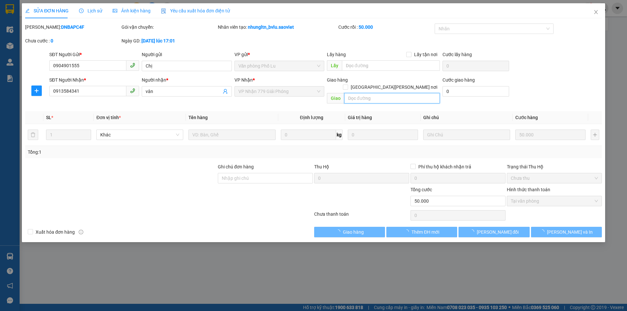
click at [350, 93] on input "text" at bounding box center [392, 98] width 96 height 10
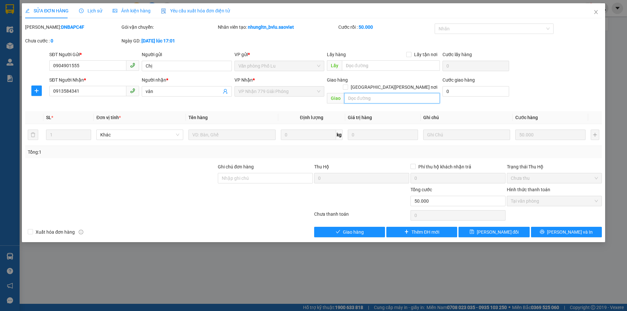
paste input "CÒN 13/10"
type input "CÒN 13/10"
click at [474, 230] on span "save" at bounding box center [471, 232] width 5 height 5
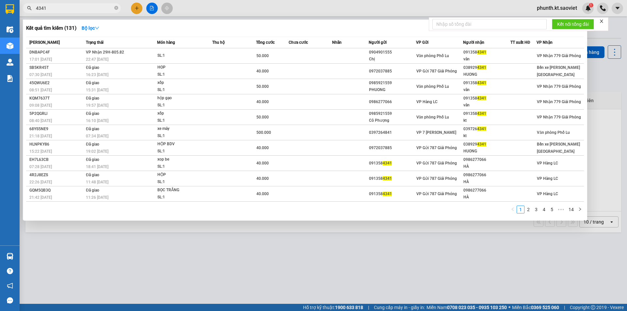
click at [53, 8] on input "4341" at bounding box center [74, 8] width 77 height 7
type input "3392"
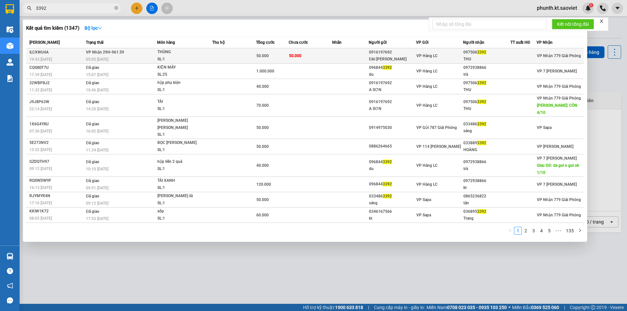
click at [127, 58] on div "05:05 - 12/10" at bounding box center [121, 59] width 71 height 7
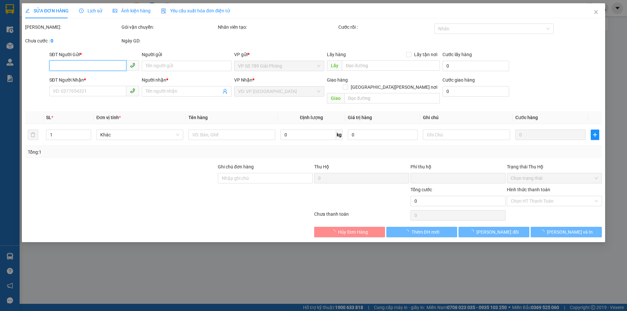
type input "0916197692"
type input "ĐẠI [PERSON_NAME]"
type input "0975063392"
type input "THU"
type input "0"
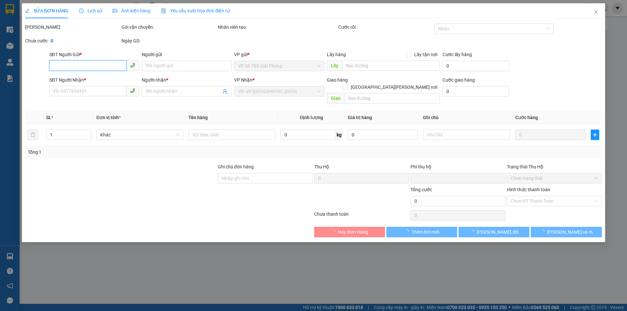
type input "50.000"
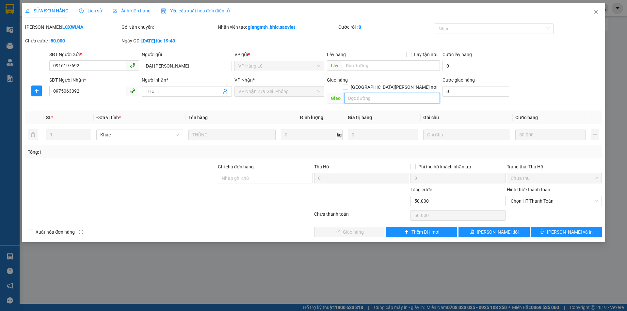
click at [355, 93] on input "text" at bounding box center [392, 98] width 96 height 10
paste input "CÒN 13/10"
type input "CÒN 13/10"
click at [467, 227] on button "[PERSON_NAME] đổi" at bounding box center [493, 232] width 71 height 10
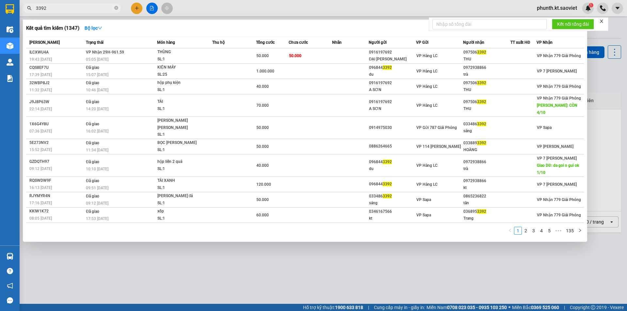
click at [59, 8] on input "3392" at bounding box center [74, 8] width 77 height 7
type input "5557"
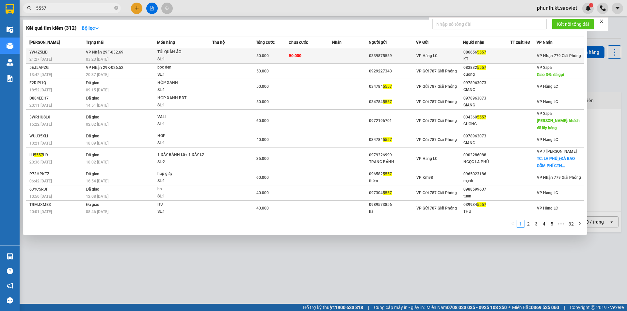
click at [130, 57] on div "03:23 - 12/10" at bounding box center [121, 59] width 71 height 7
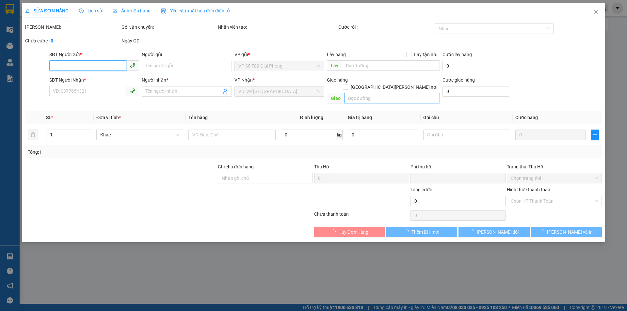
type input "0339875559"
type input "0866565557"
type input "KT"
type input "0"
type input "50.000"
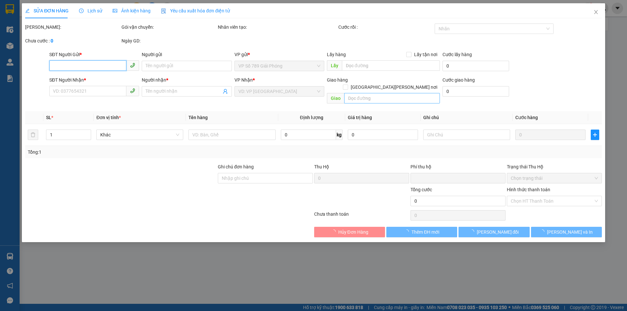
type input "50.000"
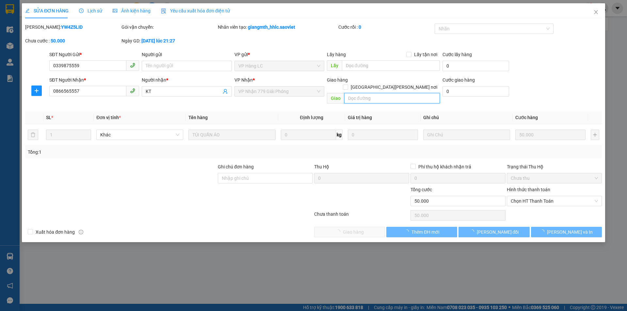
click at [358, 93] on input "text" at bounding box center [392, 98] width 96 height 10
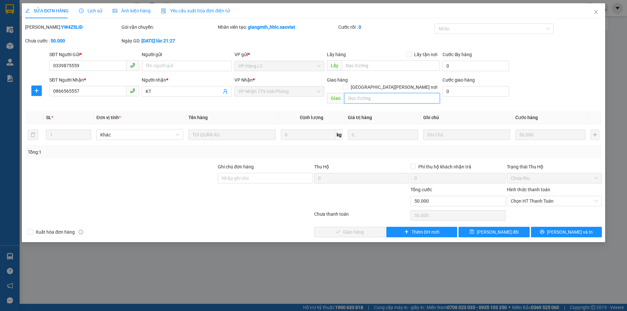
paste input "CÒN 13/10"
type input "CÒN 13/10"
click at [494, 227] on button "[PERSON_NAME] đổi" at bounding box center [493, 232] width 71 height 10
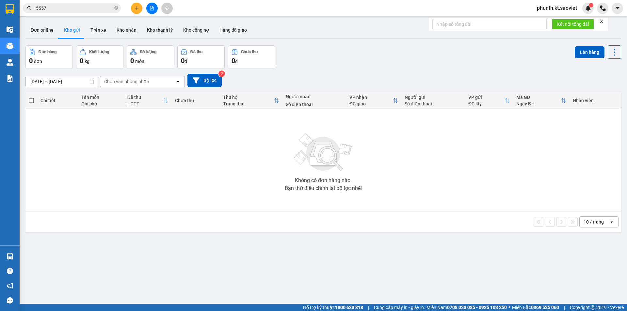
click at [73, 8] on input "5557" at bounding box center [74, 8] width 77 height 7
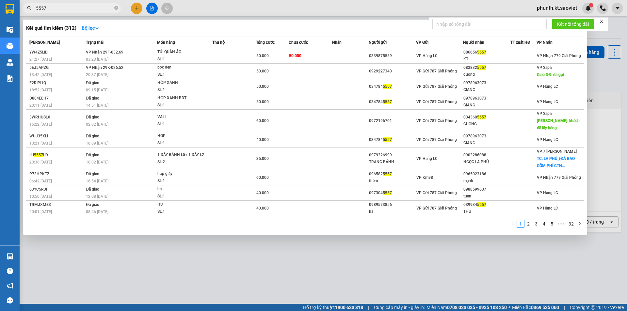
click at [73, 8] on input "5557" at bounding box center [74, 8] width 77 height 7
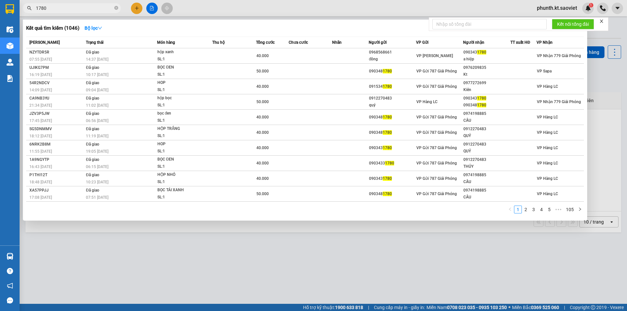
click at [57, 9] on input "1780" at bounding box center [74, 8] width 77 height 7
type input "4034"
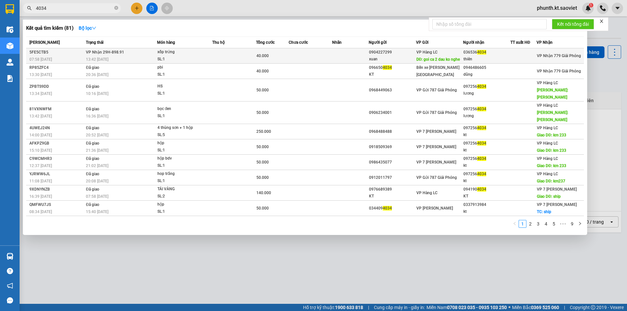
click at [123, 58] on div "13:42 - 12/10" at bounding box center [121, 59] width 71 height 7
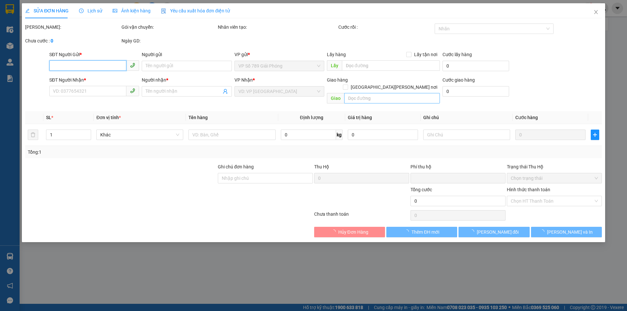
type input "0904227299"
type input "xuan"
type input "goi ca 2 dau ko nghe"
type input "0365364034"
type input "thiên"
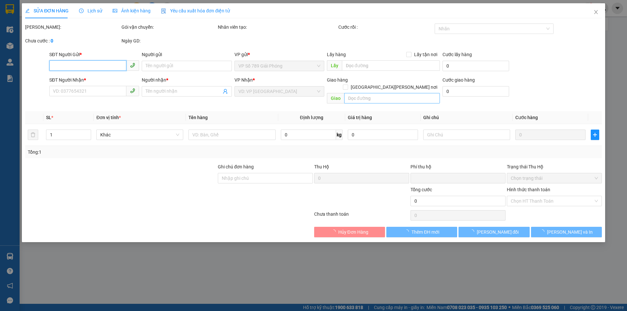
type input "0"
type input "40.000"
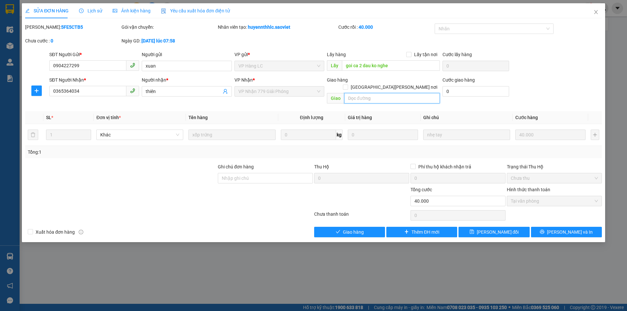
click at [355, 93] on input "text" at bounding box center [392, 98] width 96 height 10
paste input "CÒN 13/10"
type input "CÒN 13/10"
click at [497, 229] on span "[PERSON_NAME] đổi" at bounding box center [498, 232] width 42 height 7
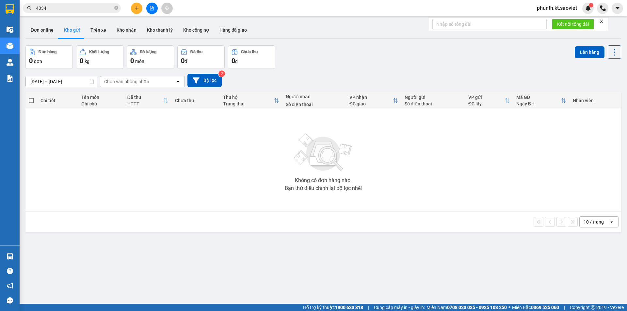
click at [62, 10] on input "4034" at bounding box center [74, 8] width 77 height 7
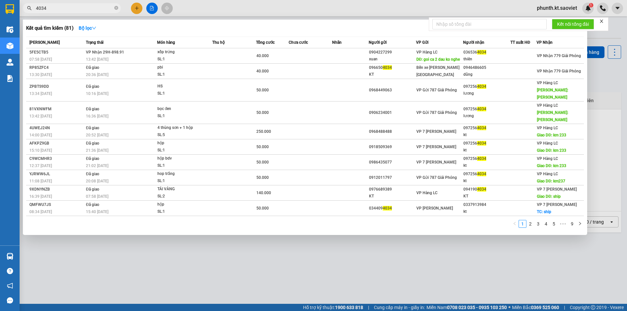
click at [62, 10] on input "4034" at bounding box center [74, 8] width 77 height 7
type input "6586"
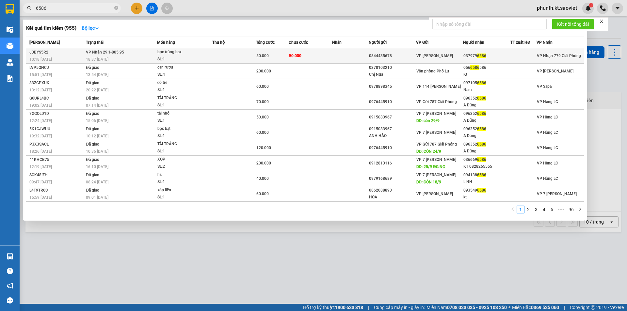
click at [151, 59] on div "18:37 - 12/10" at bounding box center [121, 59] width 71 height 7
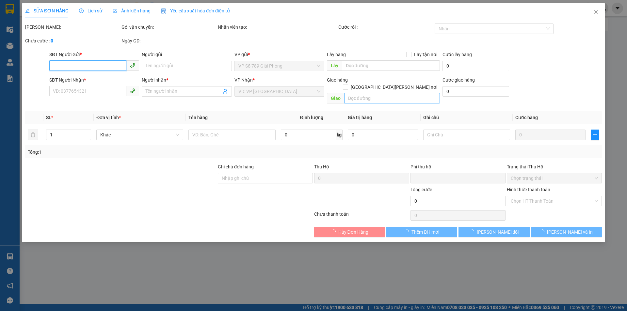
type input "0844435678"
type input "0379796586"
type input "0"
type input "50.000"
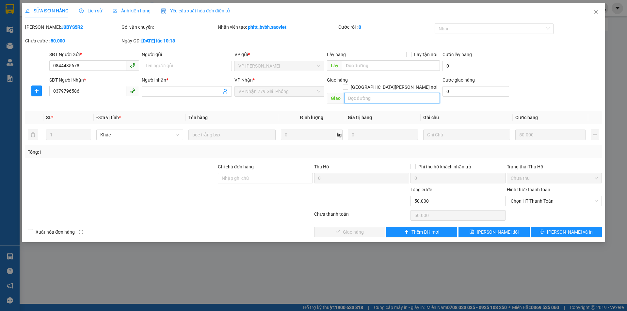
click at [357, 93] on input "text" at bounding box center [392, 98] width 96 height 10
paste input "CÒN 13/10"
type input "CÒN 13/10"
click at [505, 227] on button "[PERSON_NAME] đổi" at bounding box center [493, 232] width 71 height 10
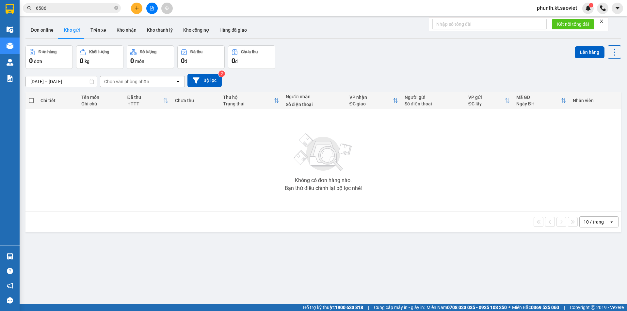
click at [79, 11] on input "6586" at bounding box center [74, 8] width 77 height 7
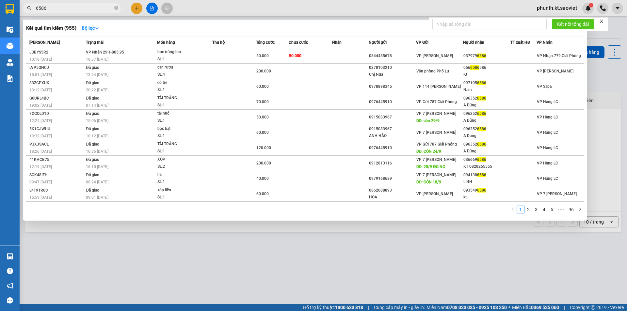
click at [79, 11] on input "6586" at bounding box center [74, 8] width 77 height 7
type input "6290"
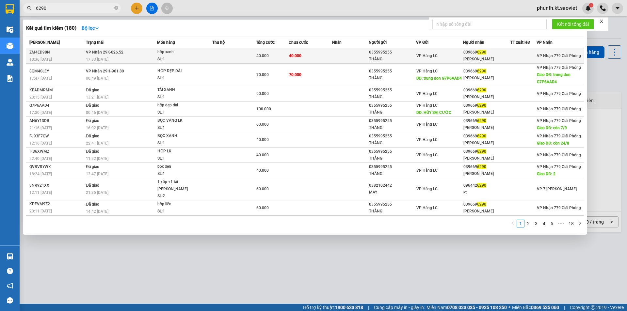
click at [162, 57] on div "SL: 1" at bounding box center [181, 59] width 49 height 7
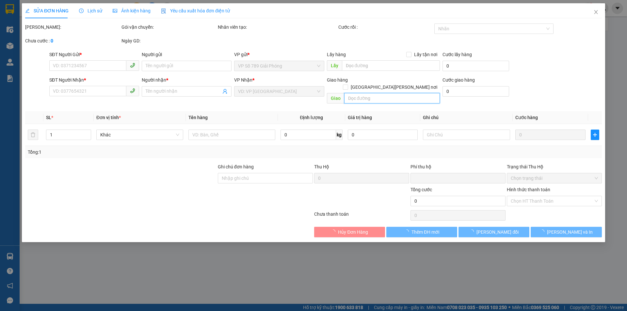
type input "0355995255"
type input "THẮNG"
type input "0396696290"
type input "[PERSON_NAME]"
type input "0"
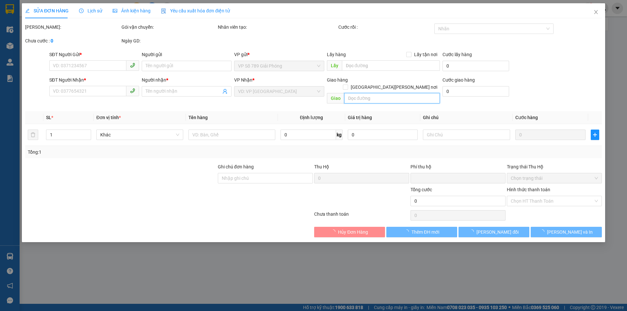
type input "40.000"
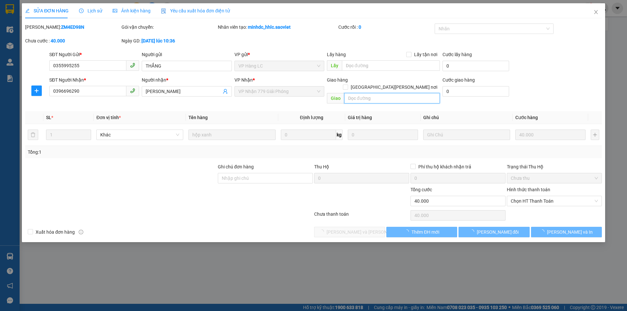
click at [354, 93] on input "text" at bounding box center [392, 98] width 96 height 10
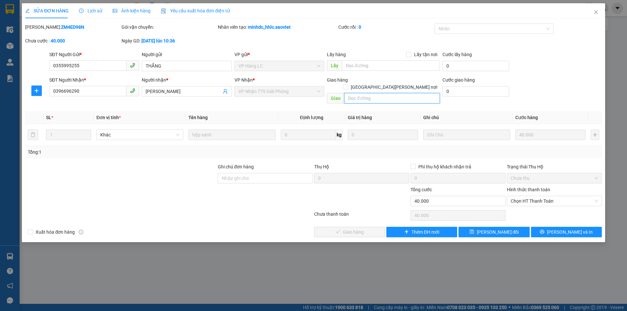
paste input "CÒN 13/10"
type input "CÒN 13/10"
click at [470, 227] on button "[PERSON_NAME] đổi" at bounding box center [493, 232] width 71 height 10
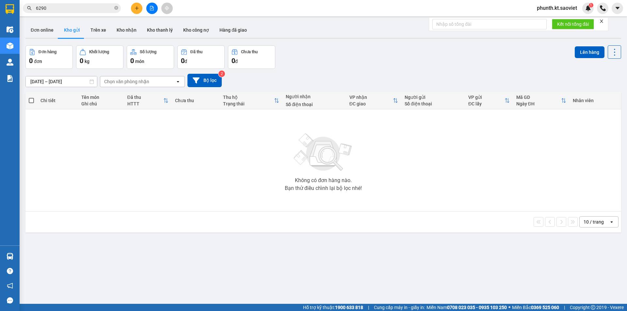
click at [71, 9] on input "6290" at bounding box center [74, 8] width 77 height 7
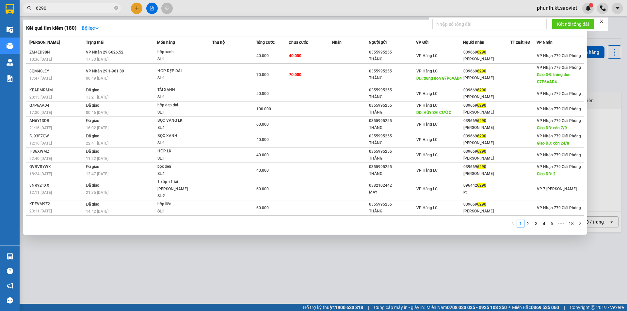
click at [71, 9] on input "6290" at bounding box center [74, 8] width 77 height 7
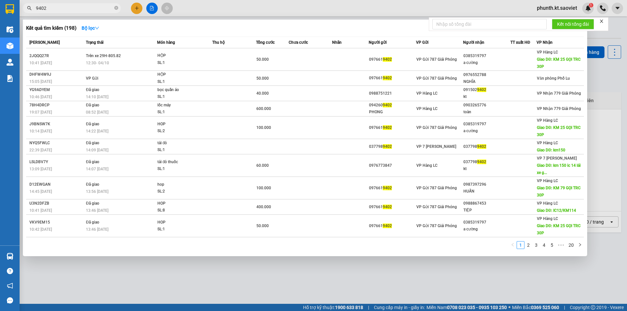
click at [64, 8] on input "9402" at bounding box center [74, 8] width 77 height 7
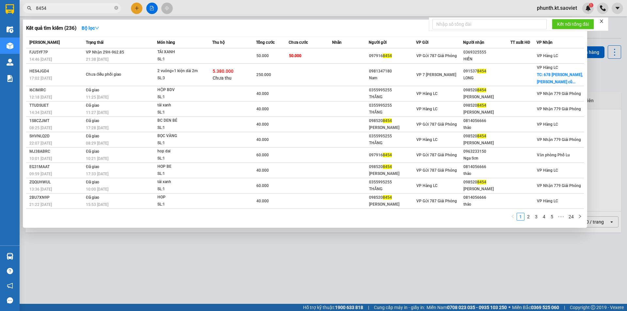
click at [57, 9] on input "8454" at bounding box center [74, 8] width 77 height 7
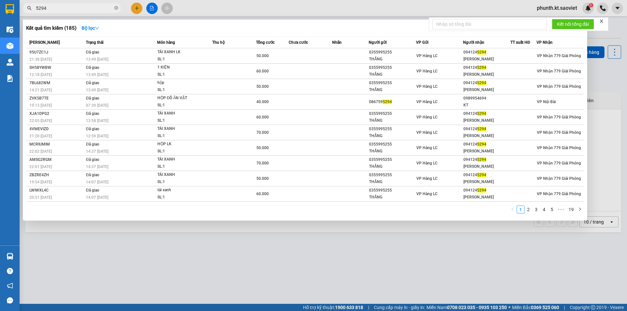
click at [56, 8] on input "5294" at bounding box center [74, 8] width 77 height 7
type input "7791"
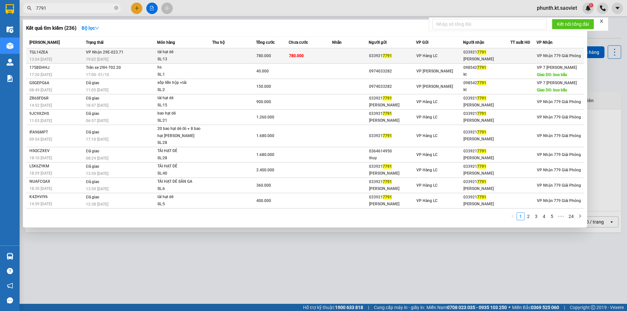
click at [116, 53] on span "VP Nhận 29E-023.71" at bounding box center [105, 52] width 38 height 5
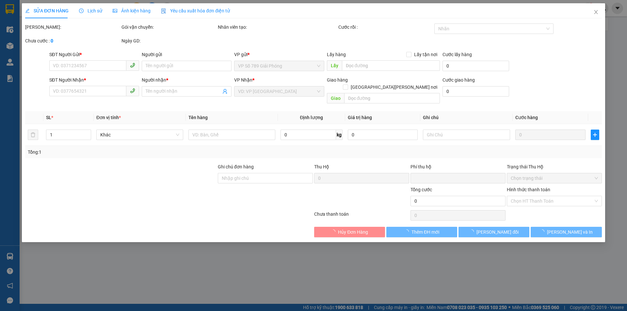
type input "0339217791"
type input "[PERSON_NAME]"
type input "0"
type input "780.000"
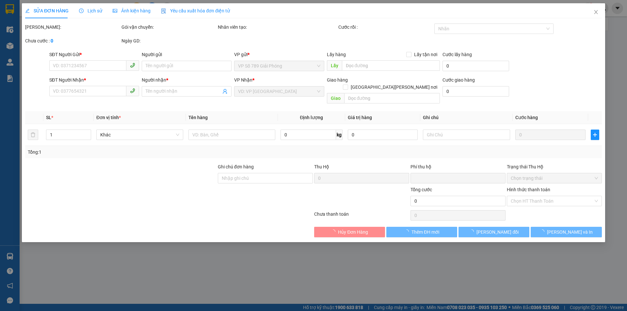
type input "780.000"
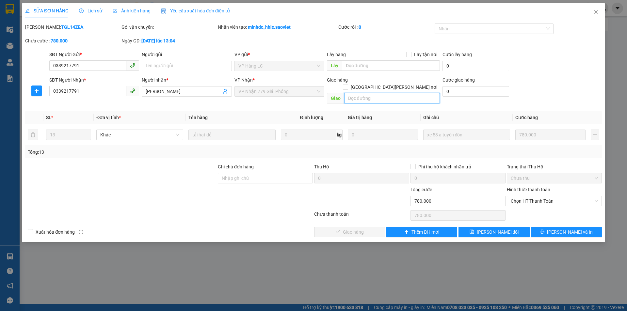
click at [357, 93] on input "text" at bounding box center [392, 98] width 96 height 10
paste input "CÒN 13/10"
type input "CÒN 13/10"
click at [477, 227] on button "[PERSON_NAME] đổi" at bounding box center [493, 232] width 71 height 10
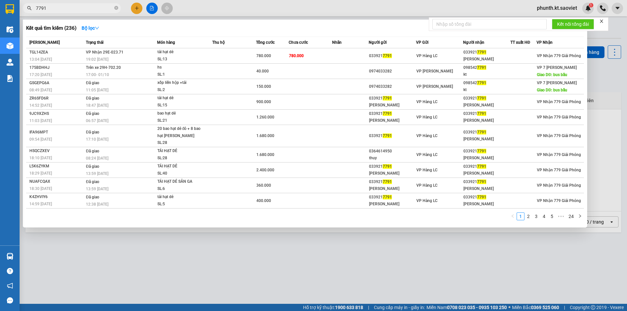
click at [73, 9] on input "7791" at bounding box center [74, 8] width 77 height 7
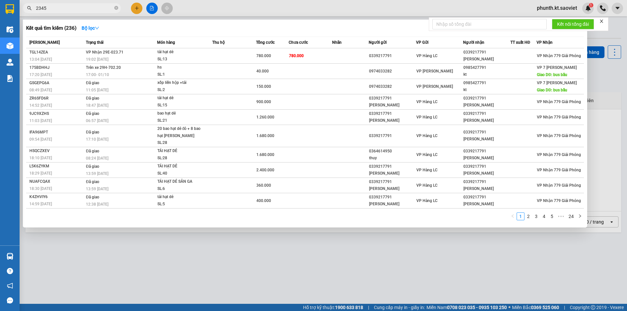
type input "2345"
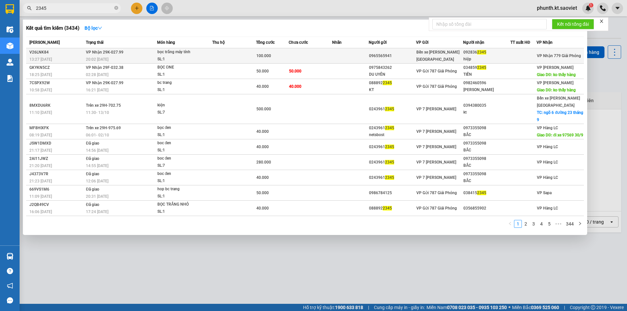
click at [146, 52] on td "VP Nhận 29K-027.99 20:02 - 12/10" at bounding box center [120, 55] width 73 height 15
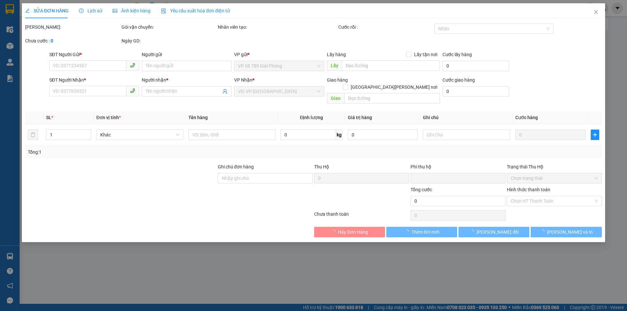
type input "0965565941"
type input "0928362345"
type input "hiệp"
type input "0"
type input "100.000"
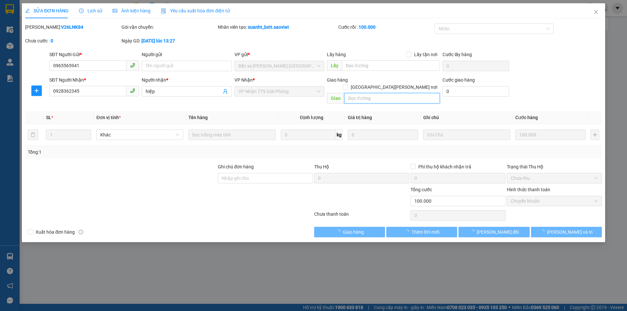
click at [347, 93] on input "text" at bounding box center [392, 98] width 96 height 10
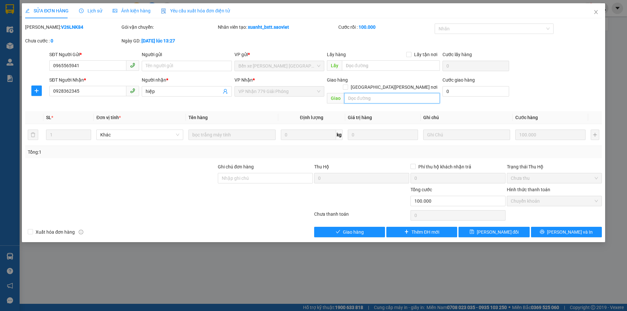
paste input "CÒN 13/10"
type input "CÒN 13/10"
click at [471, 228] on button "[PERSON_NAME] đổi" at bounding box center [493, 232] width 71 height 10
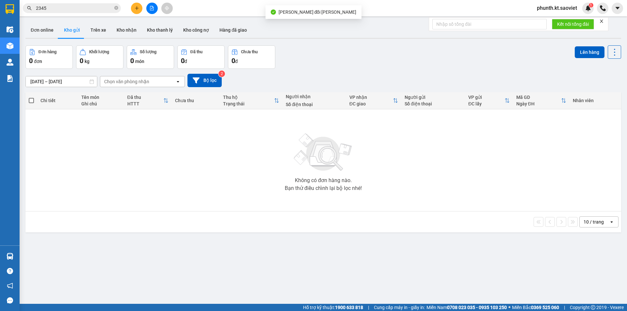
click at [53, 8] on input "2345" at bounding box center [74, 8] width 77 height 7
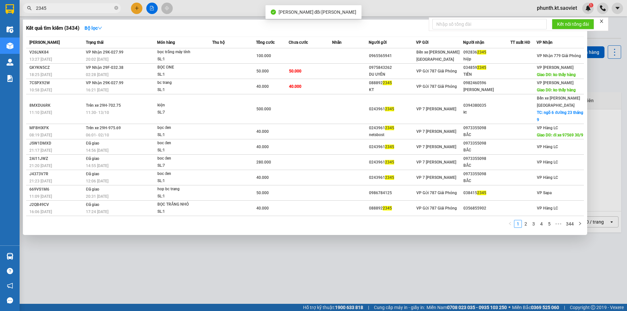
click at [53, 8] on input "2345" at bounding box center [74, 8] width 77 height 7
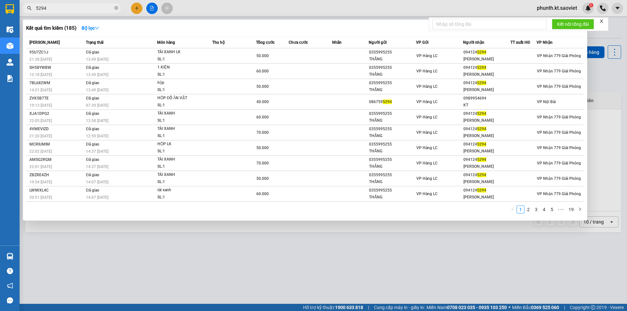
click at [60, 9] on input "5294" at bounding box center [74, 8] width 77 height 7
type input "8038"
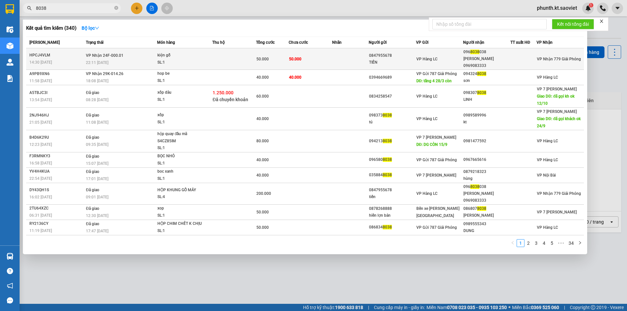
click at [113, 59] on div "22:11 - 12/10" at bounding box center [121, 62] width 71 height 7
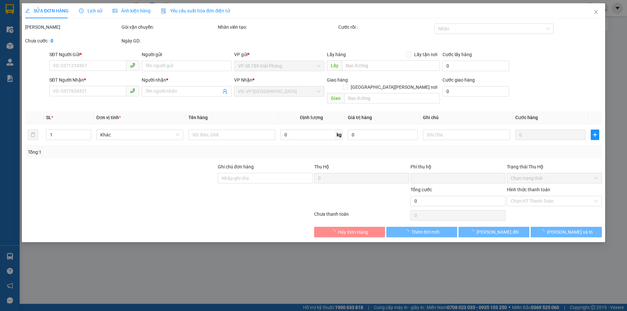
type input "0847955678"
type input "TIẾN"
type input "0968038038"
type input "TRƯỜNG 0969083333"
type input "0"
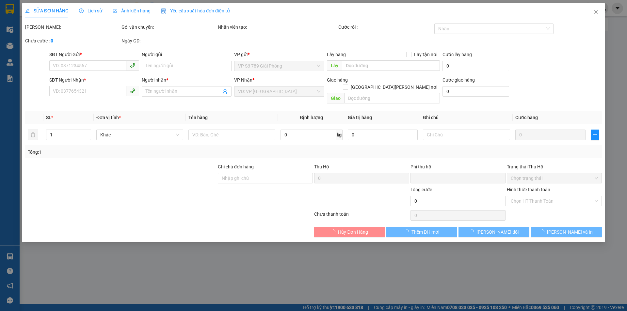
type input "50.000"
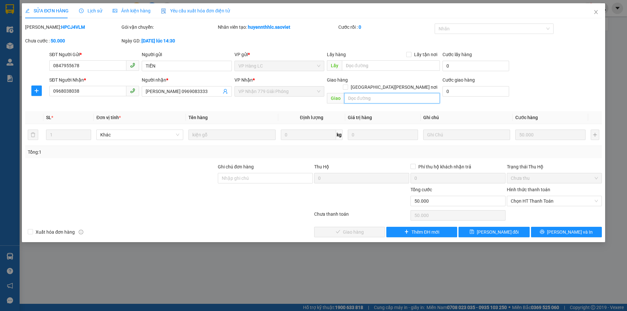
click at [351, 93] on input "text" at bounding box center [392, 98] width 96 height 10
paste input "CÒN 13/10"
type input "CÒN 13/10"
click at [468, 227] on button "[PERSON_NAME] đổi" at bounding box center [493, 232] width 71 height 10
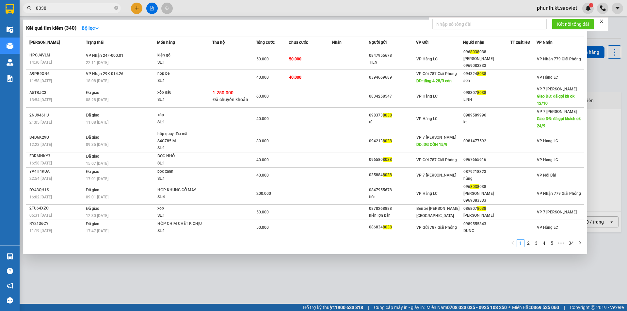
click at [55, 8] on input "8038" at bounding box center [74, 8] width 77 height 7
type input "3836"
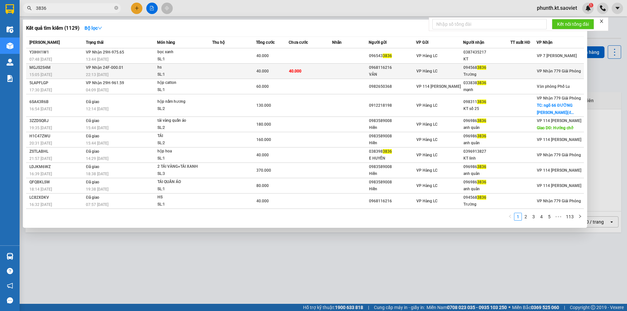
click at [118, 71] on div "22:13 - 12/10" at bounding box center [121, 74] width 71 height 7
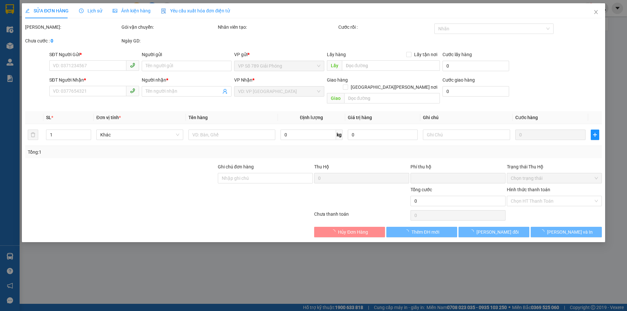
type input "0968116216"
type input "VÂN"
type input "0945683836"
type input "Trường"
type input "0"
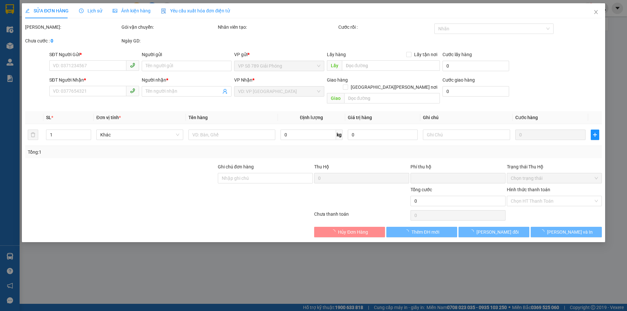
type input "40.000"
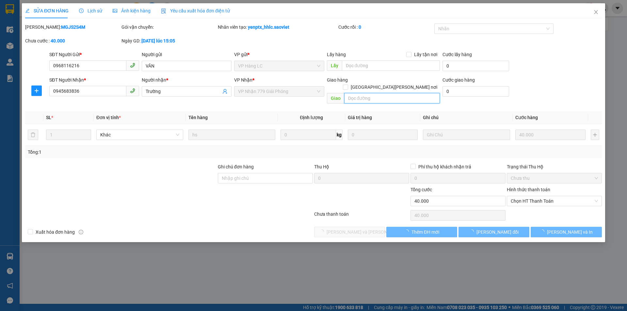
click at [357, 93] on input "text" at bounding box center [392, 98] width 96 height 10
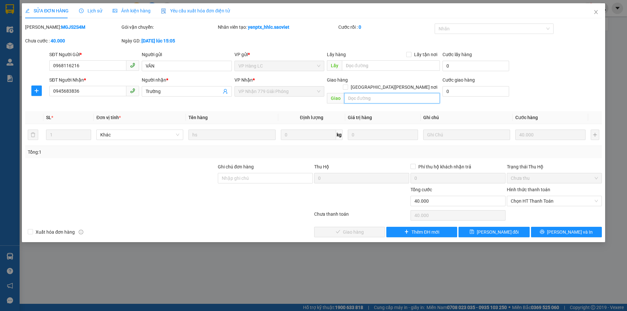
paste input "CÒN 13/10"
type input "CÒN 13/10"
click at [502, 229] on span "[PERSON_NAME] đổi" at bounding box center [498, 232] width 42 height 7
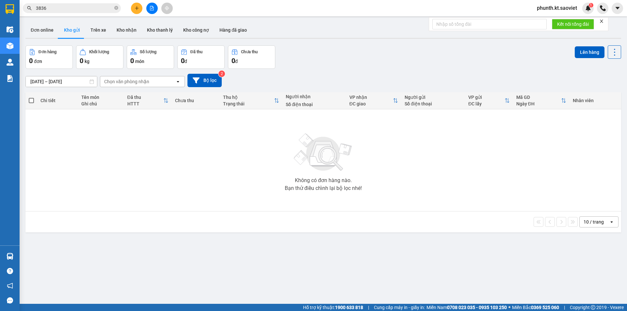
click at [76, 12] on span "3836" at bounding box center [72, 8] width 98 height 10
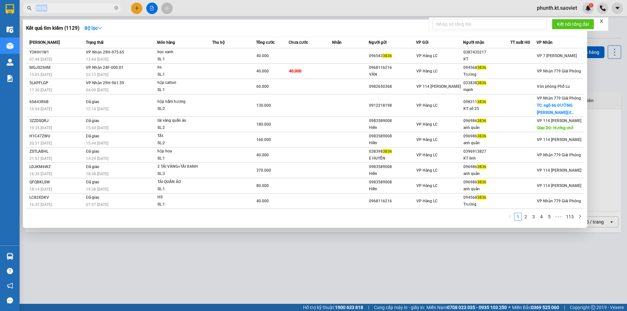
click at [76, 12] on span "3836" at bounding box center [72, 8] width 98 height 10
click at [76, 10] on input "3836" at bounding box center [74, 8] width 77 height 7
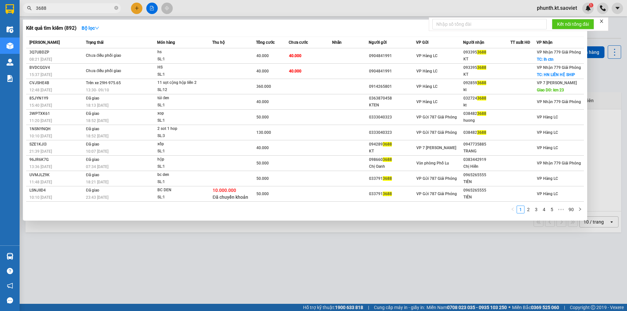
click at [49, 7] on input "3688" at bounding box center [74, 8] width 77 height 7
type input "36883836"
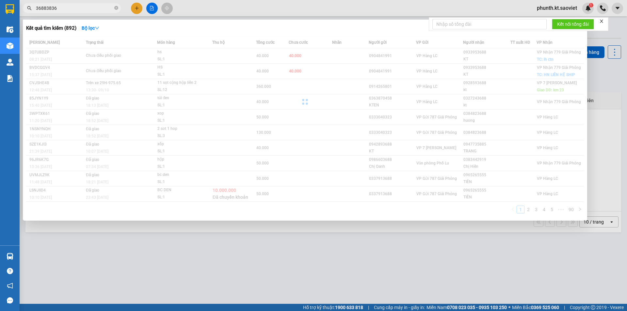
click at [61, 9] on input "36883836" at bounding box center [74, 8] width 77 height 7
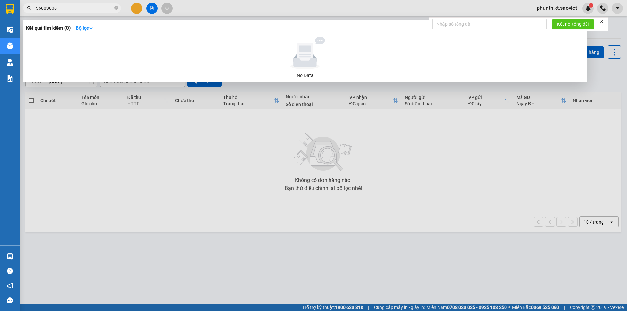
click at [61, 9] on input "36883836" at bounding box center [74, 8] width 77 height 7
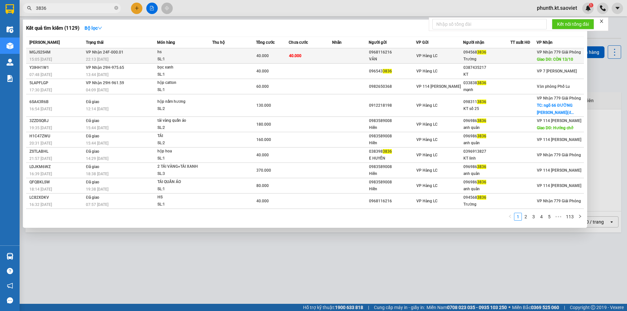
type input "3836"
click at [127, 54] on td "VP Nhận 24F-000.01 22:13 - 12/10" at bounding box center [120, 55] width 73 height 15
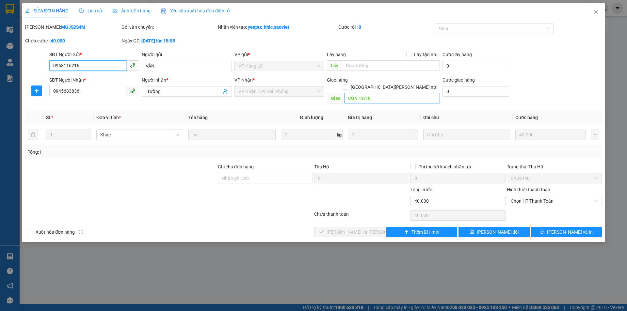
type input "0968116216"
type input "VÂN"
type input "0945683836"
type input "Trường"
type input "CÒN 13/10"
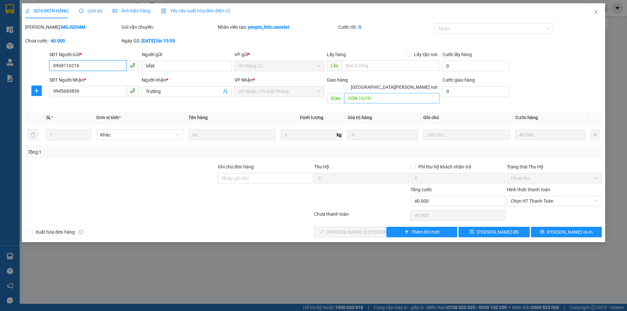
type input "0"
type input "40.000"
click at [491, 229] on span "[PERSON_NAME] thay đổi" at bounding box center [498, 232] width 42 height 7
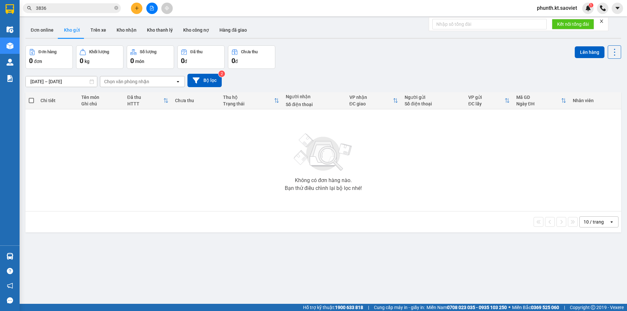
click at [51, 11] on input "3836" at bounding box center [74, 8] width 77 height 7
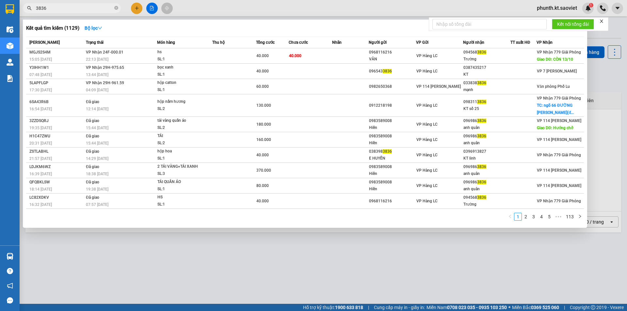
click at [51, 11] on input "3836" at bounding box center [74, 8] width 77 height 7
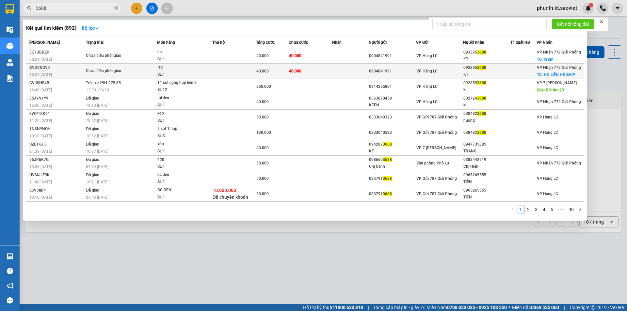
type input "3688"
click at [125, 72] on div "Chưa điều phối giao" at bounding box center [110, 71] width 49 height 7
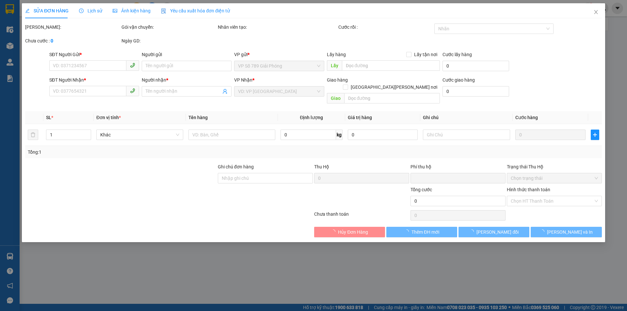
type input "0904841991"
type input "0933953688"
type input "KT"
checkbox input "true"
type input "HN LIÊN HỆ SHIP"
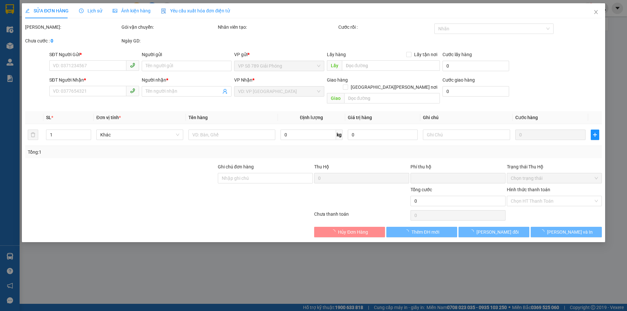
type input "0"
type input "40.000"
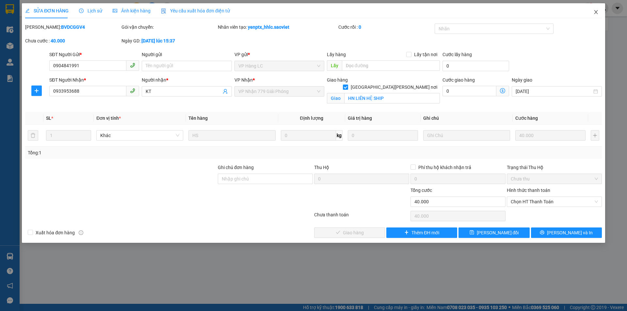
click at [598, 12] on icon "close" at bounding box center [595, 11] width 5 height 5
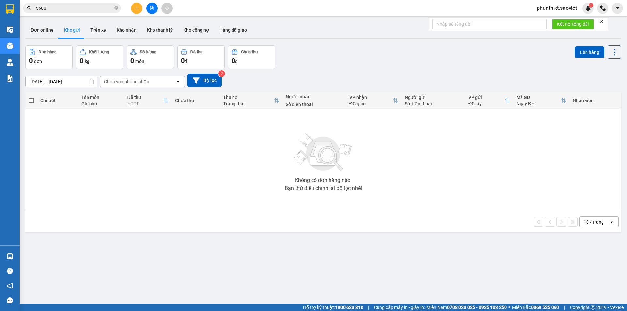
click at [68, 12] on span "3688" at bounding box center [72, 8] width 98 height 10
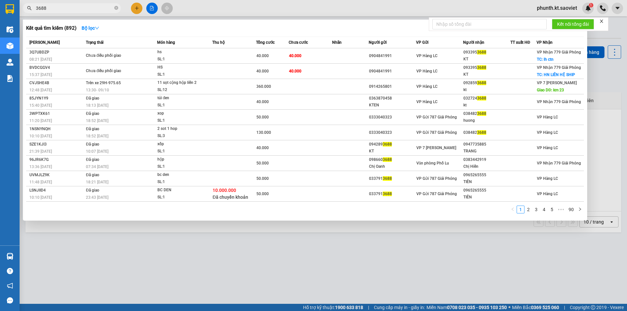
click at [68, 12] on span "3688" at bounding box center [72, 8] width 98 height 10
click at [62, 4] on span "3688" at bounding box center [72, 8] width 98 height 10
click at [59, 9] on input "3688" at bounding box center [74, 8] width 77 height 7
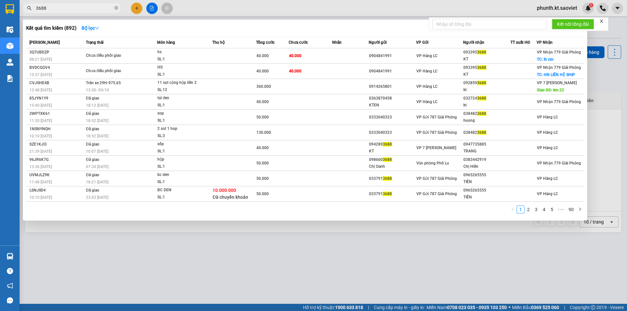
click at [59, 9] on input "3688" at bounding box center [74, 8] width 77 height 7
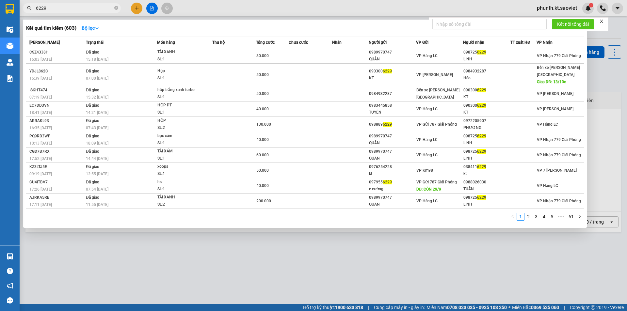
click at [57, 8] on input "6229" at bounding box center [74, 8] width 77 height 7
type input "3113"
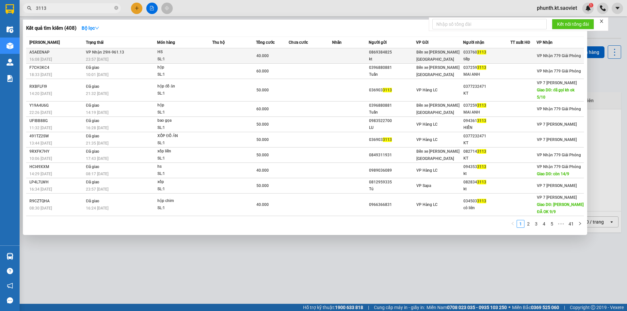
click at [139, 59] on div "23:57 - 12/10" at bounding box center [121, 59] width 71 height 7
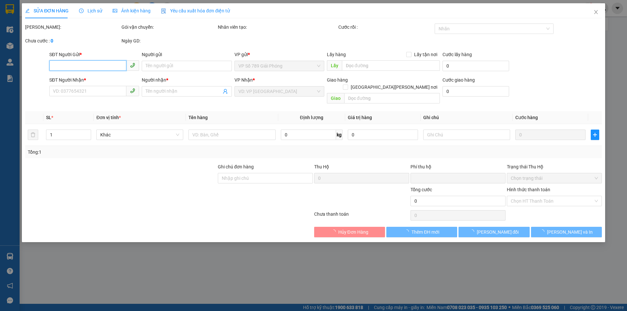
type input "0869384825"
type input "kt"
type input "0337603113"
type input "tiếp"
type input "0"
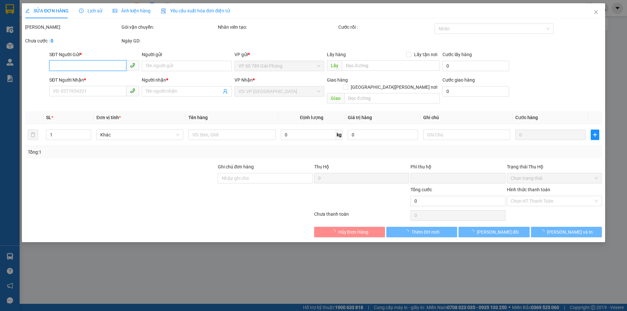
type input "40.000"
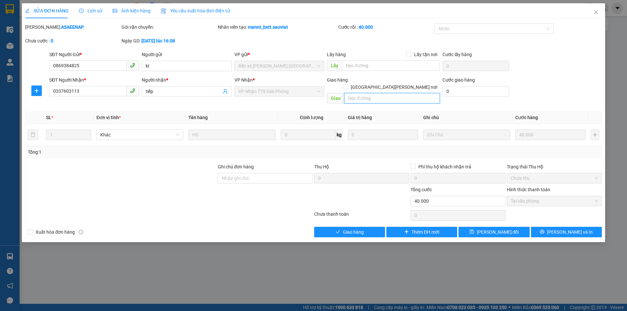
click at [365, 93] on input "text" at bounding box center [392, 98] width 96 height 10
paste input "CÒN 13/10"
type input "CÒN 13/10"
click at [475, 228] on button "[PERSON_NAME] thay đổi" at bounding box center [493, 232] width 71 height 10
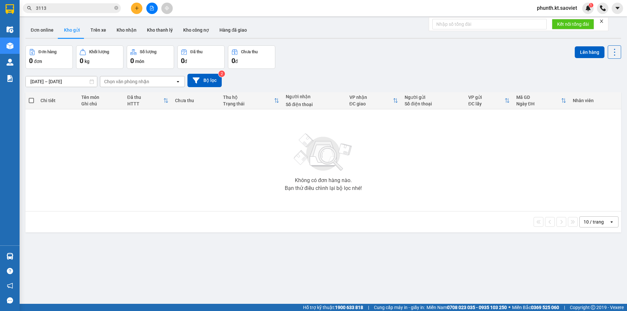
click at [68, 10] on input "3113" at bounding box center [74, 8] width 77 height 7
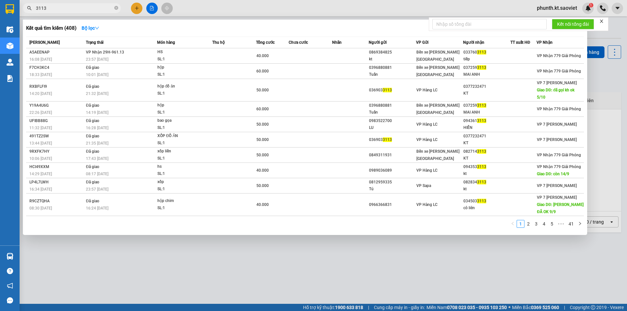
click at [68, 10] on input "3113" at bounding box center [74, 8] width 77 height 7
type input "4838"
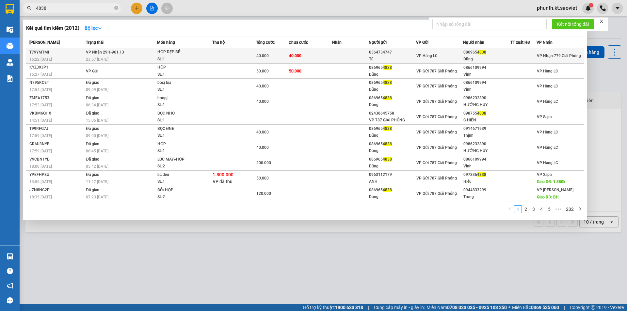
click at [152, 53] on td "VP Nhận 29H-961.13 23:57 - 12/10" at bounding box center [120, 55] width 73 height 15
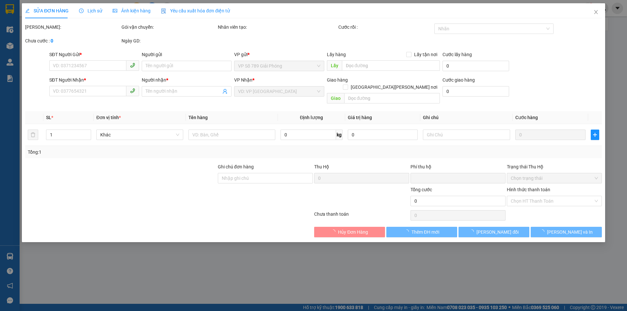
type input "0364734747"
type input "Tú"
type input "0869654838"
type input "Dũng"
type input "0"
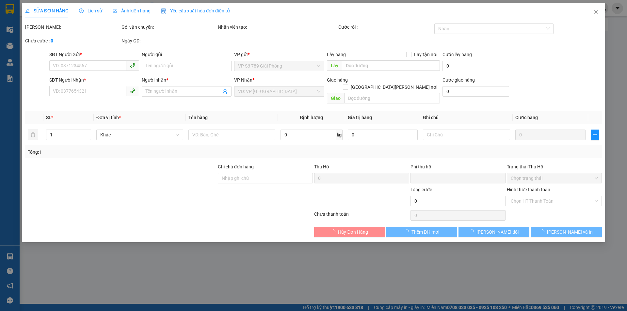
type input "40.000"
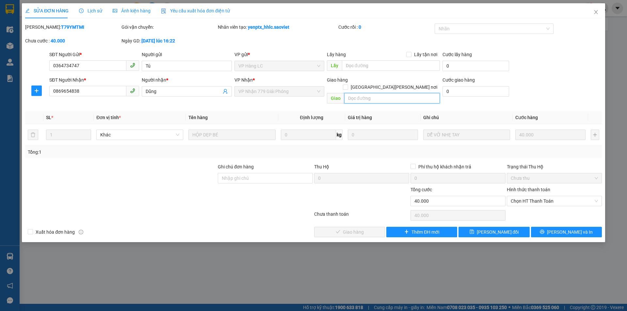
click at [362, 93] on input "text" at bounding box center [392, 98] width 96 height 10
paste input "CÒN 13/10"
type input "CÒN 13/10"
click at [489, 229] on span "[PERSON_NAME] thay đổi" at bounding box center [498, 232] width 42 height 7
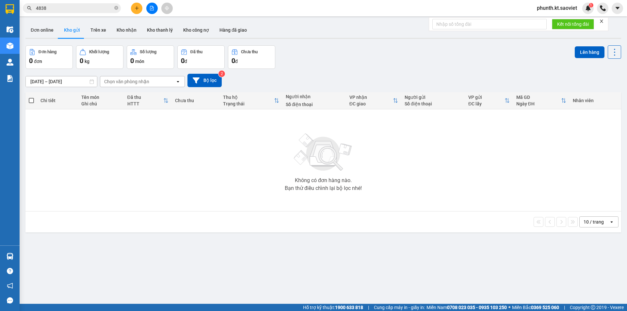
click at [54, 8] on input "4838" at bounding box center [74, 8] width 77 height 7
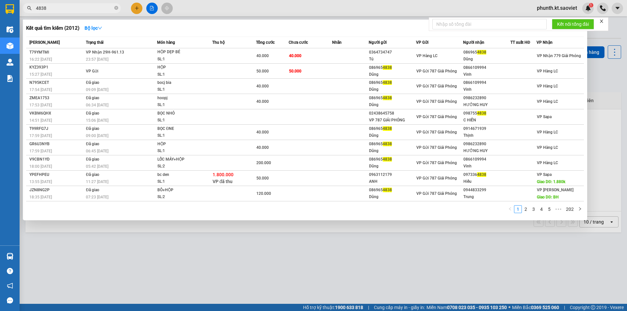
click at [54, 8] on input "4838" at bounding box center [74, 8] width 77 height 7
type input "3638"
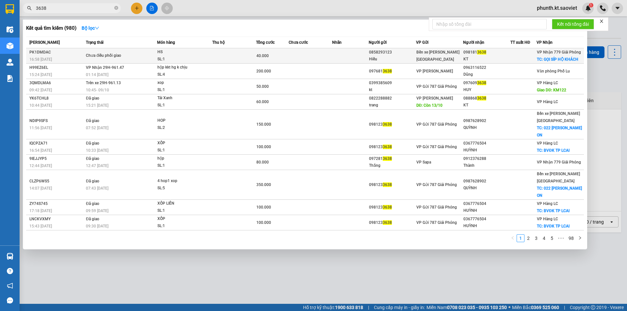
click at [138, 56] on span "Chưa điều phối giao" at bounding box center [121, 55] width 71 height 7
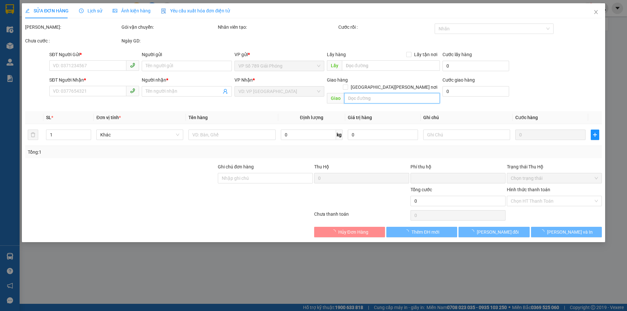
click at [357, 93] on input "text" at bounding box center [392, 98] width 96 height 10
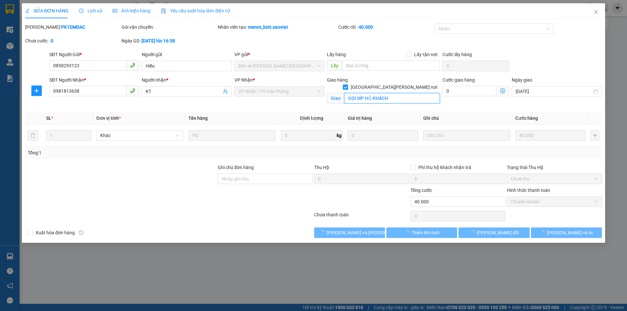
type input "0858293123"
type input "Hiếu"
type input "0981813638"
type input "KT"
checkbox input "true"
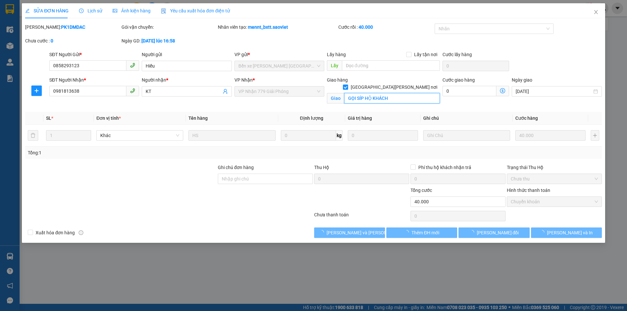
type input "GỌI SÍP HỘ KHÁCH"
type input "0"
type input "40.000"
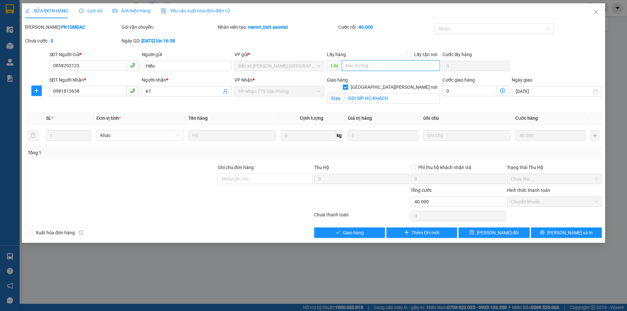
drag, startPoint x: 357, startPoint y: 91, endPoint x: 349, endPoint y: 66, distance: 26.5
click at [349, 66] on input "text" at bounding box center [391, 65] width 98 height 10
paste input "CÒN 13/10"
type input "CÒN 13/10"
click at [498, 231] on span "[PERSON_NAME] thay đổi" at bounding box center [498, 232] width 42 height 7
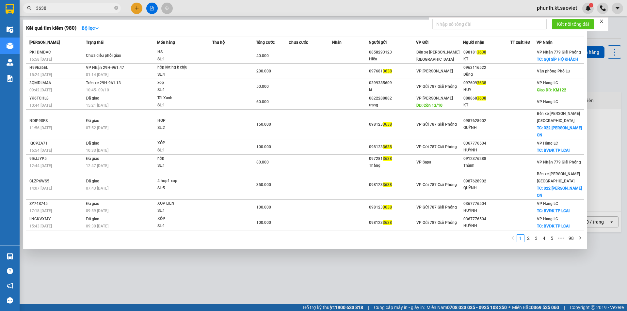
click at [73, 6] on input "3638" at bounding box center [74, 8] width 77 height 7
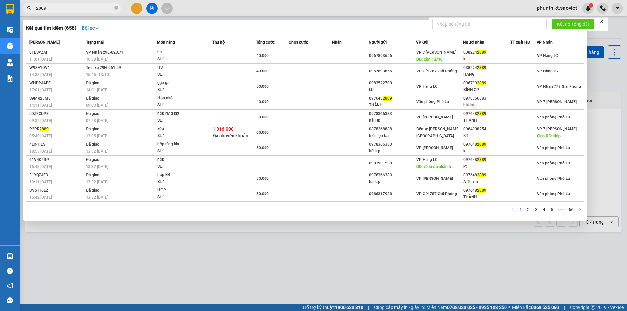
click at [63, 10] on input "2889" at bounding box center [74, 8] width 77 height 7
type input "8277"
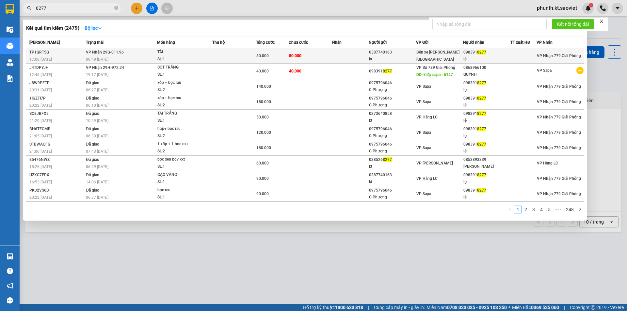
click at [108, 53] on span "VP Nhận 29G-011.96" at bounding box center [105, 52] width 38 height 5
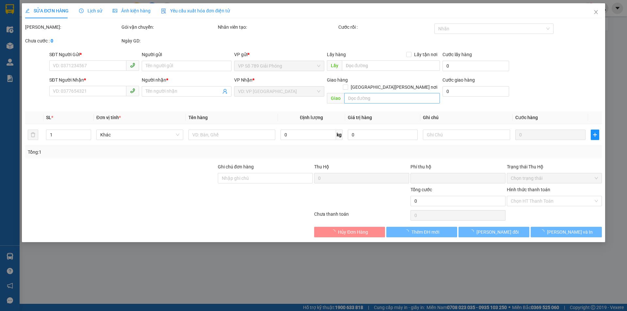
type input "0387740163"
type input "kt"
type input "0983918277"
type input "lệ"
type input "0"
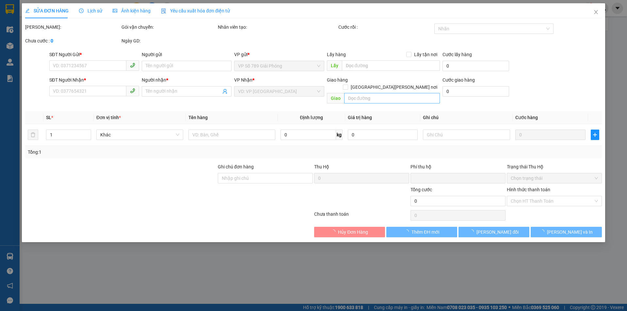
type input "80.000"
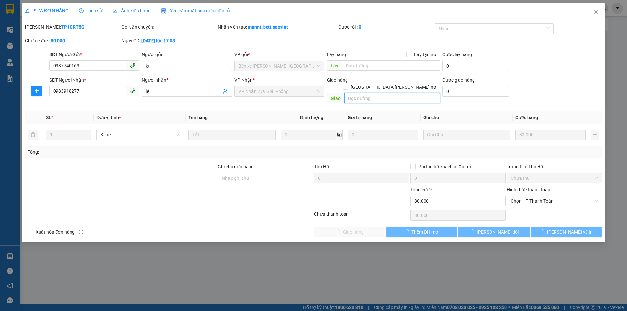
click at [352, 93] on input "text" at bounding box center [392, 98] width 96 height 10
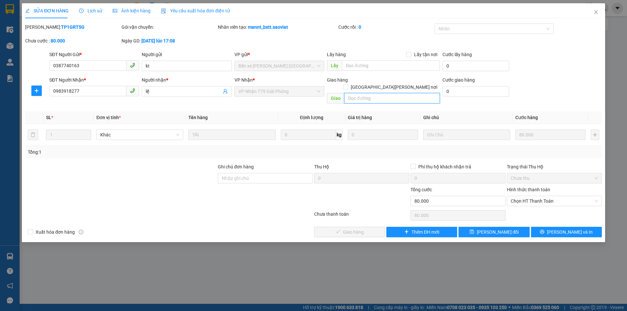
paste input "CÒN 13/10"
type input "CÒN 13/10"
click at [471, 227] on button "[PERSON_NAME] thay đổi" at bounding box center [493, 232] width 71 height 10
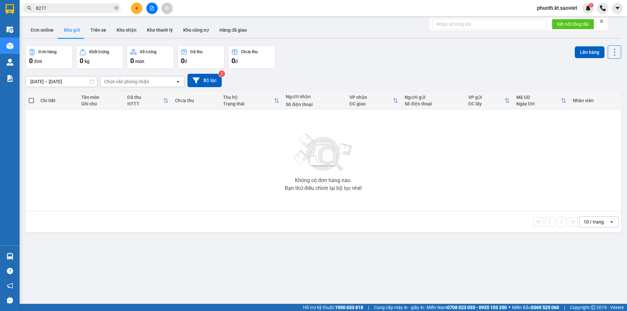
click at [69, 9] on input "8277" at bounding box center [74, 8] width 77 height 7
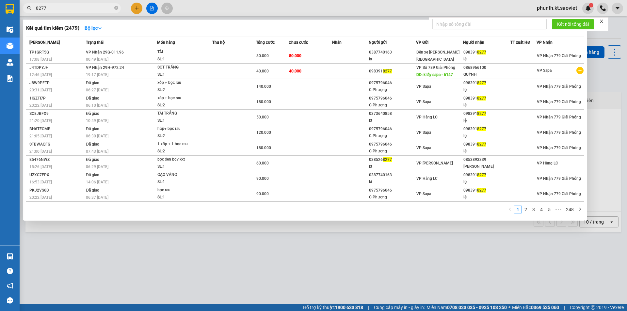
click at [69, 9] on input "8277" at bounding box center [74, 8] width 77 height 7
type input "9640"
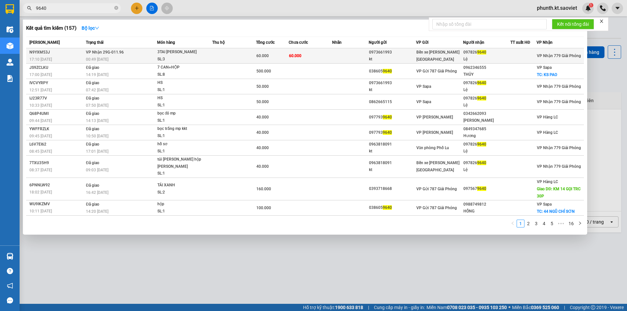
click at [112, 54] on span "VP Nhận 29G-011.96" at bounding box center [105, 52] width 38 height 5
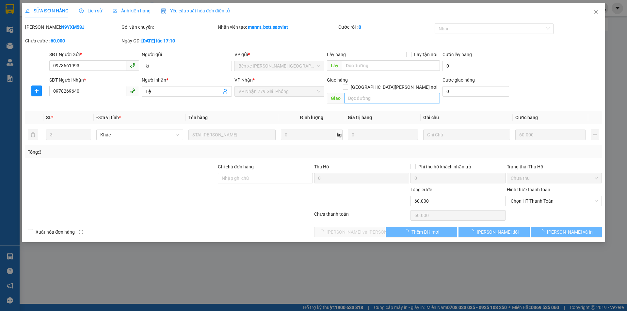
type input "0973661993"
type input "kt"
type input "0978269640"
type input "Lệ"
type input "0"
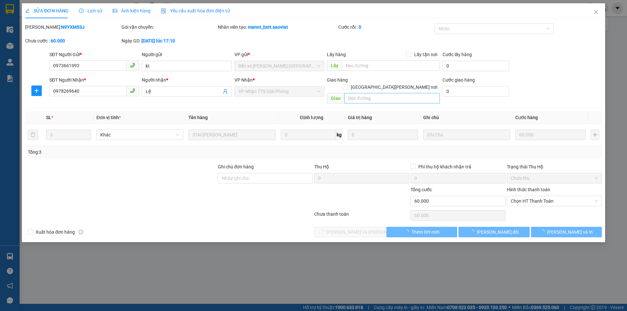
type input "60.000"
click at [357, 93] on input "text" at bounding box center [392, 98] width 96 height 10
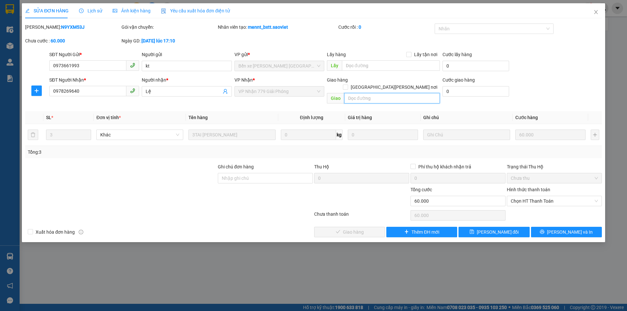
paste input "CÒN 13/10"
type input "CÒN 13/10"
click at [466, 227] on button "[PERSON_NAME] thay đổi" at bounding box center [493, 232] width 71 height 10
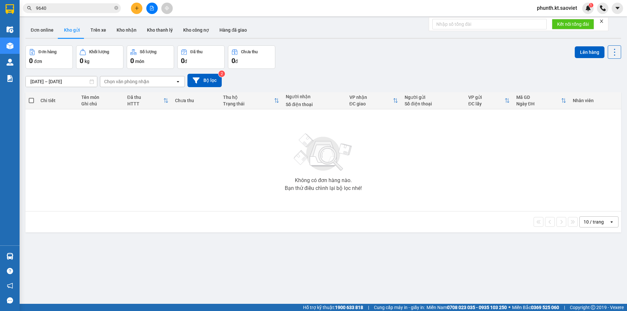
click at [56, 12] on span "9640" at bounding box center [72, 8] width 98 height 10
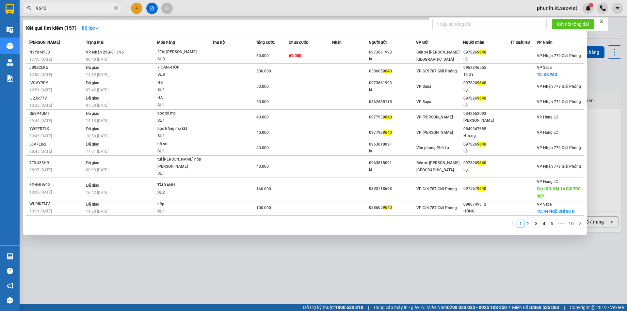
click at [56, 6] on input "9640" at bounding box center [74, 8] width 77 height 7
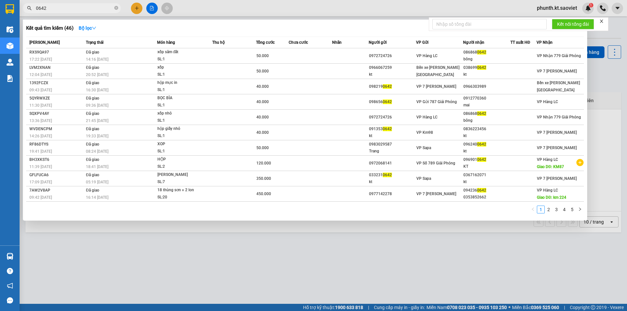
click at [74, 10] on input "0642" at bounding box center [74, 8] width 77 height 7
type input "7945"
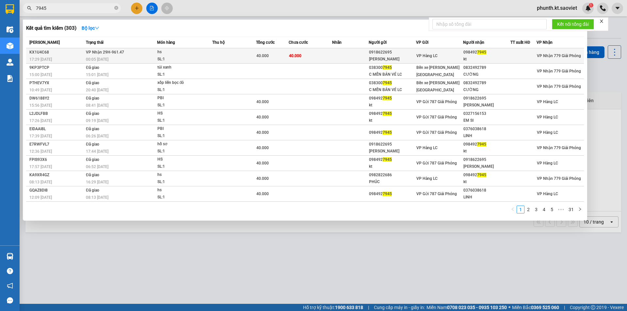
click at [107, 49] on span "VP Nhận 29H-961.47" at bounding box center [105, 51] width 38 height 5
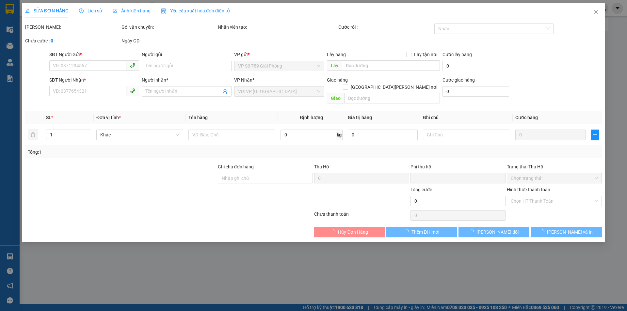
type input "0918622695"
type input "[PERSON_NAME]"
type input "0984927945"
type input "kt"
type input "0"
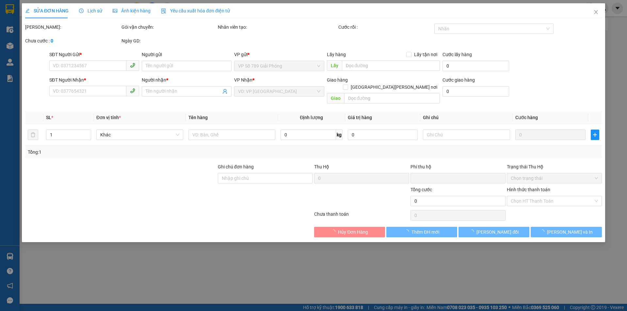
type input "40.000"
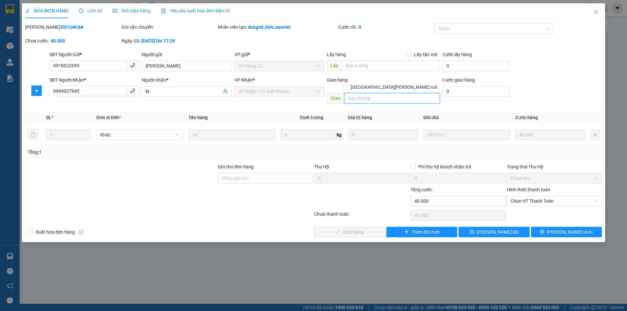
click at [364, 93] on input "text" at bounding box center [392, 98] width 96 height 10
paste input "CÒN 13/10"
type input "CÒN 13/10"
click at [484, 227] on button "[PERSON_NAME] thay đổi" at bounding box center [493, 232] width 71 height 10
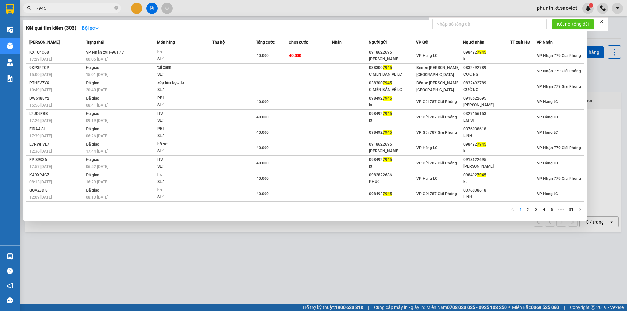
click at [66, 9] on input "7945" at bounding box center [74, 8] width 77 height 7
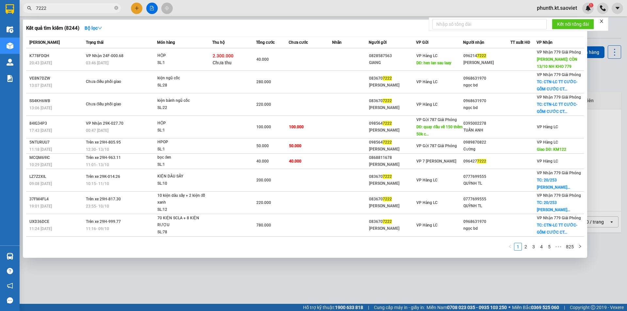
click at [37, 7] on input "7222" at bounding box center [74, 8] width 77 height 7
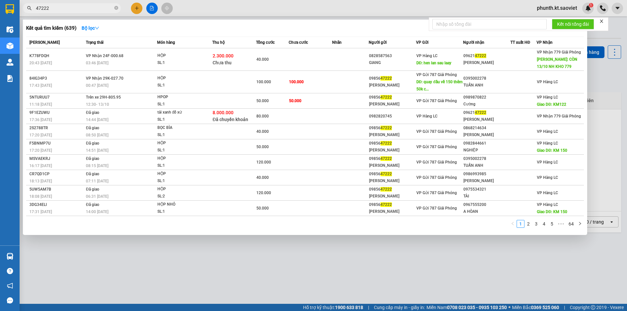
click at [63, 8] on input "47222" at bounding box center [74, 8] width 77 height 7
click at [58, 6] on input "47222" at bounding box center [74, 8] width 77 height 7
type input "3628"
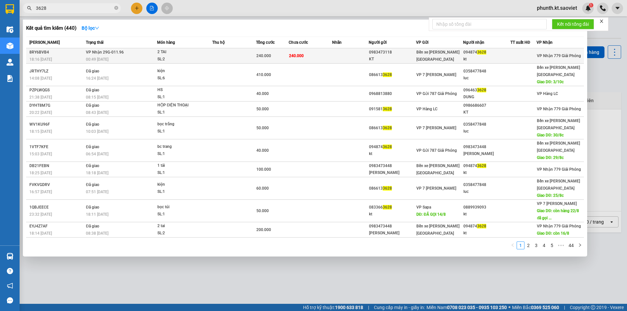
click at [138, 52] on td "VP Nhận 29G-011.96 00:49 - 13/10" at bounding box center [120, 55] width 73 height 15
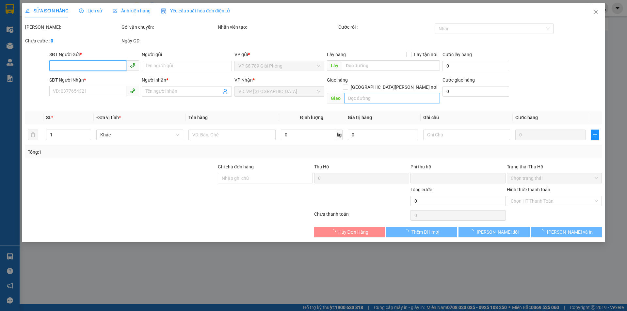
type input "0983473118"
type input "KT"
type input "0948743628"
type input "kt"
type input "0"
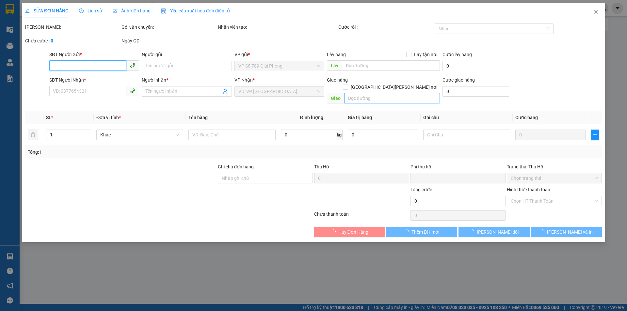
type input "240.000"
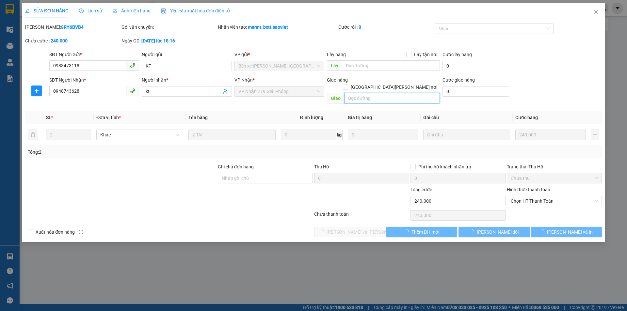
click at [354, 93] on input "text" at bounding box center [392, 98] width 96 height 10
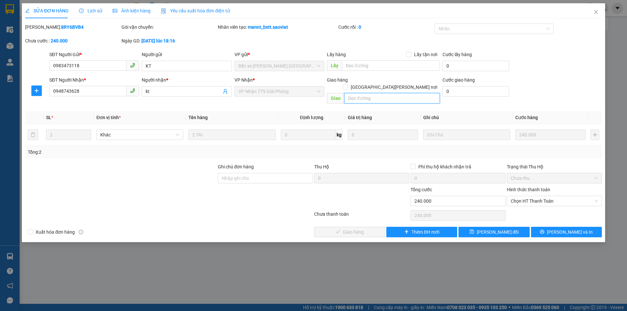
paste input "CÒN 13/10"
type input "CÒN 13/10"
click at [500, 229] on span "[PERSON_NAME] thay đổi" at bounding box center [498, 232] width 42 height 7
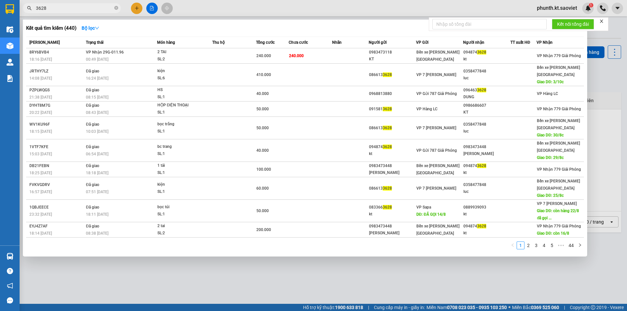
click at [54, 6] on input "3628" at bounding box center [74, 8] width 77 height 7
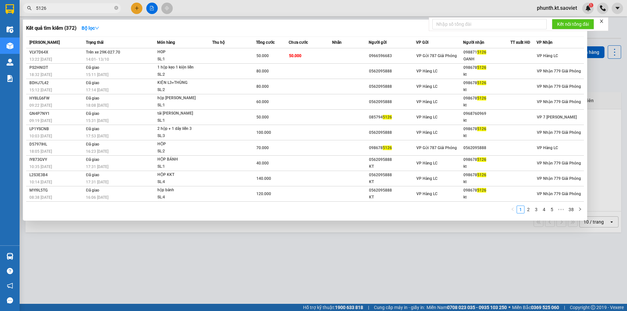
click at [62, 3] on span "5126" at bounding box center [72, 8] width 98 height 10
click at [61, 7] on input "5126" at bounding box center [74, 8] width 77 height 7
type input "0395"
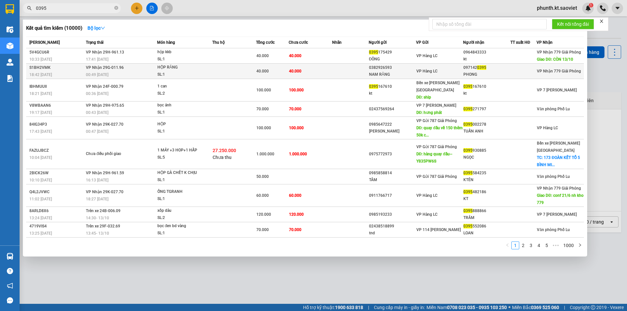
click at [101, 72] on div "00:49 - 13/10" at bounding box center [121, 74] width 71 height 7
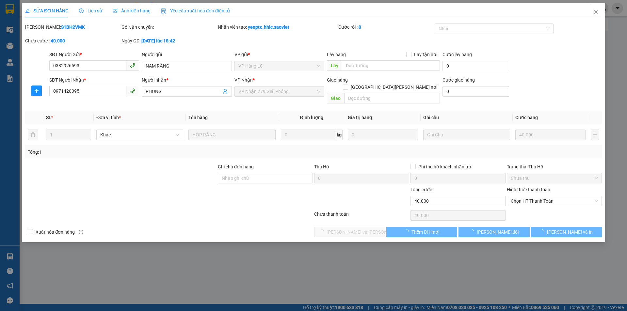
type input "0382926593"
type input "NAM RĂNG"
type input "0971420395"
type input "PHONG"
type input "0"
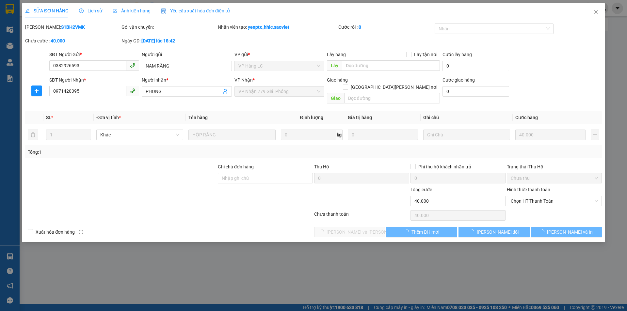
type input "40.000"
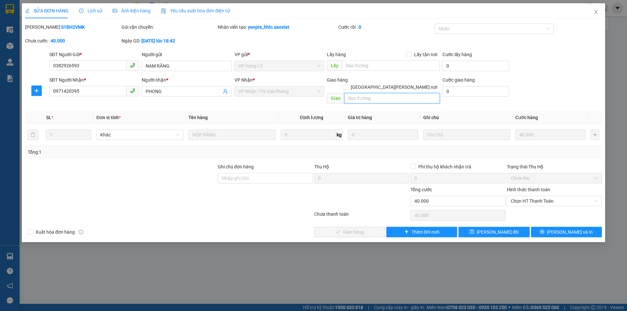
click at [355, 93] on input "text" at bounding box center [392, 98] width 96 height 10
paste input "CÒN 13/10"
type input "CÒN 13/10"
click at [483, 227] on button "[PERSON_NAME] thay đổi" at bounding box center [493, 232] width 71 height 10
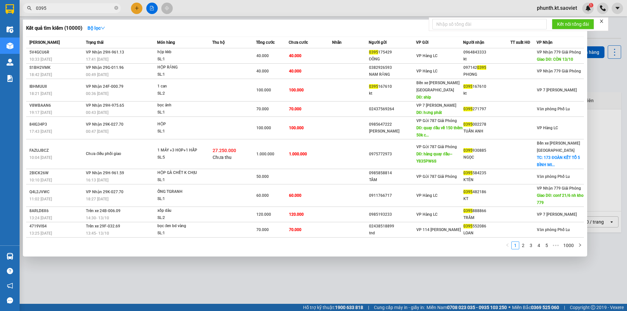
click at [63, 10] on input "0395" at bounding box center [74, 8] width 77 height 7
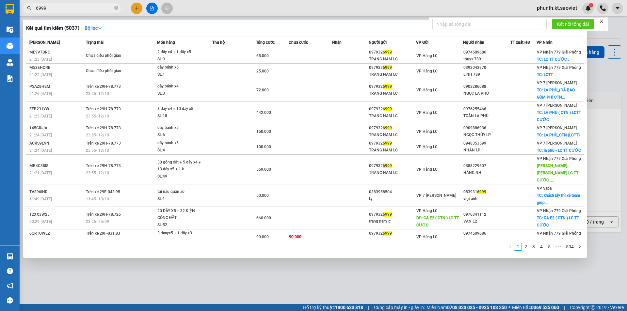
click at [54, 8] on input "6999" at bounding box center [74, 8] width 77 height 7
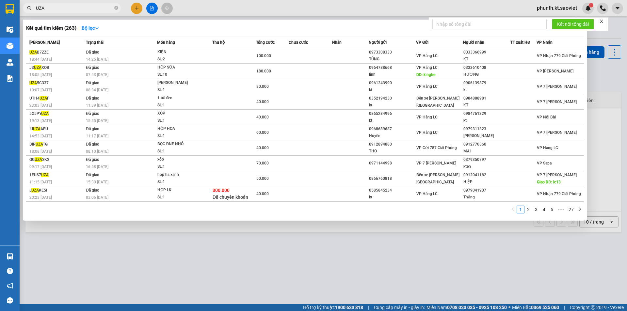
click at [59, 10] on input "UZA" at bounding box center [74, 8] width 77 height 7
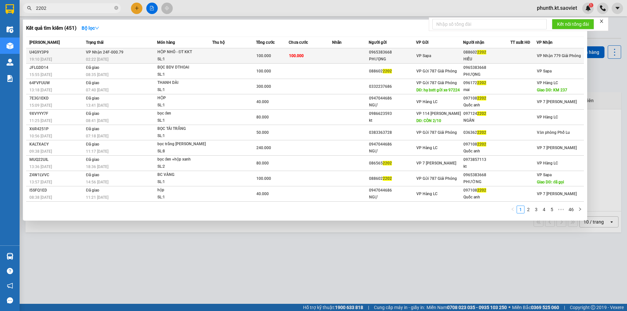
click at [100, 56] on div "02:22 - 13/10" at bounding box center [121, 59] width 71 height 7
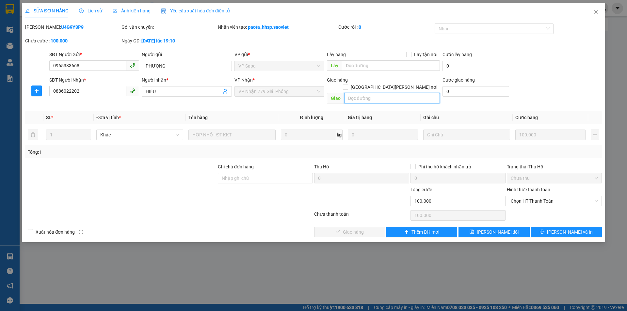
drag, startPoint x: 100, startPoint y: 56, endPoint x: 354, endPoint y: 89, distance: 256.4
click at [354, 93] on input "text" at bounding box center [392, 98] width 96 height 10
paste input "CÒN 13/10"
drag, startPoint x: 512, startPoint y: 223, endPoint x: 505, endPoint y: 220, distance: 7.3
click at [512, 227] on button "[PERSON_NAME] thay đổi" at bounding box center [493, 232] width 71 height 10
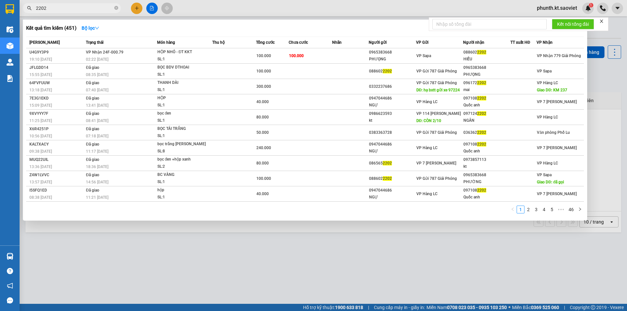
click at [65, 11] on input "2202" at bounding box center [74, 8] width 77 height 7
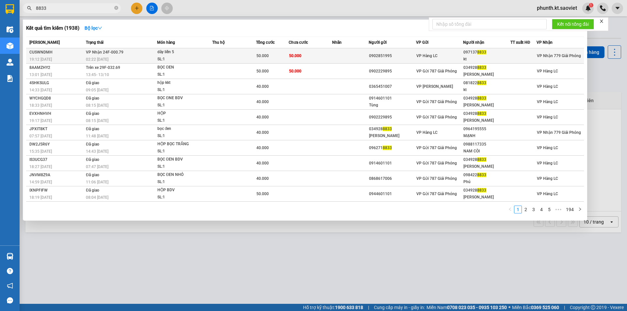
click at [124, 58] on div "02:22 - 13/10" at bounding box center [121, 59] width 71 height 7
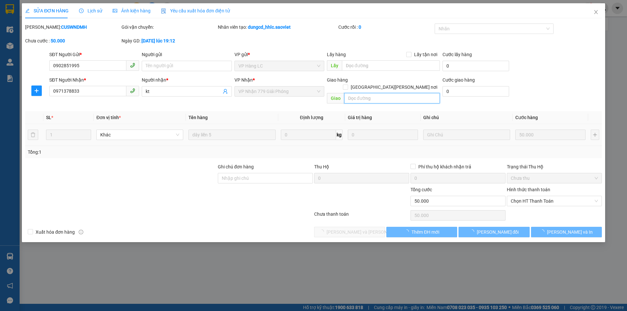
click at [352, 93] on input "text" at bounding box center [392, 98] width 96 height 10
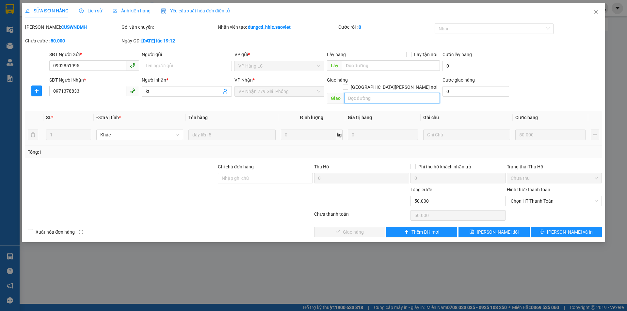
paste input "CÒN 13/10"
click at [486, 229] on span "[PERSON_NAME] thay đổi" at bounding box center [498, 232] width 42 height 7
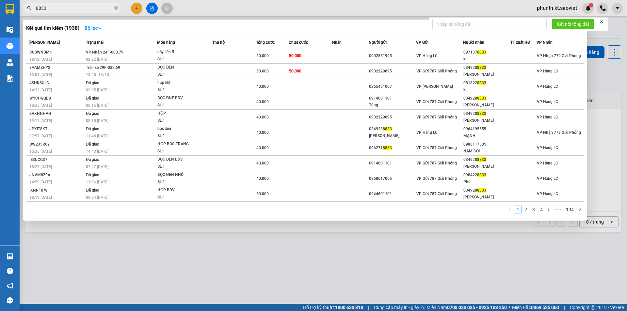
click at [55, 9] on input "8833" at bounding box center [74, 8] width 77 height 7
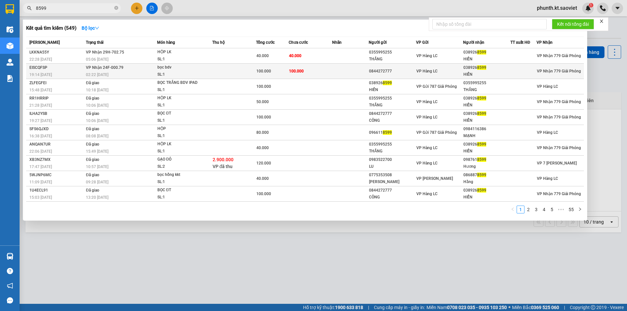
click at [80, 73] on div "19:14 - 12/10" at bounding box center [56, 74] width 55 height 7
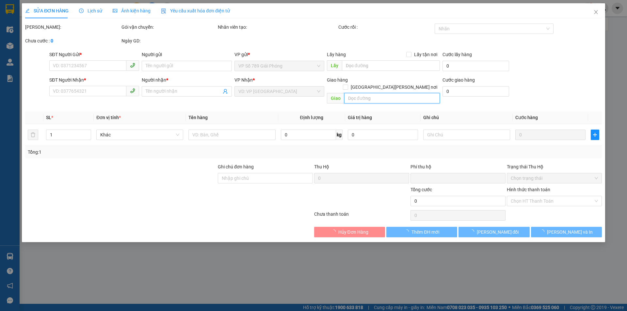
click at [355, 93] on input "text" at bounding box center [392, 98] width 96 height 10
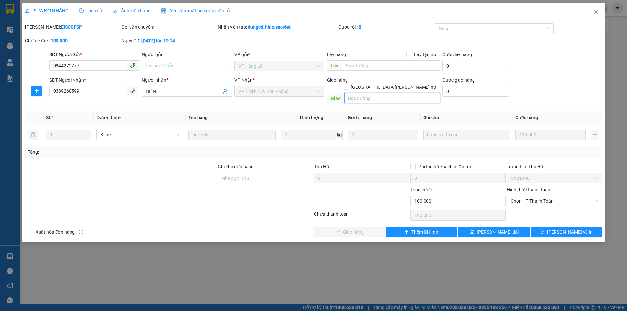
paste input "CÒN 13/10"
click at [491, 229] on span "[PERSON_NAME] thay đổi" at bounding box center [498, 232] width 42 height 7
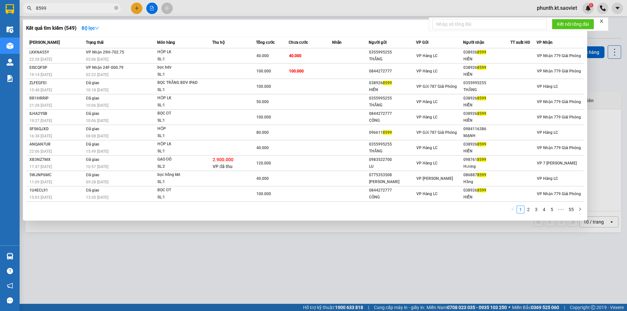
click at [65, 11] on span "8599" at bounding box center [72, 8] width 98 height 10
click at [65, 10] on input "8599" at bounding box center [74, 8] width 77 height 7
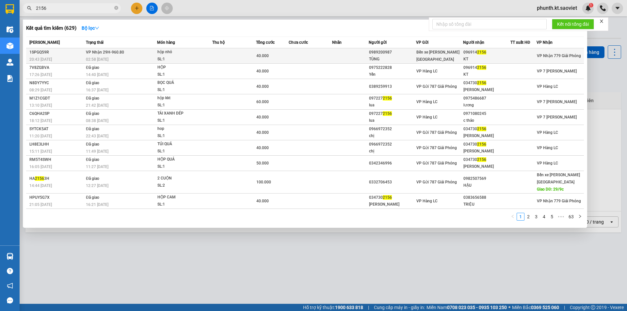
click at [107, 56] on div "02:58 - 13/10" at bounding box center [121, 59] width 71 height 7
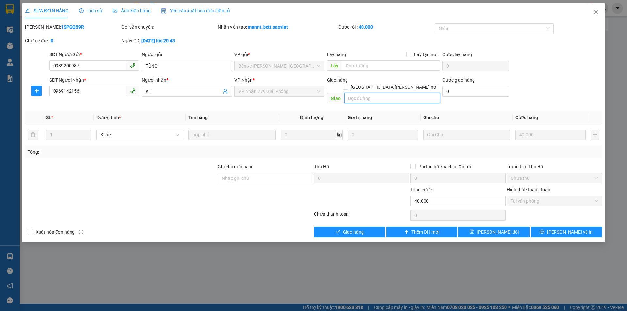
click at [344, 93] on input "text" at bounding box center [392, 98] width 96 height 10
paste input "CÒN 13/10"
click at [490, 229] on span "[PERSON_NAME] thay đổi" at bounding box center [498, 232] width 42 height 7
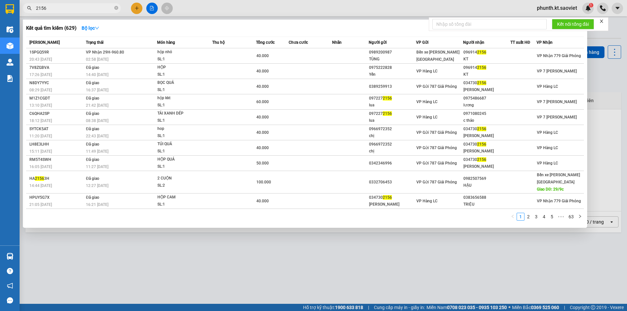
click at [65, 7] on input "2156" at bounding box center [74, 8] width 77 height 7
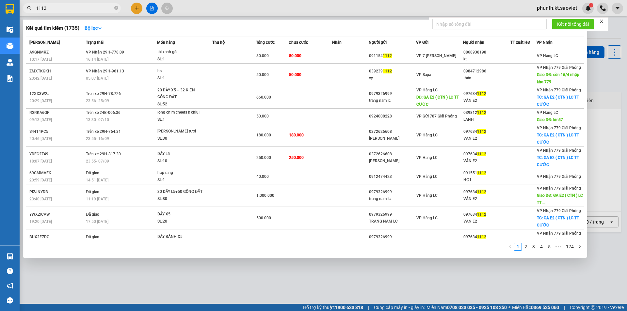
click at [58, 5] on input "1112" at bounding box center [74, 8] width 77 height 7
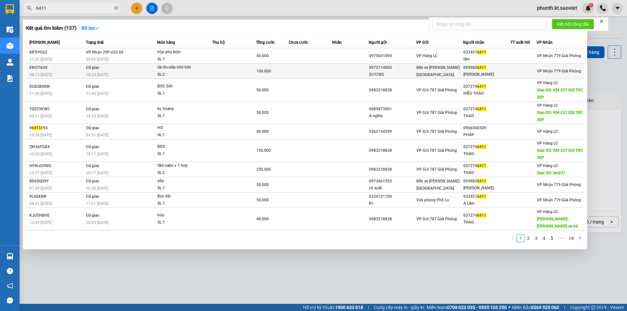
click at [90, 64] on td "Đã giao 18:24 - 03/10" at bounding box center [120, 71] width 73 height 15
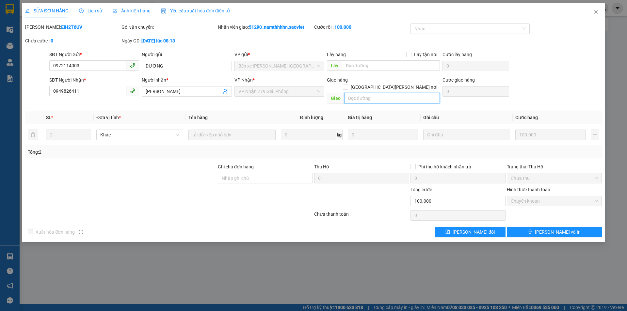
click at [352, 93] on input "text" at bounding box center [392, 98] width 96 height 10
paste input "CÒN 13/10"
click at [470, 229] on span "[PERSON_NAME] thay đổi" at bounding box center [473, 232] width 42 height 7
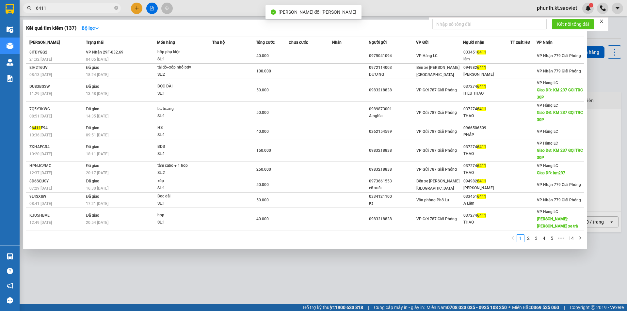
click at [50, 9] on input "6411" at bounding box center [74, 8] width 77 height 7
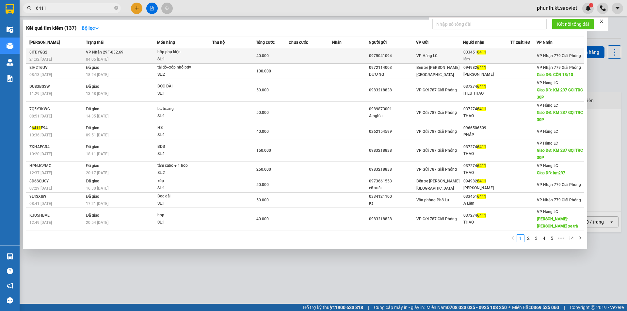
click at [122, 58] on div "04:05 - 13/10" at bounding box center [121, 59] width 71 height 7
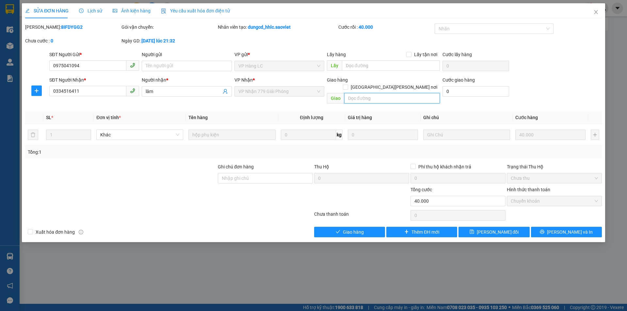
click at [354, 93] on input "text" at bounding box center [392, 98] width 96 height 10
paste input "CÒN 13/10"
click at [508, 229] on span "[PERSON_NAME] thay đổi" at bounding box center [498, 232] width 42 height 7
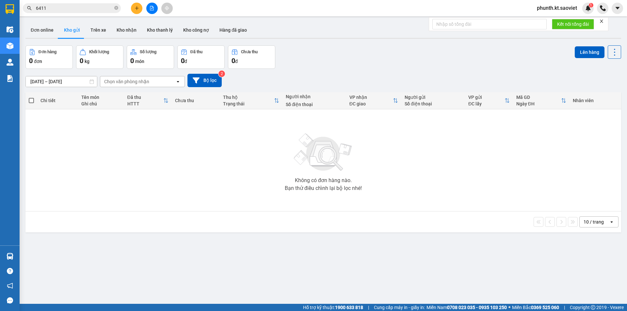
click at [63, 8] on input "6411" at bounding box center [74, 8] width 77 height 7
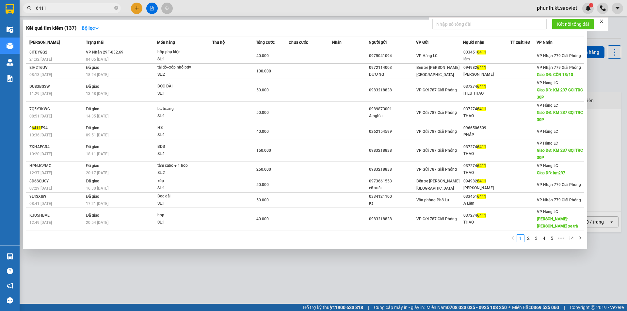
click at [63, 8] on input "6411" at bounding box center [74, 8] width 77 height 7
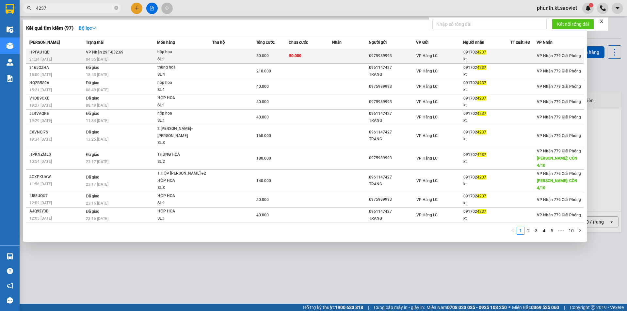
click at [141, 55] on td "VP Nhận 29F-032.69 04:05 - 13/10" at bounding box center [120, 55] width 73 height 15
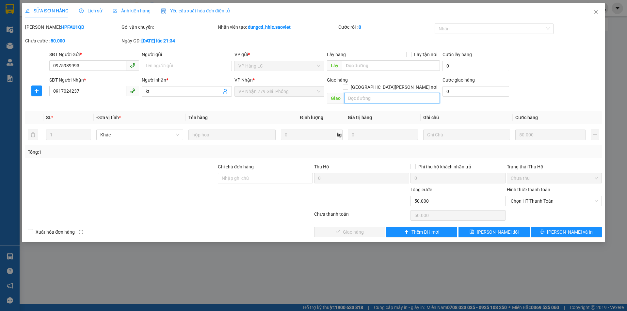
click at [351, 93] on input "text" at bounding box center [392, 98] width 96 height 10
paste input "CÒN 13/10"
click at [500, 229] on span "[PERSON_NAME] thay đổi" at bounding box center [498, 232] width 42 height 7
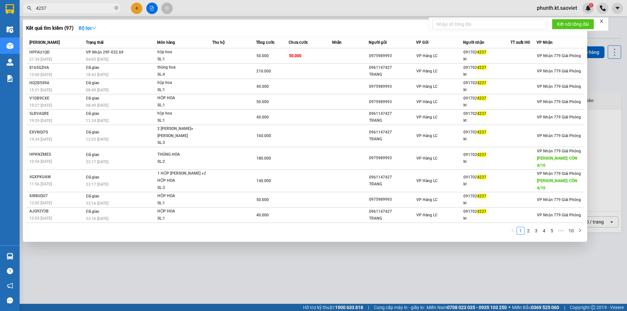
click at [56, 7] on input "4237" at bounding box center [74, 8] width 77 height 7
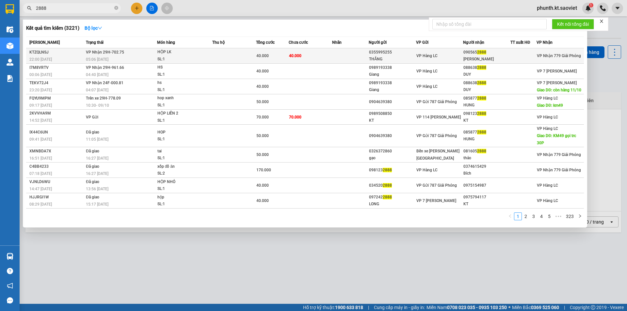
click at [116, 58] on div "05:06 - 13/10" at bounding box center [121, 59] width 71 height 7
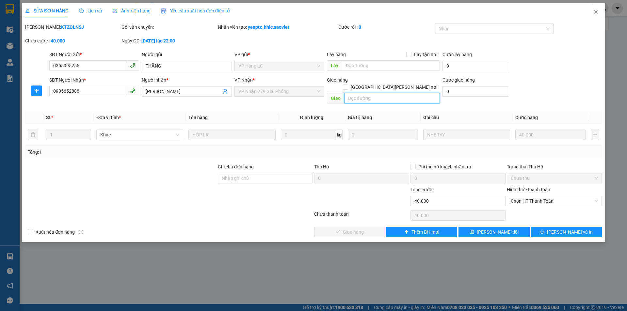
click at [351, 93] on input "text" at bounding box center [392, 98] width 96 height 10
paste input "CÒN 13/10"
click at [491, 229] on span "[PERSON_NAME] thay đổi" at bounding box center [498, 232] width 42 height 7
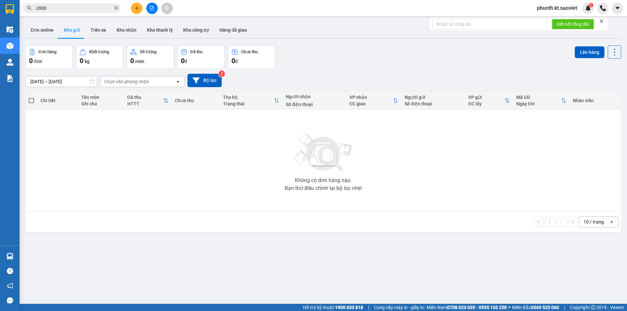
click at [59, 8] on input "2888" at bounding box center [74, 8] width 77 height 7
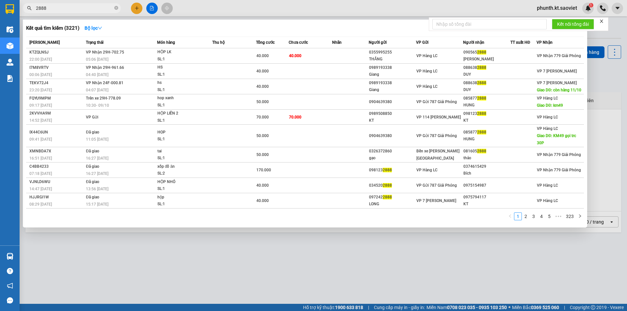
click at [59, 8] on input "2888" at bounding box center [74, 8] width 77 height 7
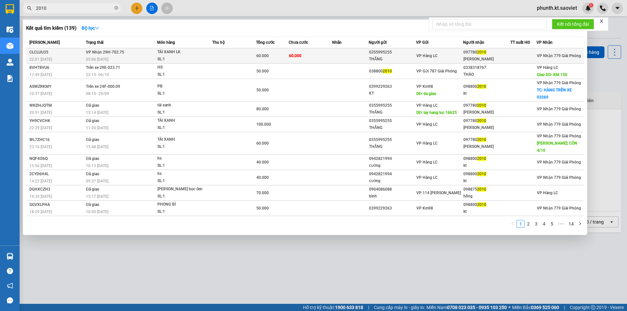
click at [113, 54] on span "VP Nhận 29H-702.75" at bounding box center [105, 52] width 38 height 5
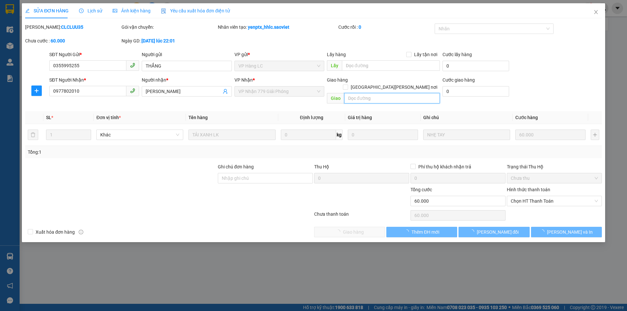
click at [359, 93] on input "text" at bounding box center [392, 98] width 96 height 10
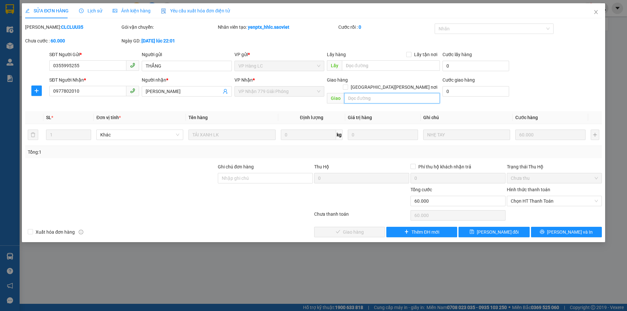
paste input "CÒN 13/10"
click at [475, 227] on button "[PERSON_NAME] thay đổi" at bounding box center [493, 232] width 71 height 10
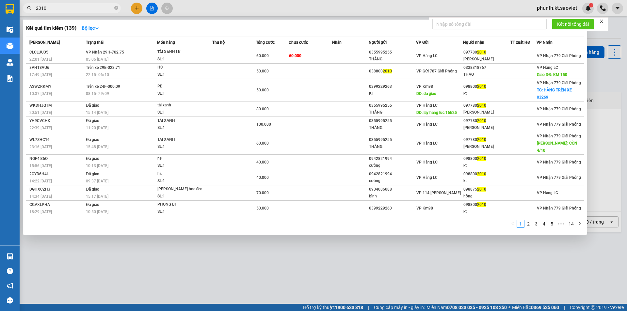
click at [73, 10] on input "2010" at bounding box center [74, 8] width 77 height 7
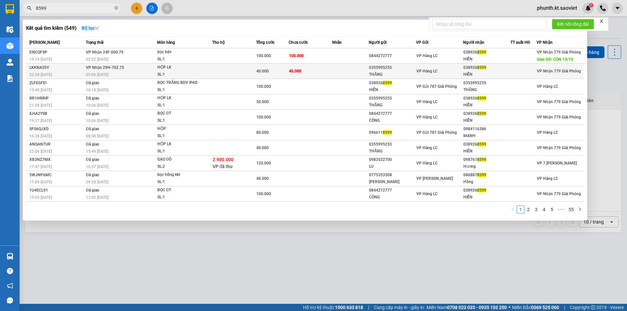
click at [112, 71] on div "05:06 - 13/10" at bounding box center [121, 74] width 71 height 7
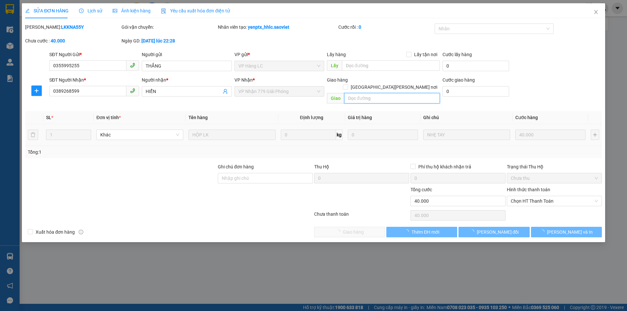
click at [357, 93] on input "text" at bounding box center [392, 98] width 96 height 10
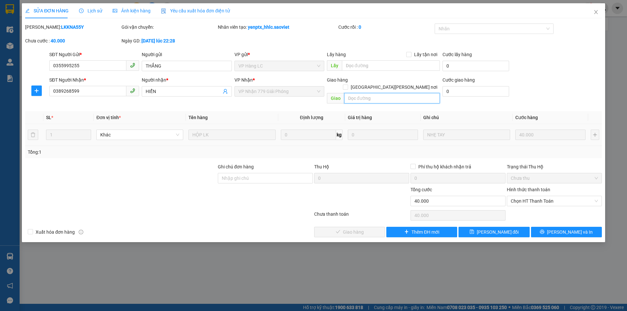
paste input "CÒN 13/10"
click at [481, 227] on button "[PERSON_NAME] thay đổi" at bounding box center [493, 232] width 71 height 10
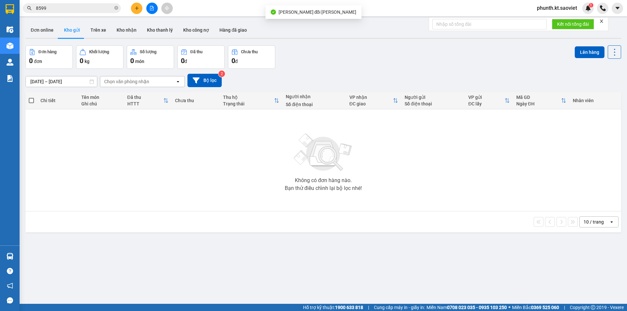
click at [53, 7] on input "8599" at bounding box center [74, 8] width 77 height 7
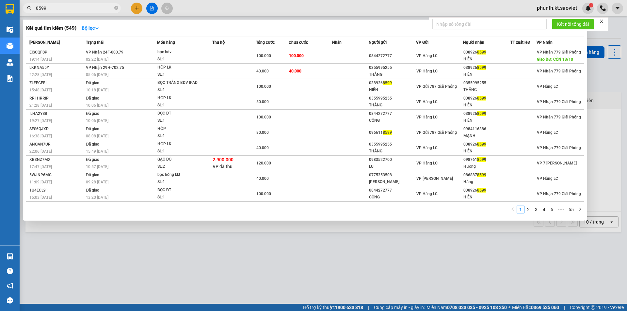
click at [53, 7] on input "8599" at bounding box center [74, 8] width 77 height 7
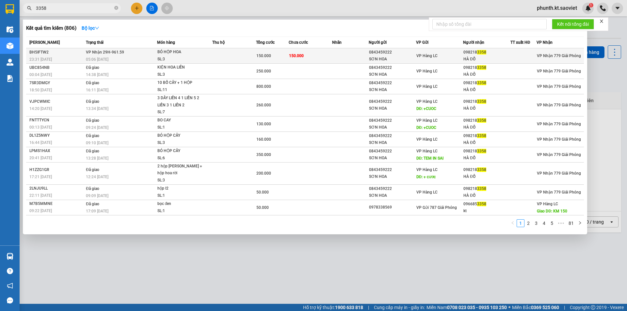
click at [118, 55] on td "VP Nhận 29H-961.59 05:06 - 13/10" at bounding box center [120, 55] width 73 height 15
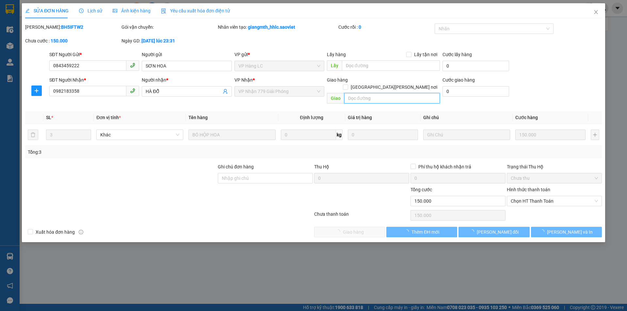
click at [358, 93] on input "text" at bounding box center [392, 98] width 96 height 10
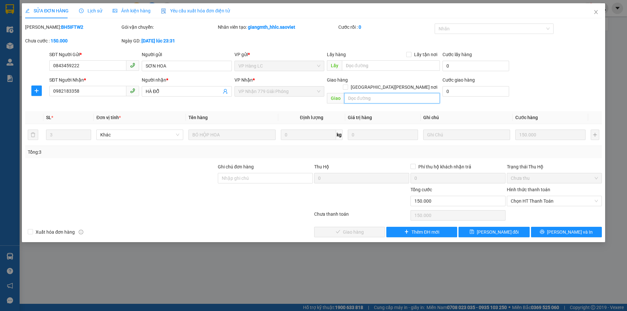
paste input "CÒN 13/10"
click at [489, 229] on span "[PERSON_NAME] thay đổi" at bounding box center [498, 232] width 42 height 7
click at [484, 227] on button "[PERSON_NAME] đổi" at bounding box center [493, 232] width 71 height 10
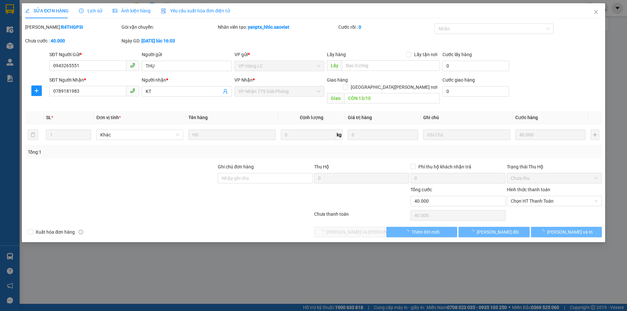
click at [595, 14] on div "Kết quả [PERSON_NAME] ( 1803 ) Bộ lọc Mã ĐH Trạng thái Món hàng Thu hộ Tổng [PE…" at bounding box center [313, 8] width 627 height 16
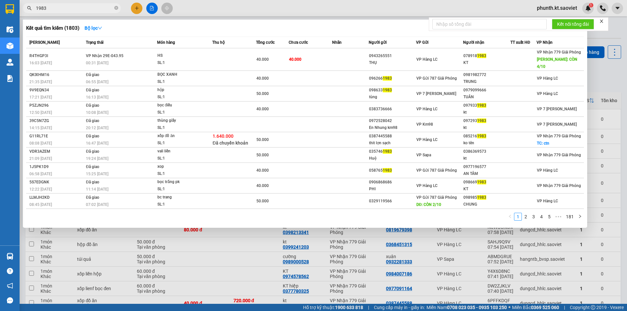
click at [57, 11] on input "1983" at bounding box center [74, 8] width 77 height 7
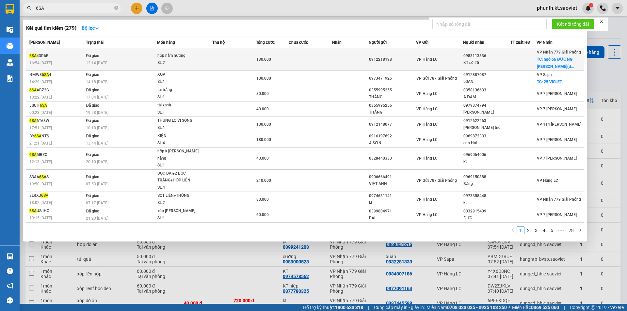
type input "6SA"
click at [61, 54] on div "6SA 43R6B" at bounding box center [56, 56] width 55 height 7
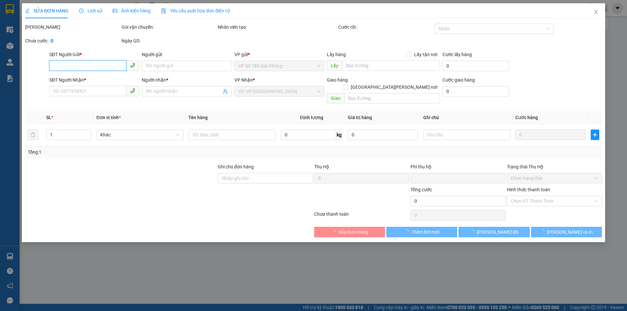
type input "0912218198"
type input "0983113836"
type input "KT số 25"
checkbox input "true"
type input "ngõ 66 ĐƯỜNG [PERSON_NAME](đã bao gồm phí ctn)"
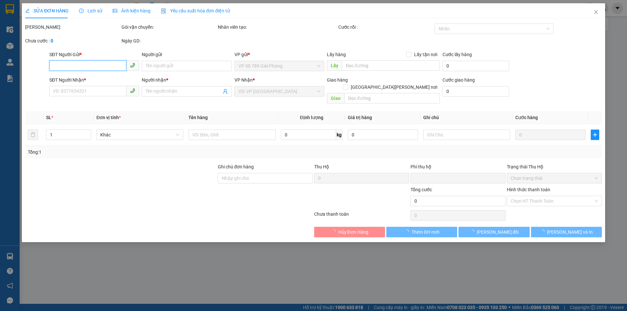
type input "50.000"
type input "0"
type input "130.000"
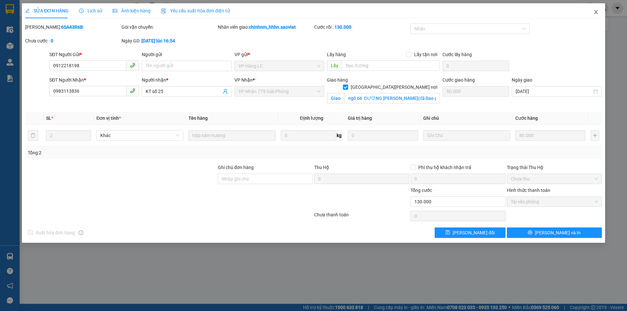
click at [595, 13] on icon "close" at bounding box center [595, 11] width 5 height 5
click at [595, 11] on div "phunth.kt.saoviet 1" at bounding box center [578, 8] width 95 height 11
click at [597, 12] on div at bounding box center [602, 8] width 11 height 11
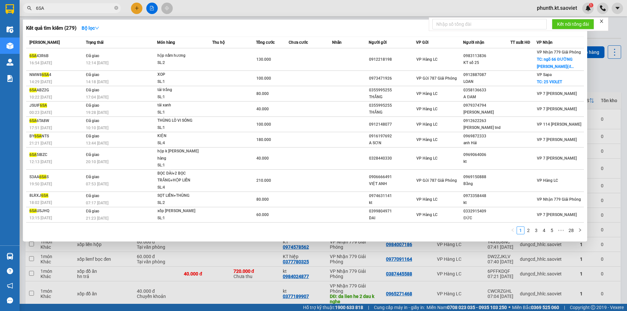
click at [62, 10] on input "6SA" at bounding box center [74, 8] width 77 height 7
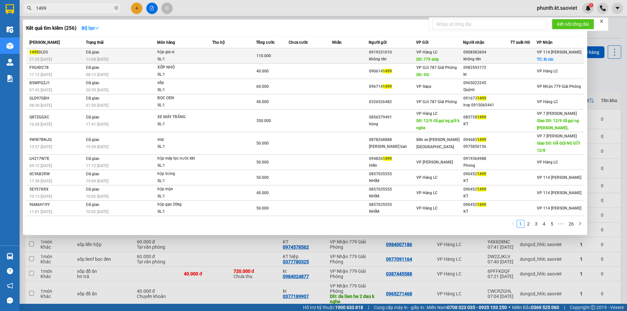
type input "1499"
click at [99, 54] on span "Đã giao" at bounding box center [92, 52] width 13 height 5
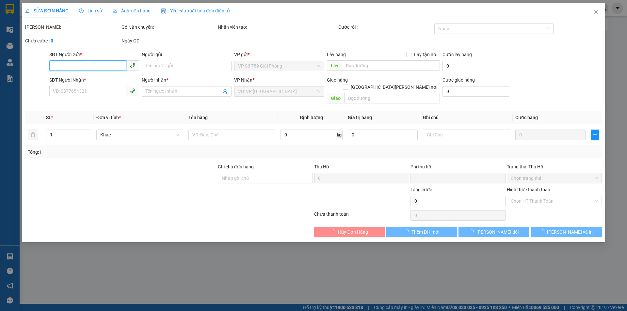
type input "0919331010"
type input "không tên"
type input "779 ship"
type input "0908583694"
type input "không tên"
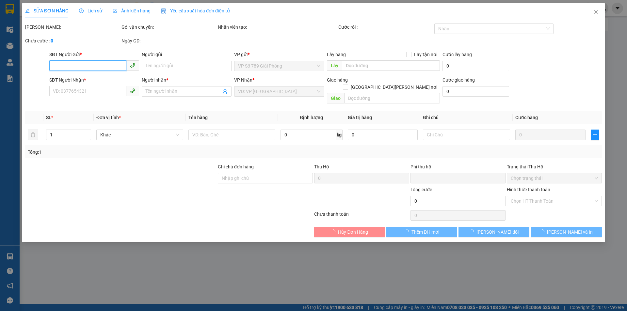
checkbox input "true"
type input "lh ctn"
type input "70.000"
type input "0"
type input "110.000"
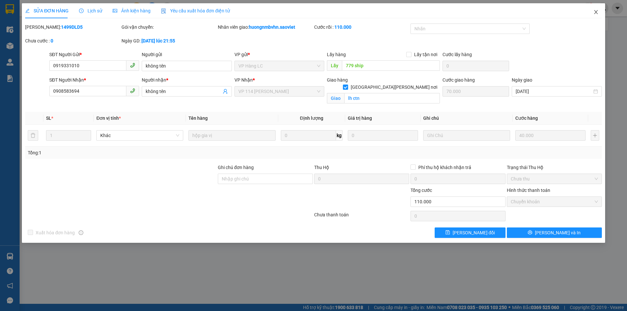
click at [596, 14] on icon "close" at bounding box center [595, 11] width 5 height 5
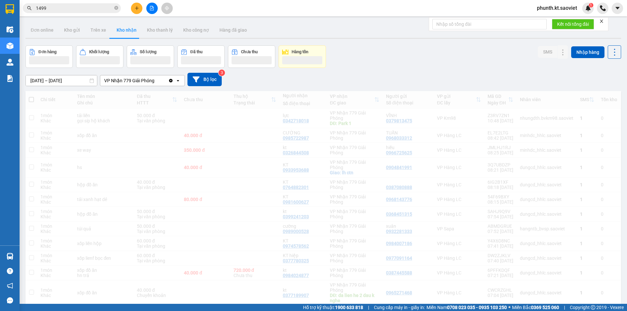
click at [57, 6] on input "1499" at bounding box center [74, 8] width 77 height 7
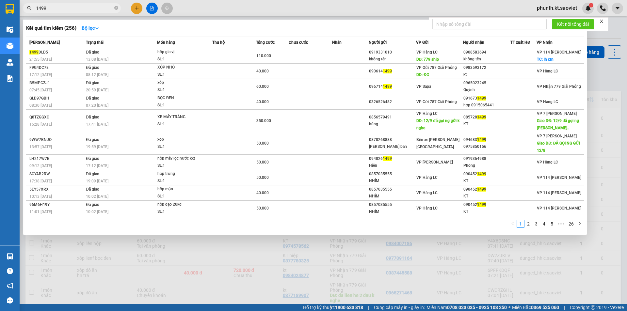
click at [57, 6] on input "1499" at bounding box center [74, 8] width 77 height 7
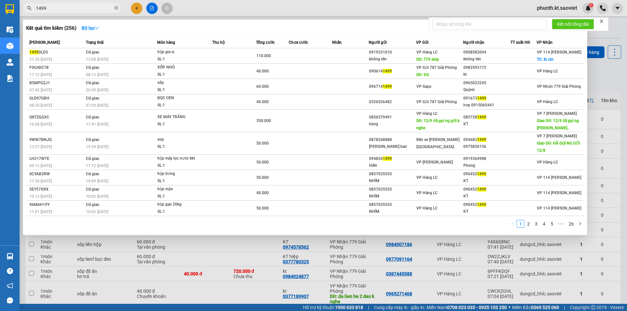
click at [57, 6] on input "1499" at bounding box center [74, 8] width 77 height 7
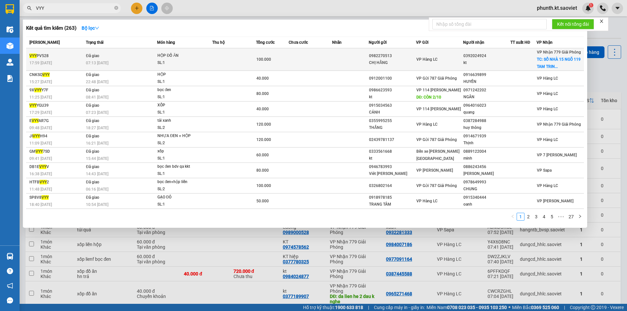
type input "VYY"
click at [64, 52] on td "VYY PV528 17:59 [DATE]" at bounding box center [55, 59] width 58 height 23
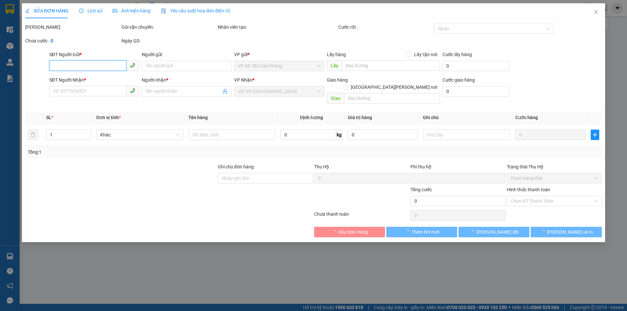
type input "0982270513"
type input "CHỊ HẰNG"
type input "0392024924"
type input "kt"
checkbox input "true"
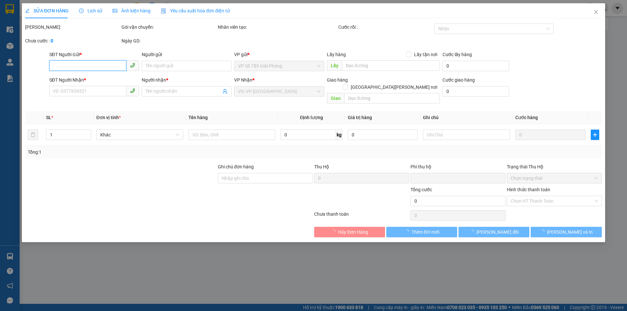
type input "SỐ NHÀ 15 NGÕ 119 [PERSON_NAME] [PERSON_NAME] ĐỘNG [PERSON_NAME][GEOGRAPHIC_DAT…"
type input "60.000"
type input "0"
type input "100.000"
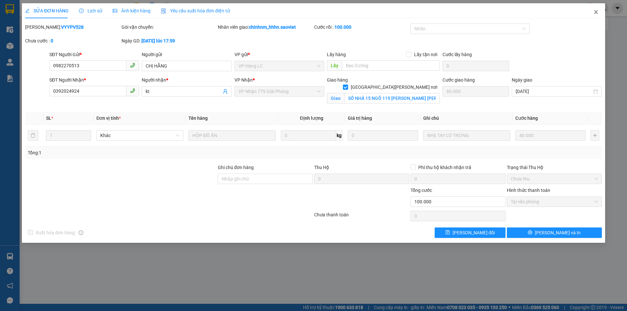
click at [596, 14] on icon "close" at bounding box center [595, 11] width 5 height 5
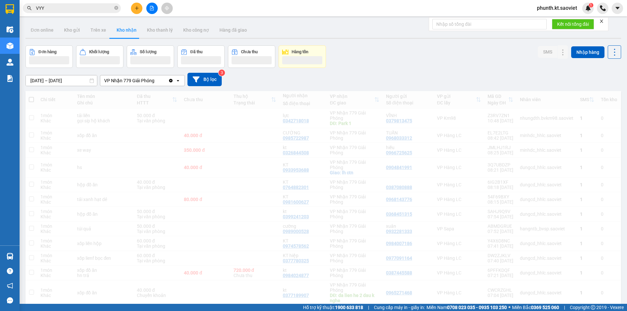
click at [53, 8] on input "VYY" at bounding box center [74, 8] width 77 height 7
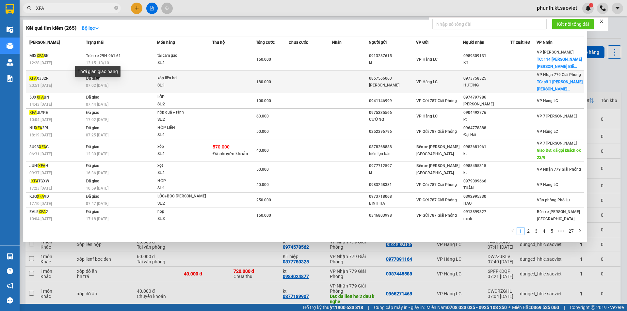
type input "XFA"
click at [90, 84] on span "07:02 [DATE]" at bounding box center [97, 85] width 23 height 5
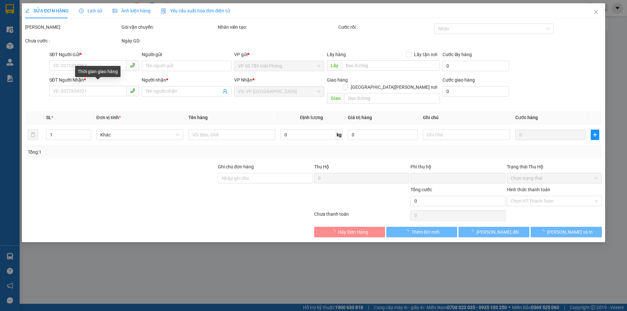
type input "0867566063"
type input "[PERSON_NAME]"
type input "0973758325"
type input "HƯƠNG"
checkbox input "true"
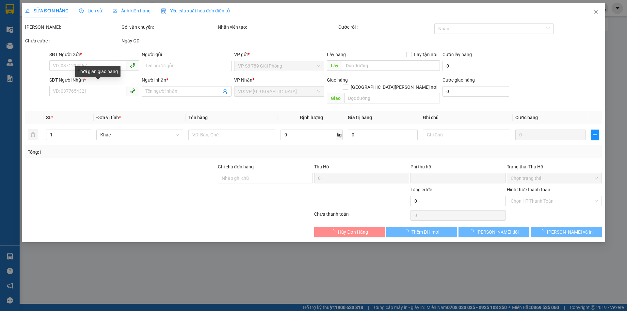
type input "số 1 [PERSON_NAME] [PERSON_NAME] định [PERSON_NAME] mai"
type input "100.000"
type input "0"
type input "180.000"
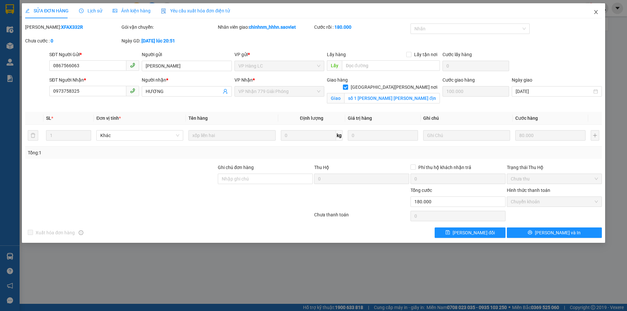
click at [594, 12] on icon "close" at bounding box center [595, 11] width 5 height 5
click at [596, 10] on div "phunth.kt.saoviet 1" at bounding box center [578, 8] width 95 height 11
click at [597, 12] on div at bounding box center [602, 8] width 11 height 11
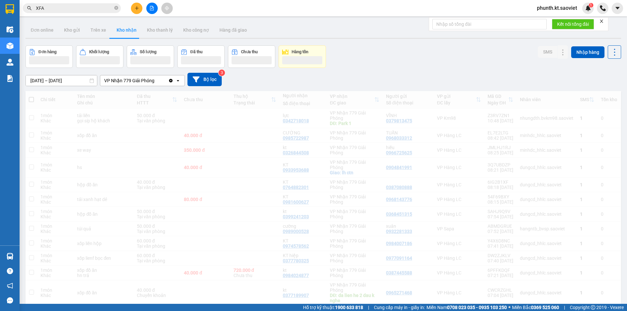
click at [91, 9] on input "XFA" at bounding box center [74, 8] width 77 height 7
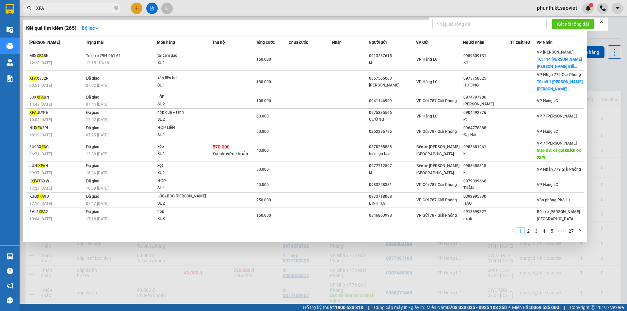
click at [91, 9] on input "XFA" at bounding box center [74, 8] width 77 height 7
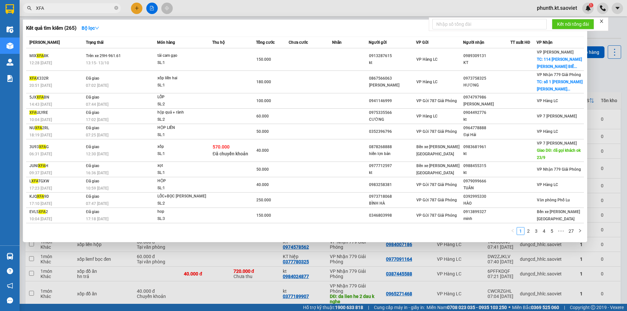
click at [91, 9] on input "XFA" at bounding box center [74, 8] width 77 height 7
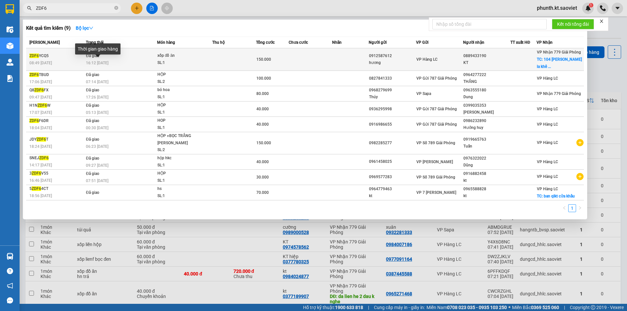
type input "ZDF6"
click at [106, 61] on span "16:12 [DATE]" at bounding box center [97, 63] width 23 height 5
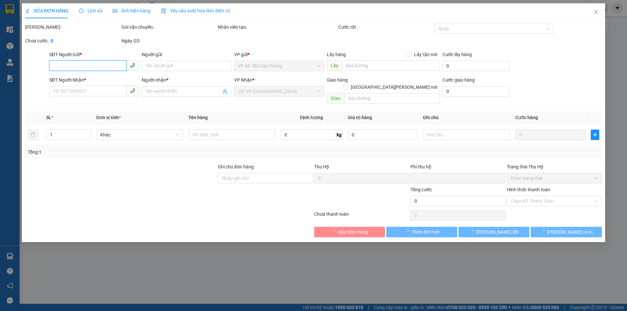
type input "0912587612"
type input "hương"
type input "0889433190"
type input "KT"
checkbox input "true"
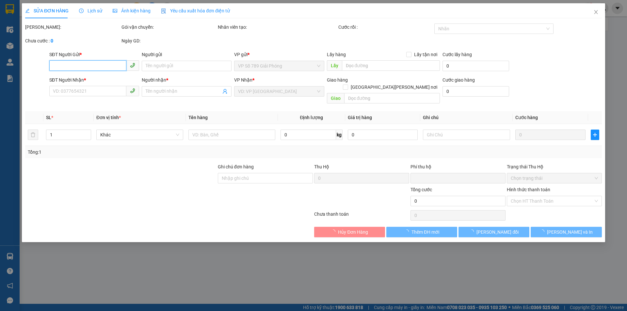
type input "104 [PERSON_NAME] đình giót la khê [GEOGRAPHIC_DATA]"
type input "100.000"
type input "0"
type input "150.000"
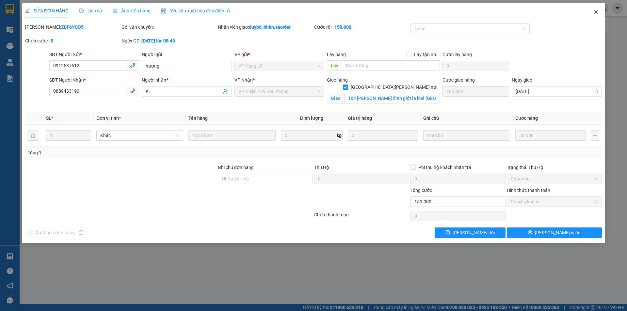
click at [595, 11] on icon "close" at bounding box center [596, 12] width 4 height 4
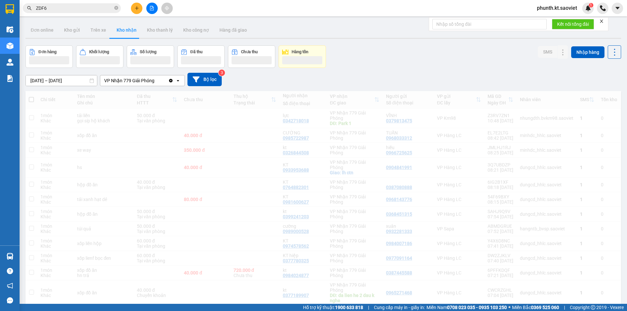
click at [53, 9] on input "ZDF6" at bounding box center [74, 8] width 77 height 7
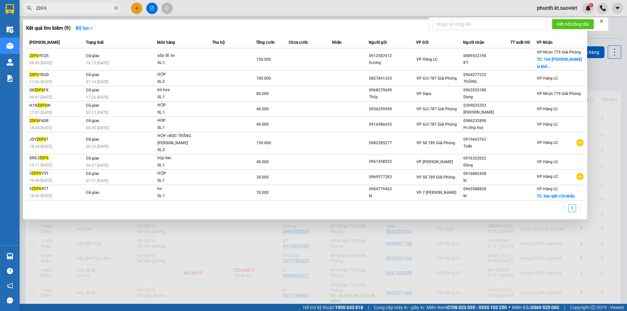
click at [53, 9] on input "ZDF6" at bounding box center [74, 8] width 77 height 7
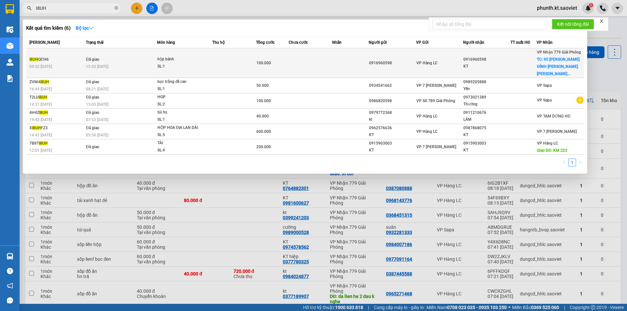
type input "I8UH"
click at [67, 63] on div "09:32 - 12/10" at bounding box center [56, 66] width 55 height 7
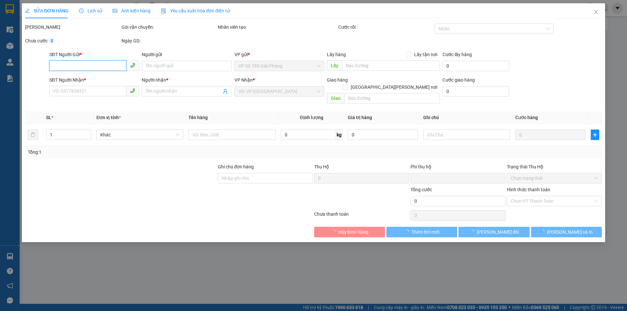
type input "0916960598"
type input "KT"
checkbox input "true"
type input "95 NGUYỄN ĐÌNH CHIỂU LÊ ĐẠI HÀNH"
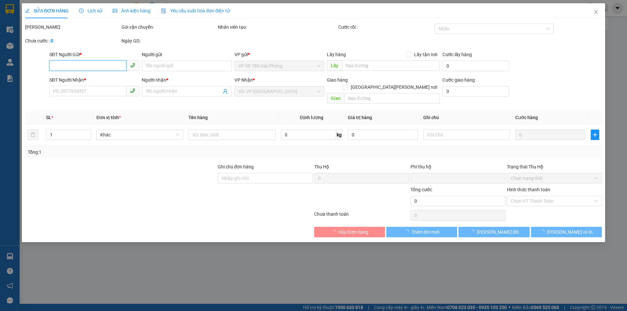
type input "60.000"
type input "0"
type input "100.000"
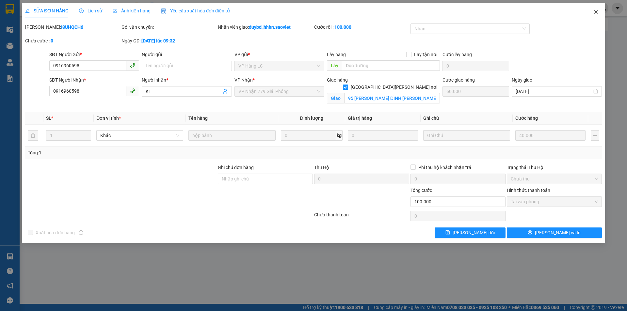
click at [595, 13] on icon "close" at bounding box center [596, 12] width 4 height 4
click at [596, 13] on div "phunth.kt.saoviet 1" at bounding box center [578, 8] width 95 height 11
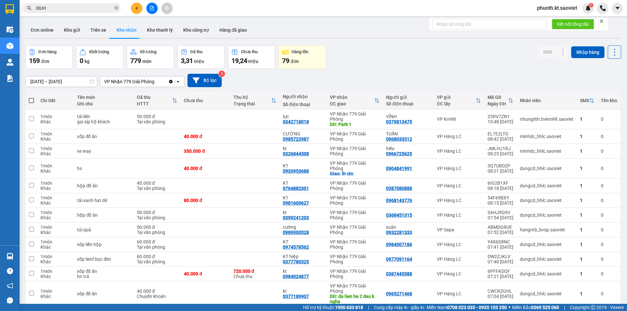
click at [64, 8] on input "I8UH" at bounding box center [74, 8] width 77 height 7
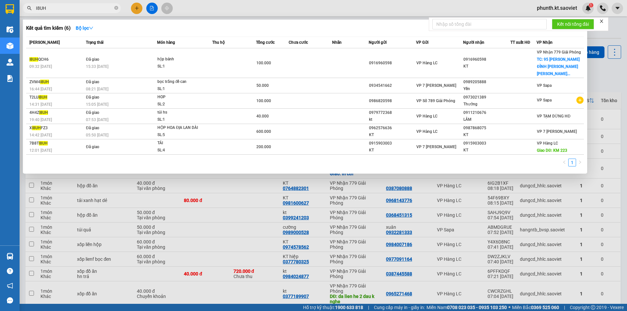
click at [64, 8] on input "I8UH" at bounding box center [74, 8] width 77 height 7
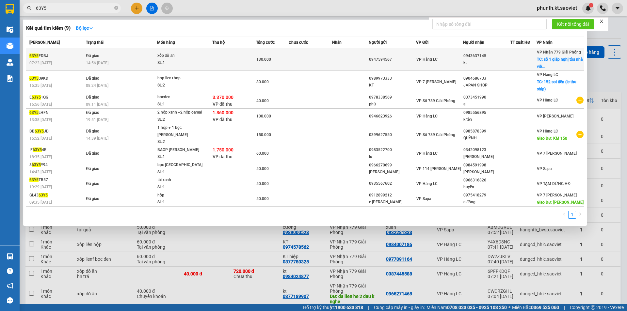
type input "63Y5"
click at [94, 52] on td "Đã giao 14:56 - 12/10" at bounding box center [120, 59] width 73 height 23
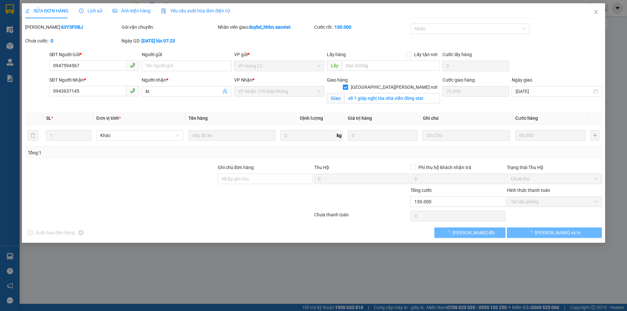
type input "0947594567"
type input "0943637145"
type input "kt"
checkbox input "true"
type input "số 1 giáp nghị tòa nhà viễn đông star"
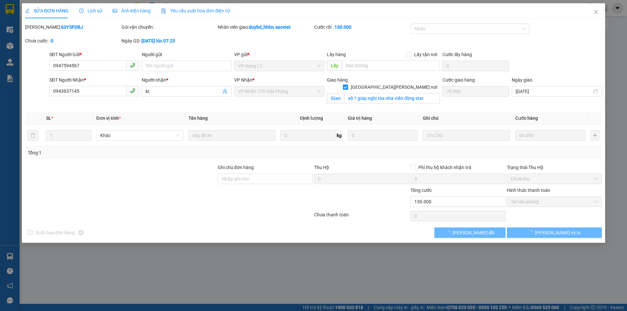
type input "70.000"
type input "0"
type input "130.000"
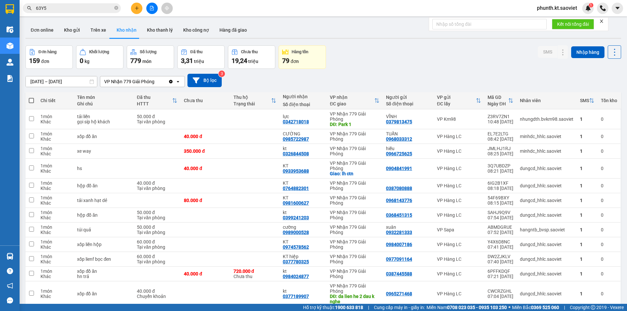
click at [57, 11] on input "63Y5" at bounding box center [74, 8] width 77 height 7
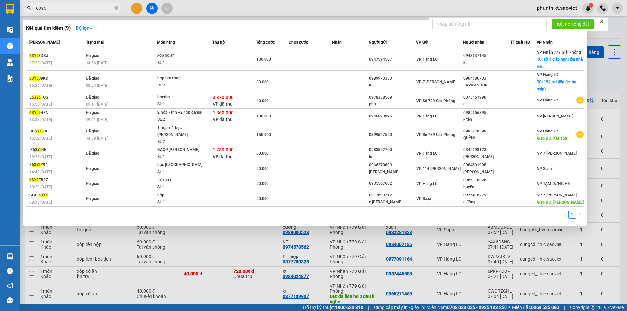
click at [57, 11] on input "63Y5" at bounding box center [74, 8] width 77 height 7
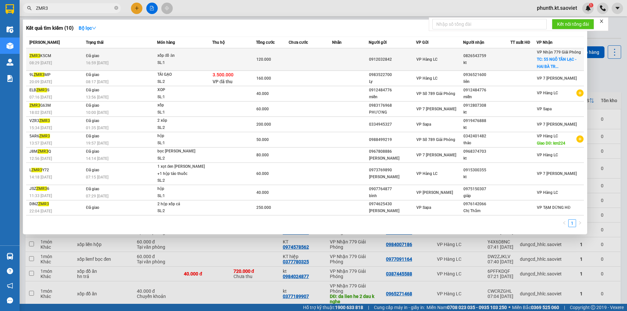
type input "ZMR3"
click at [101, 57] on td "Đã giao 16:59 [DATE]" at bounding box center [120, 59] width 73 height 23
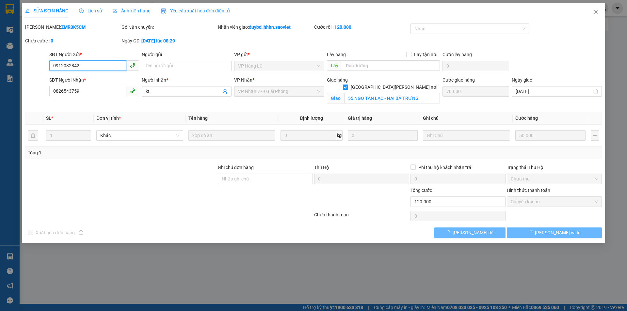
type input "0912032842"
type input "0826543759"
type input "kt"
checkbox input "true"
type input "55 NGÕ TÂN LẠC - HAI BÀ TRƯNG"
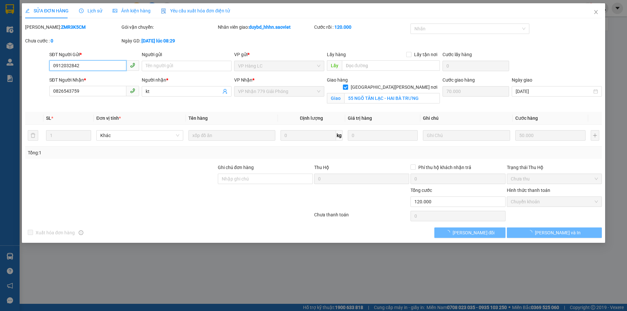
type input "70.000"
type input "0"
type input "120.000"
click at [596, 14] on icon "close" at bounding box center [595, 11] width 5 height 5
click at [596, 14] on div "phunth.kt.saoviet 1" at bounding box center [578, 8] width 95 height 11
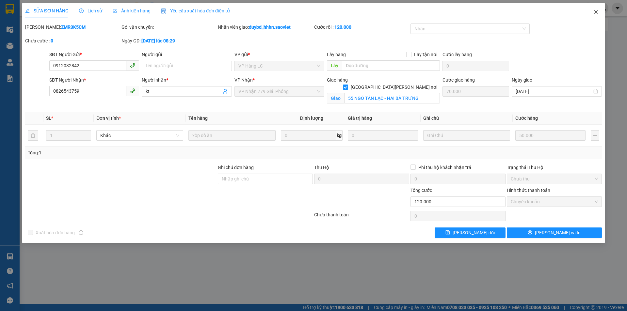
click at [596, 14] on div "phunth.kt.saoviet 1" at bounding box center [578, 8] width 95 height 11
click at [594, 13] on div "phunth.kt.saoviet 1" at bounding box center [578, 8] width 95 height 11
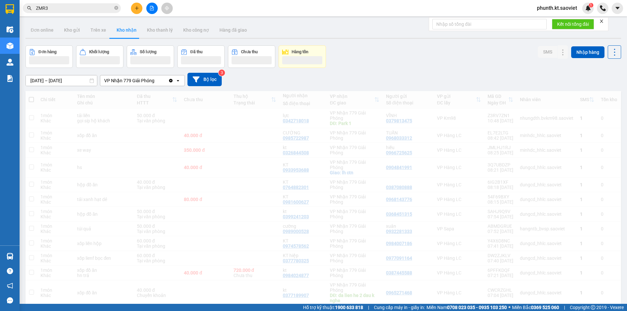
click at [56, 8] on input "ZMR3" at bounding box center [74, 8] width 77 height 7
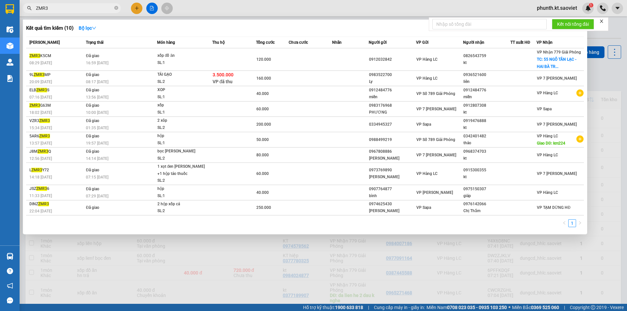
click at [56, 8] on input "ZMR3" at bounding box center [74, 8] width 77 height 7
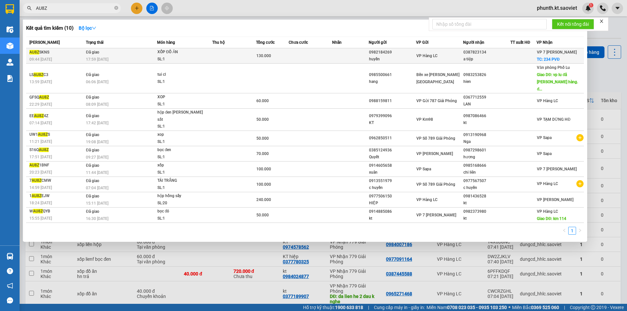
type input "AU8Z"
click at [119, 56] on div "17:59 [DATE]" at bounding box center [121, 59] width 71 height 7
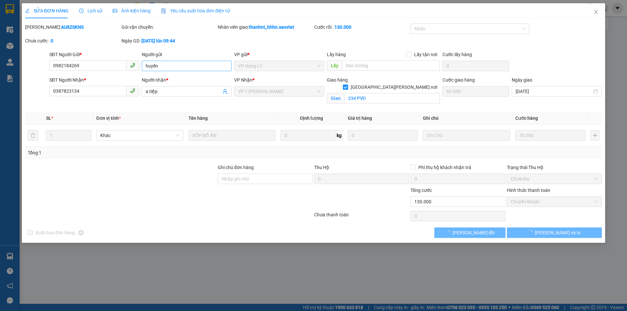
type input "0982184269"
type input "huyền"
type input "0387823134"
type input "a tiệp"
checkbox input "true"
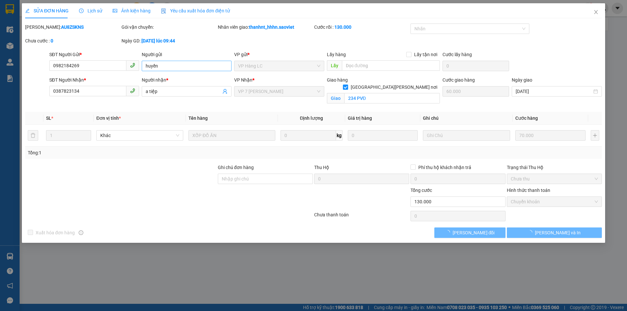
type input "234 PVĐ"
type input "60.000"
type input "0"
type input "130.000"
click at [595, 8] on span "Close" at bounding box center [596, 12] width 18 height 18
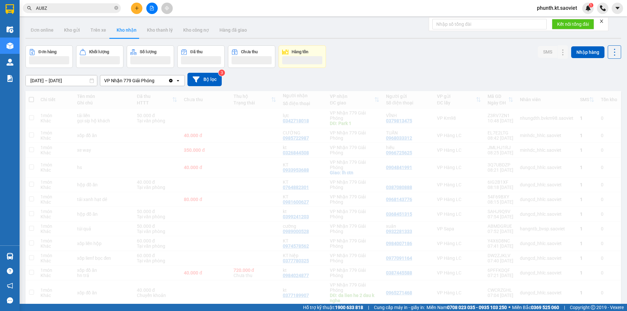
click at [64, 8] on input "AU8Z" at bounding box center [74, 8] width 77 height 7
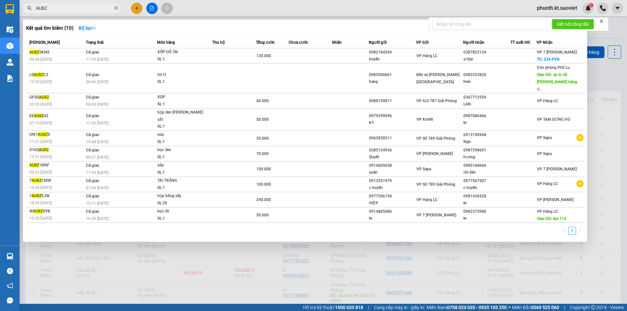
click at [64, 8] on input "AU8Z" at bounding box center [74, 8] width 77 height 7
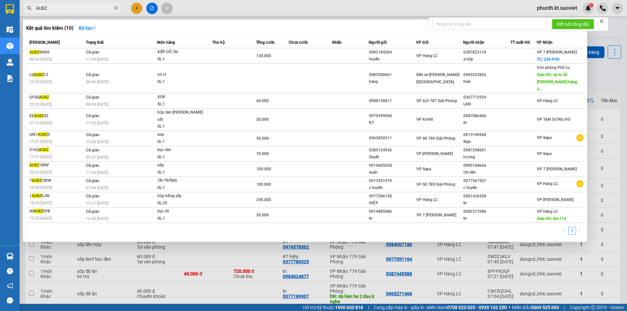
click at [64, 8] on input "AU8Z" at bounding box center [74, 8] width 77 height 7
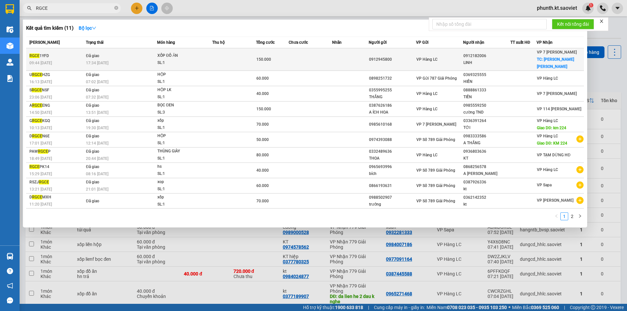
type input "RGCE"
click at [71, 54] on div "RGCE 1YFD" at bounding box center [56, 56] width 55 height 7
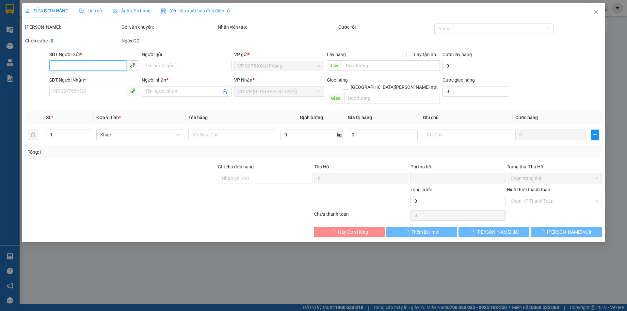
type input "0912945800"
type input "0912182006"
type input "LINH"
checkbox input "true"
type input "TRẦN DUY HƯNG-HN"
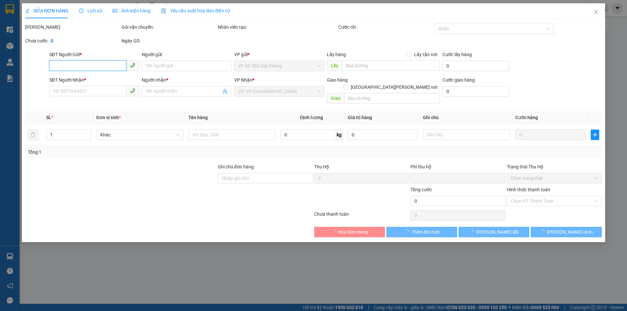
type input "80.000"
type input "0"
type input "150.000"
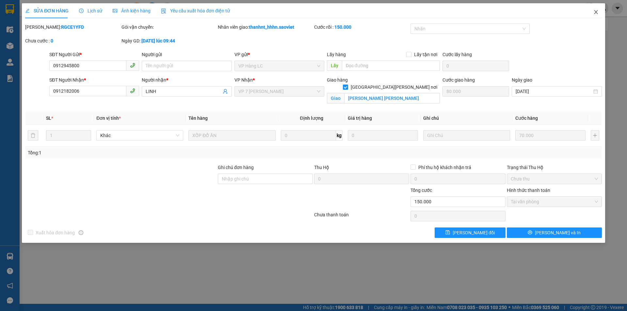
click at [596, 12] on icon "close" at bounding box center [595, 11] width 5 height 5
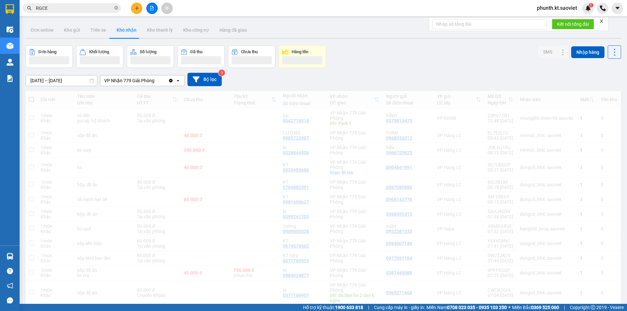
click at [596, 10] on div "phunth.kt.saoviet 1" at bounding box center [578, 8] width 95 height 11
click at [51, 11] on input "RGCE" at bounding box center [74, 8] width 77 height 7
click at [54, 5] on input "RGCE" at bounding box center [74, 8] width 77 height 7
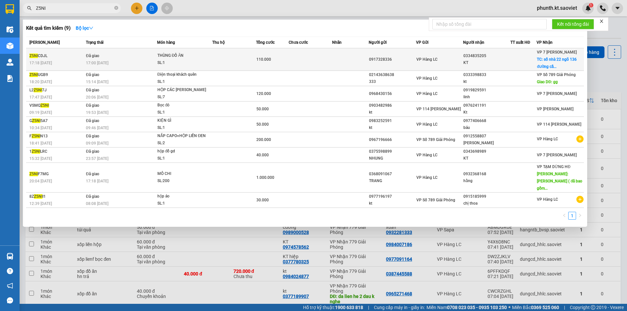
type input "Z5NI"
click at [139, 62] on div "17:00 - 12/10" at bounding box center [121, 62] width 71 height 7
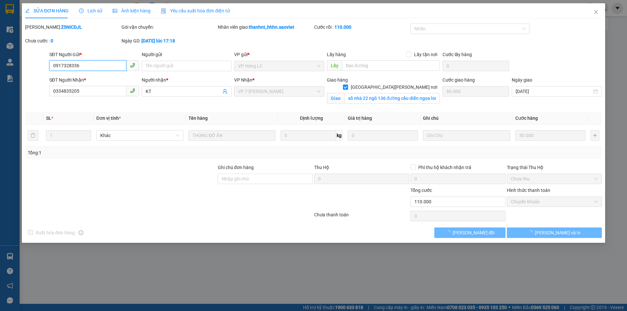
type input "0917328336"
type input "0334835205"
type input "KT"
checkbox input "true"
type input "số nhà 22 ngõ 136 đường cầu diễn ngọa long 1 minh khai bắc từ liêm hà nội"
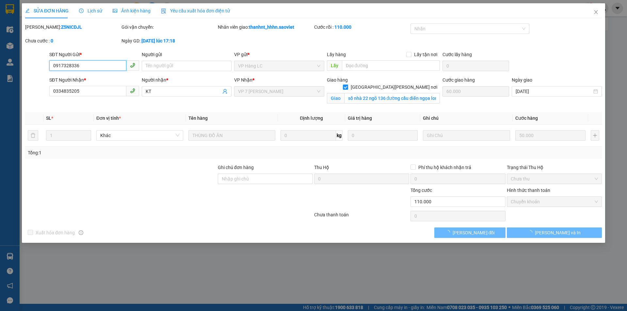
type input "60.000"
type input "0"
type input "110.000"
click at [595, 14] on icon "close" at bounding box center [595, 11] width 5 height 5
click at [594, 13] on div "phunth.kt.saoviet 1" at bounding box center [578, 8] width 95 height 11
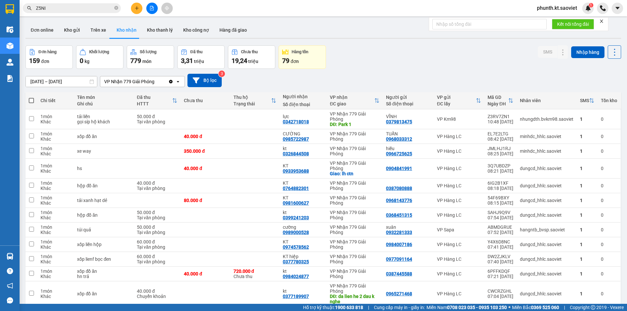
click at [51, 7] on input "Z5NI" at bounding box center [74, 8] width 77 height 7
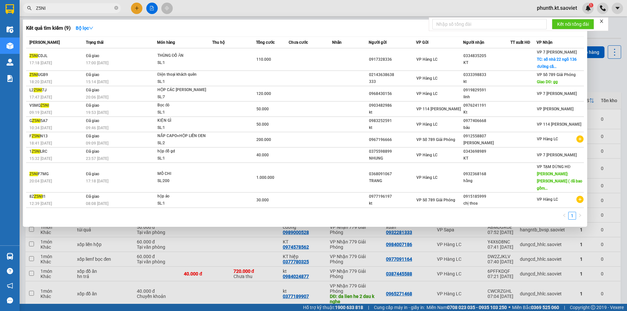
click at [51, 7] on input "Z5NI" at bounding box center [74, 8] width 77 height 7
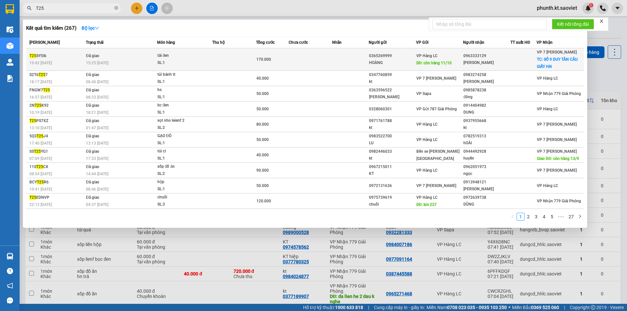
type input "T25"
click at [56, 53] on div "T25 SY5I6" at bounding box center [56, 56] width 55 height 7
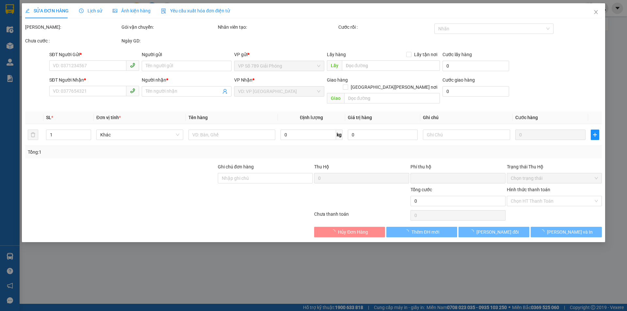
type input "0365269999"
type input "HOÀNG"
type input "còn hàng 11/10"
type input "0963333129"
type input "HOÀNG HN"
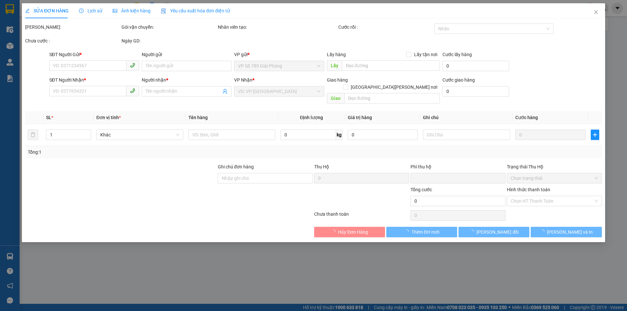
checkbox input "true"
type input "SỐ 9 DUY TÂN CẦU GIẤY HN"
type input "100.000"
type input "0"
type input "170.000"
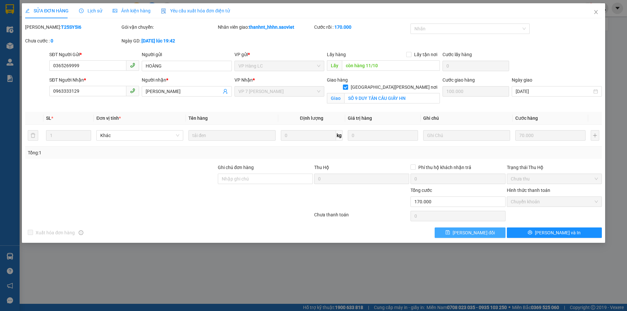
click at [457, 229] on button "[PERSON_NAME] thay đổi" at bounding box center [470, 233] width 71 height 10
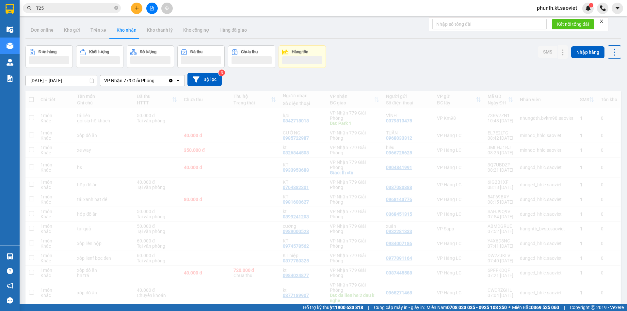
click at [60, 8] on input "T25" at bounding box center [74, 8] width 77 height 7
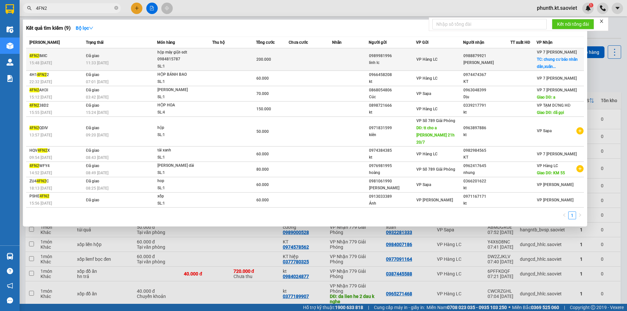
type input "4FN2"
click at [63, 56] on div "4FN2 IMIC" at bounding box center [56, 56] width 55 height 7
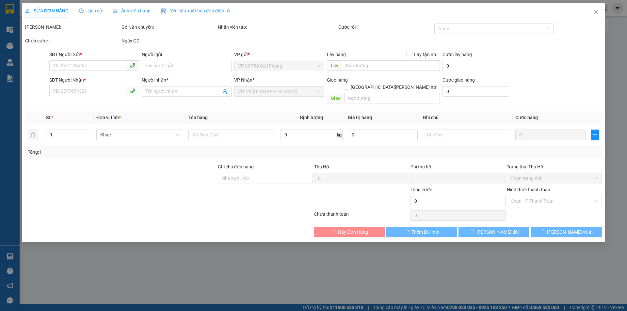
type input "0989981996"
type input "linh lc"
type input "0988879921"
type input "mr dũng"
checkbox input "true"
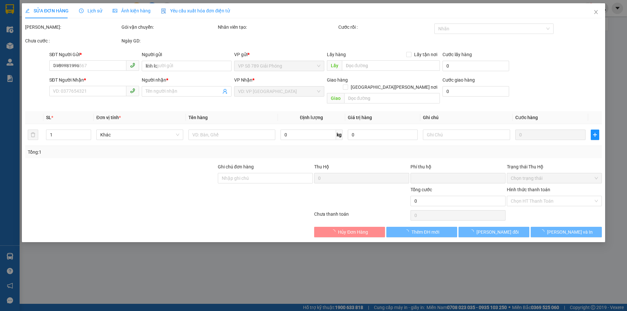
type input "chung cư báo nhân dân,xuân phương-nam từ liêm"
type input "100.000"
type input "0"
type input "200.000"
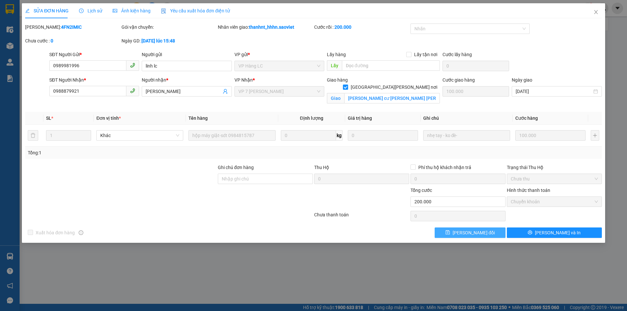
click at [450, 231] on icon "save" at bounding box center [447, 232] width 5 height 5
click at [597, 14] on div "Kết quả tìm kiếm ( 9 ) Bộ lọc Mã ĐH Trạng thái Món hàng Thu hộ Tổng cước Chưa c…" at bounding box center [313, 8] width 627 height 16
click at [597, 13] on div at bounding box center [602, 8] width 11 height 11
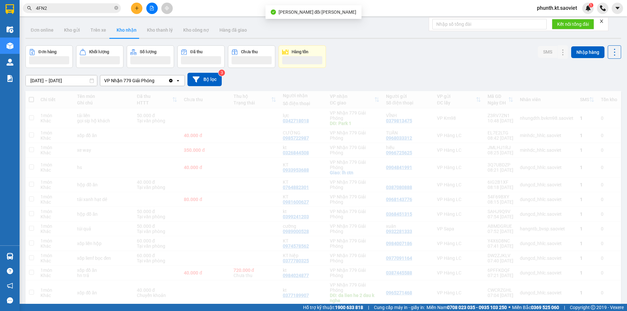
click at [78, 10] on input "4FN2" at bounding box center [74, 8] width 77 height 7
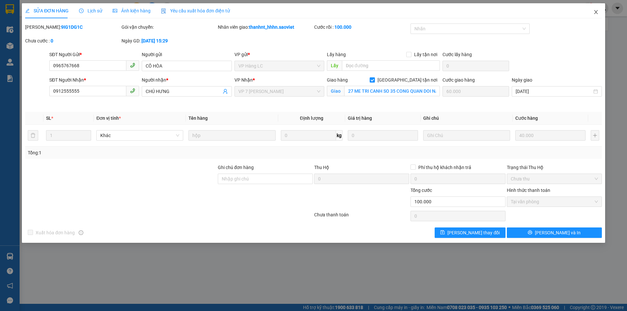
click at [596, 11] on icon "close" at bounding box center [596, 12] width 4 height 4
click at [596, 11] on div "phunth.kt.saoviet 1" at bounding box center [578, 8] width 95 height 11
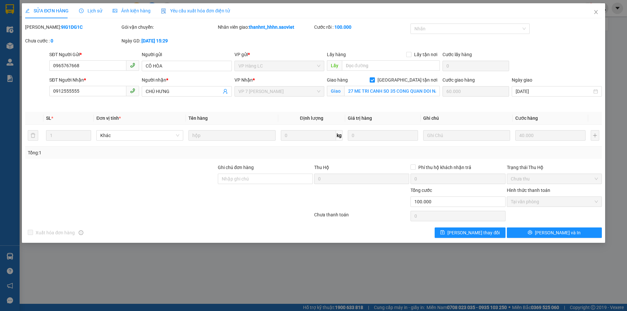
click at [595, 11] on div "phunth.kt.saoviet 1" at bounding box center [578, 8] width 95 height 11
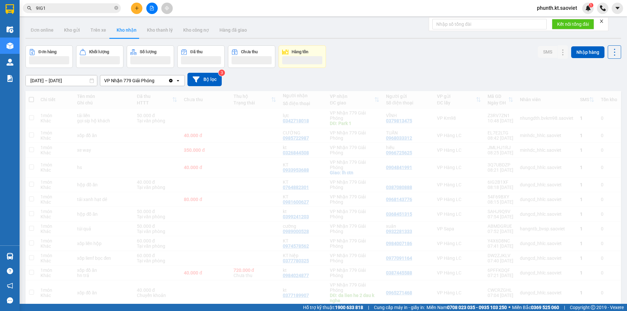
click at [66, 11] on input "9IG1" at bounding box center [74, 8] width 77 height 7
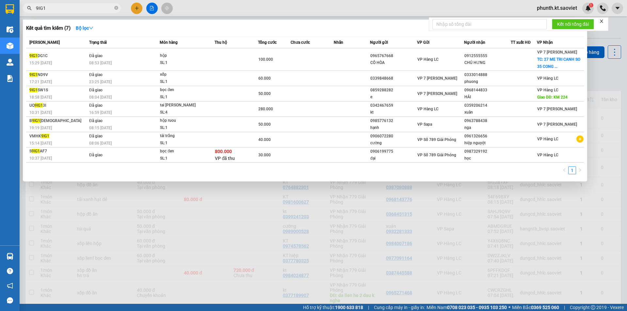
click at [66, 11] on input "9IG1" at bounding box center [74, 8] width 77 height 7
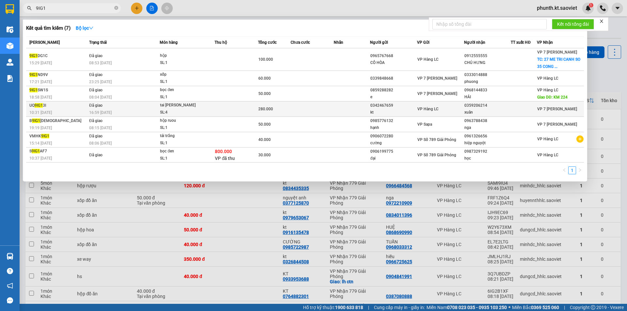
click at [335, 115] on td at bounding box center [352, 109] width 36 height 15
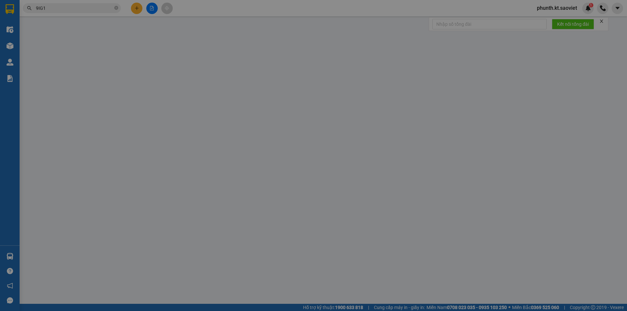
type input "0342467659"
type input "kt"
type input "0359206214"
type input "xuân"
type input "0"
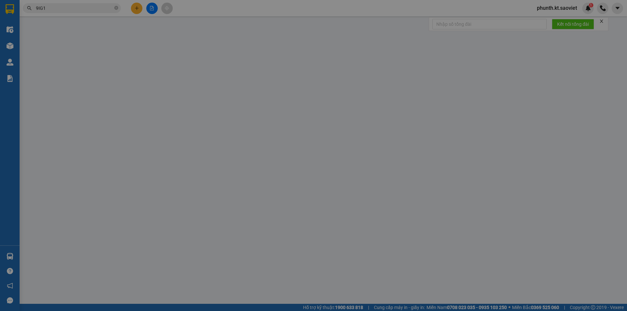
type input "280.000"
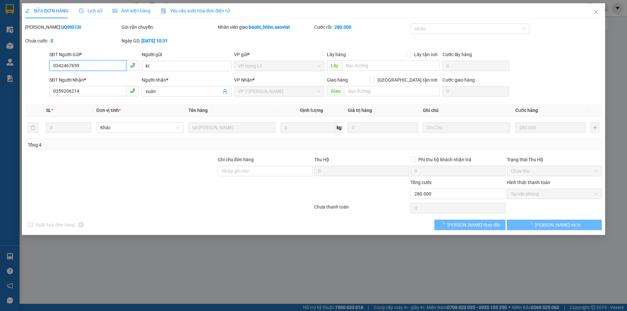
click at [597, 13] on div "SỬA ĐƠN HÀNG Lịch sử Ảnh kiện hàng Yêu cầu xuất hóa đơn điện tử Total Paid Fee …" at bounding box center [313, 155] width 627 height 311
